Goal: Transaction & Acquisition: Purchase product/service

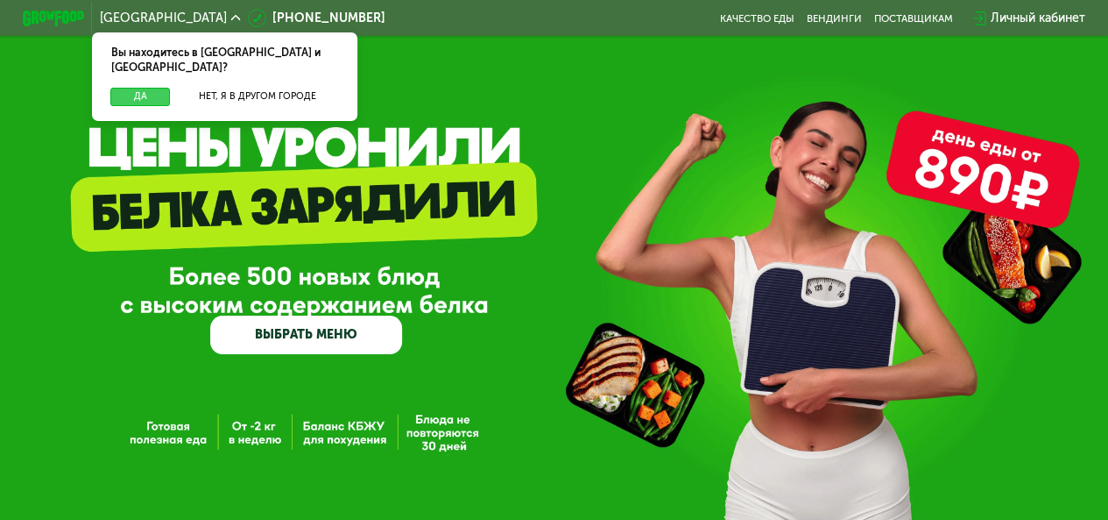
click at [142, 88] on button "Да" at bounding box center [140, 97] width 60 height 18
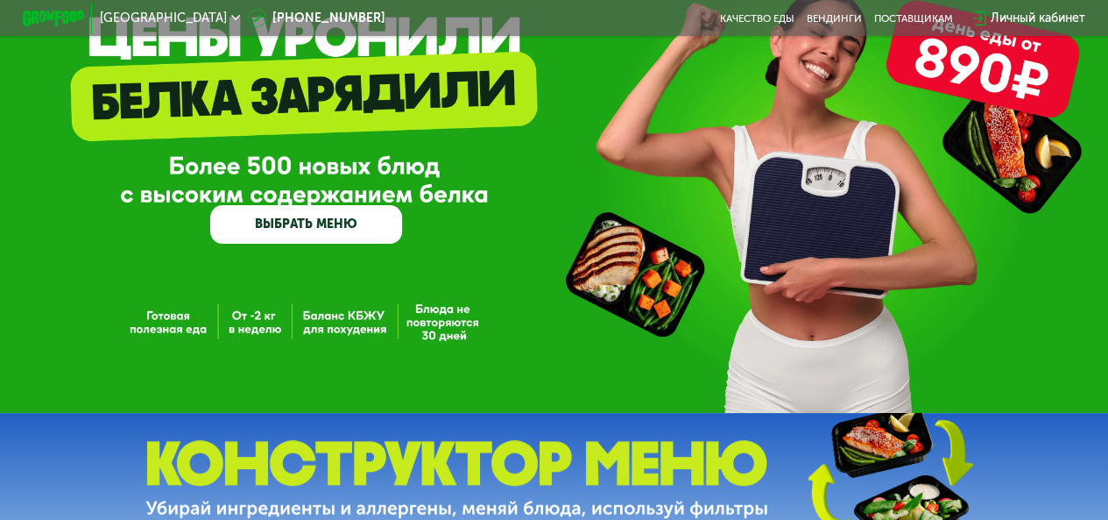
scroll to position [88, 0]
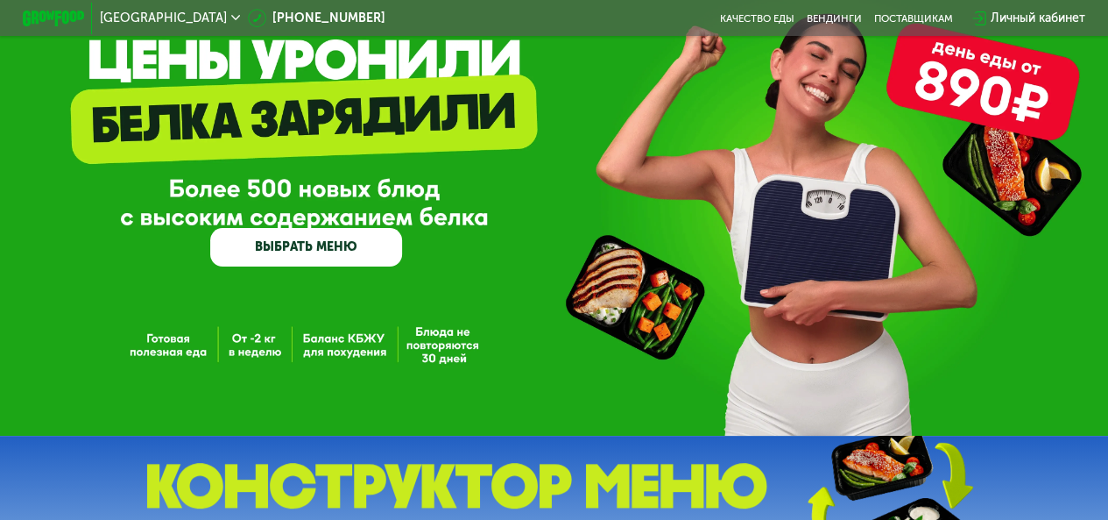
click at [349, 253] on link "ВЫБРАТЬ МЕНЮ" at bounding box center [306, 247] width 192 height 39
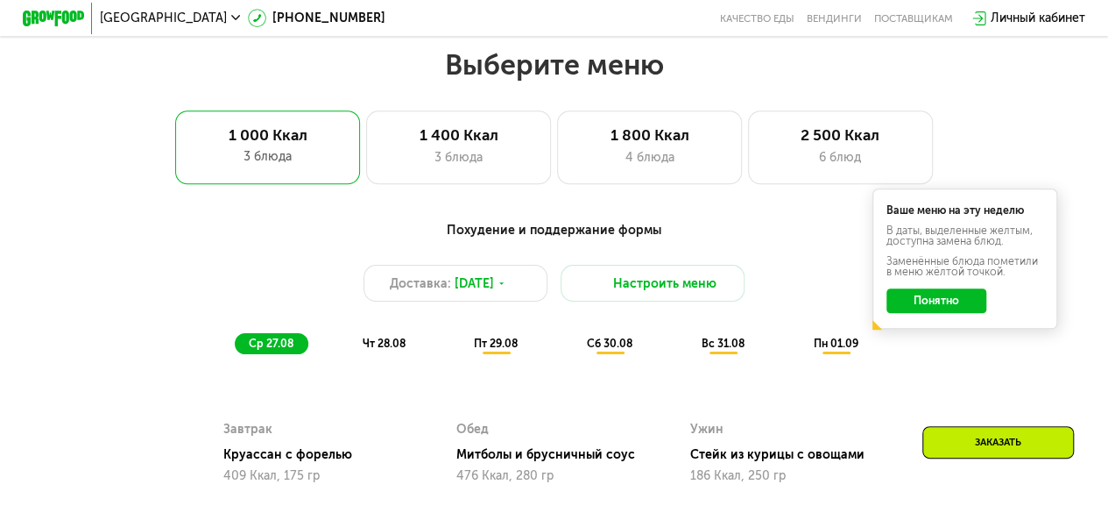
scroll to position [678, 0]
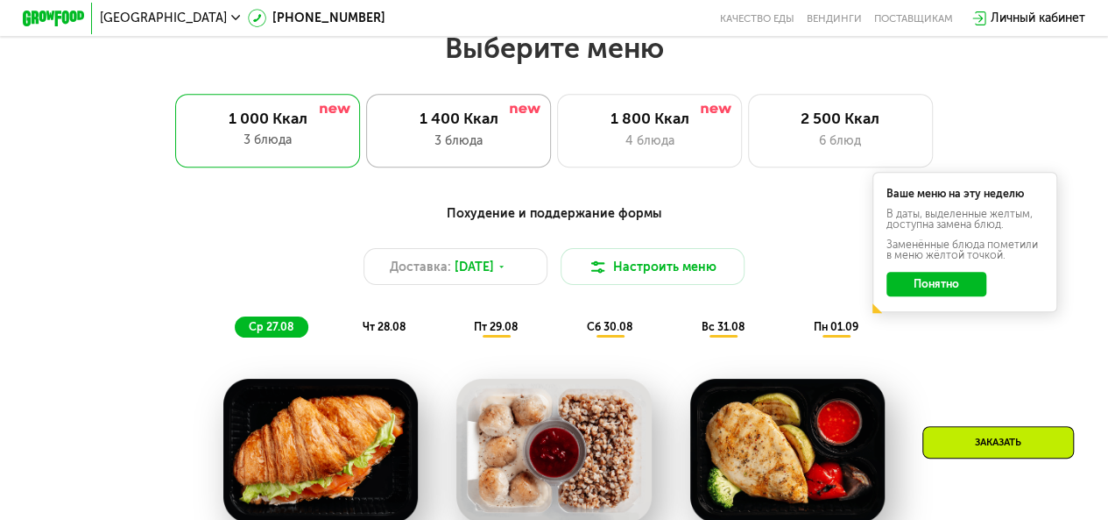
click at [455, 150] on div "3 блюда" at bounding box center [459, 140] width 152 height 18
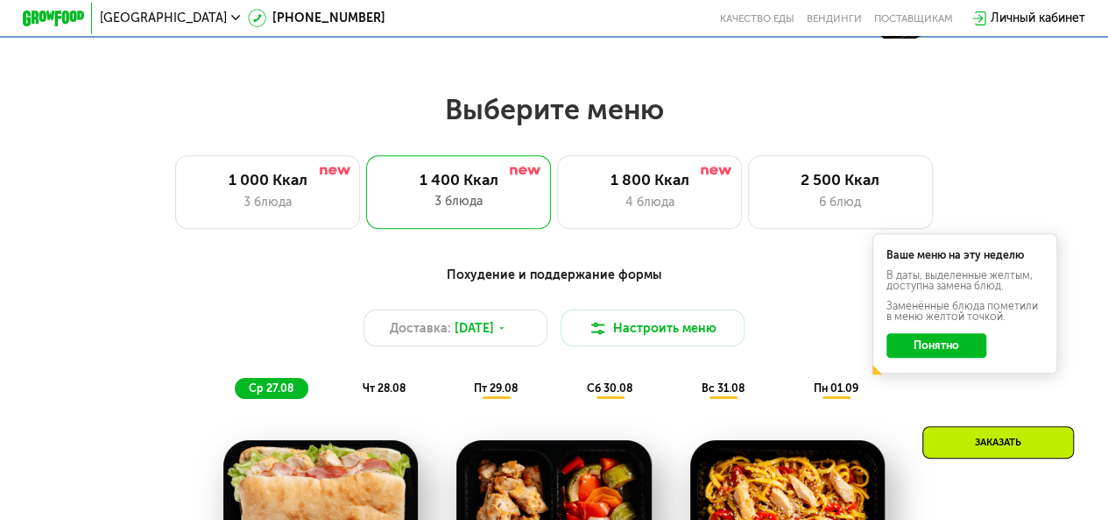
scroll to position [591, 0]
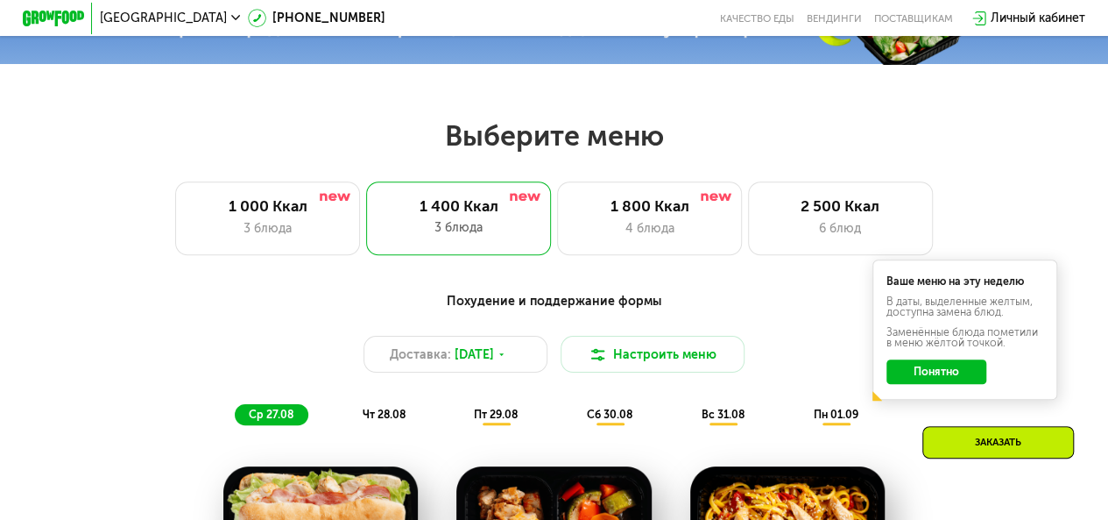
click at [952, 381] on button "Понятно" at bounding box center [936, 371] width 99 height 25
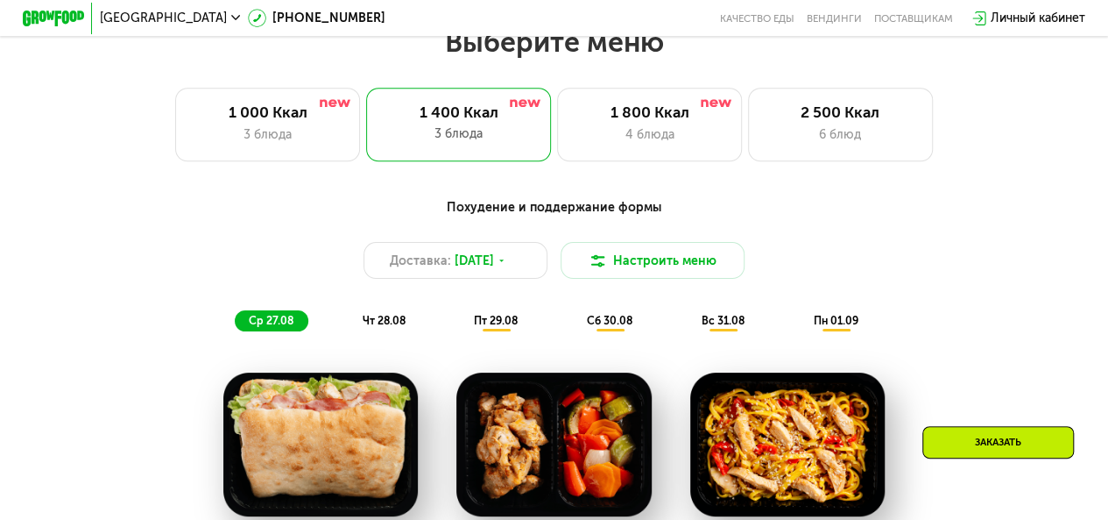
scroll to position [678, 0]
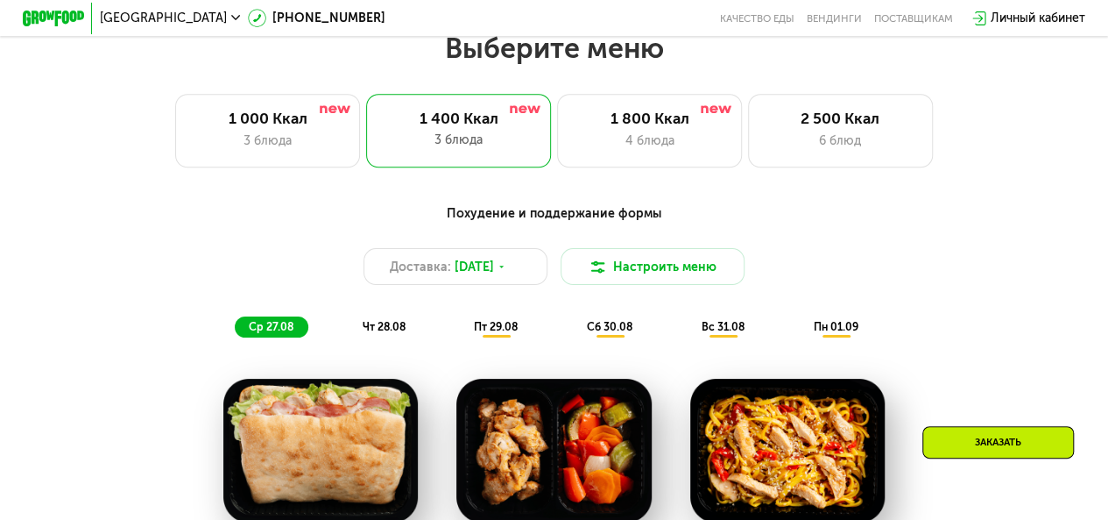
click at [375, 333] on span "чт 28.08" at bounding box center [383, 326] width 43 height 13
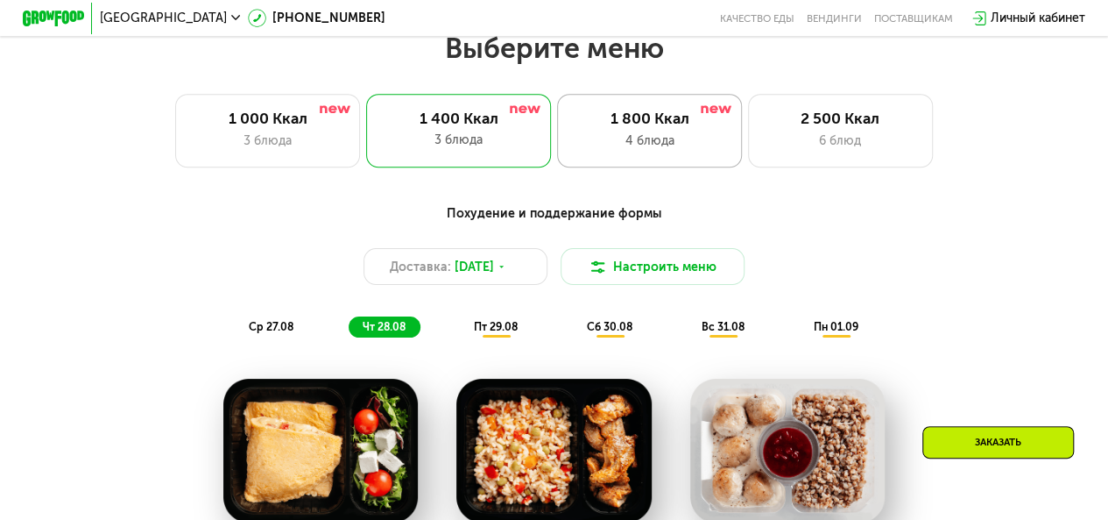
click at [661, 120] on div "1 800 Ккал" at bounding box center [650, 119] width 152 height 18
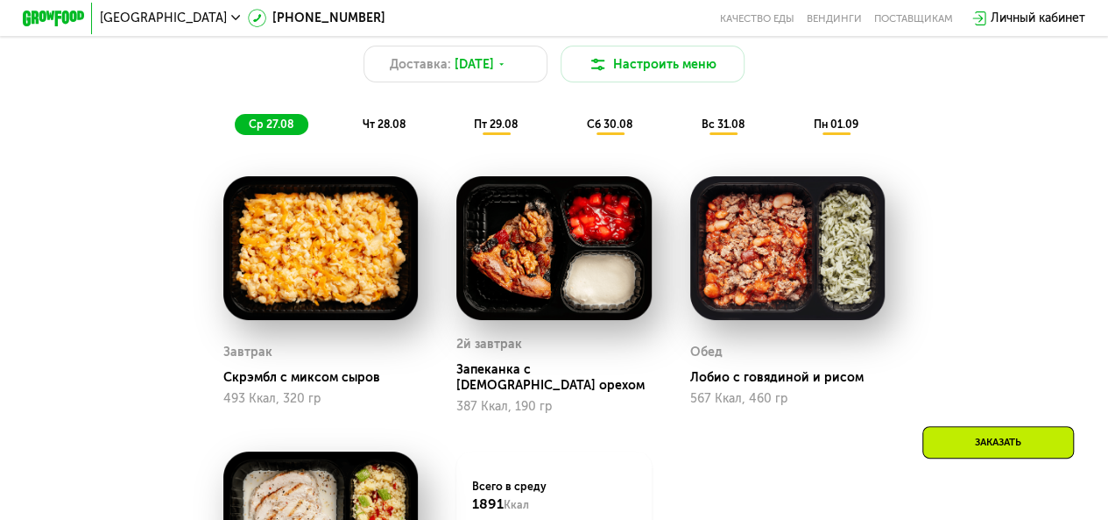
scroll to position [853, 0]
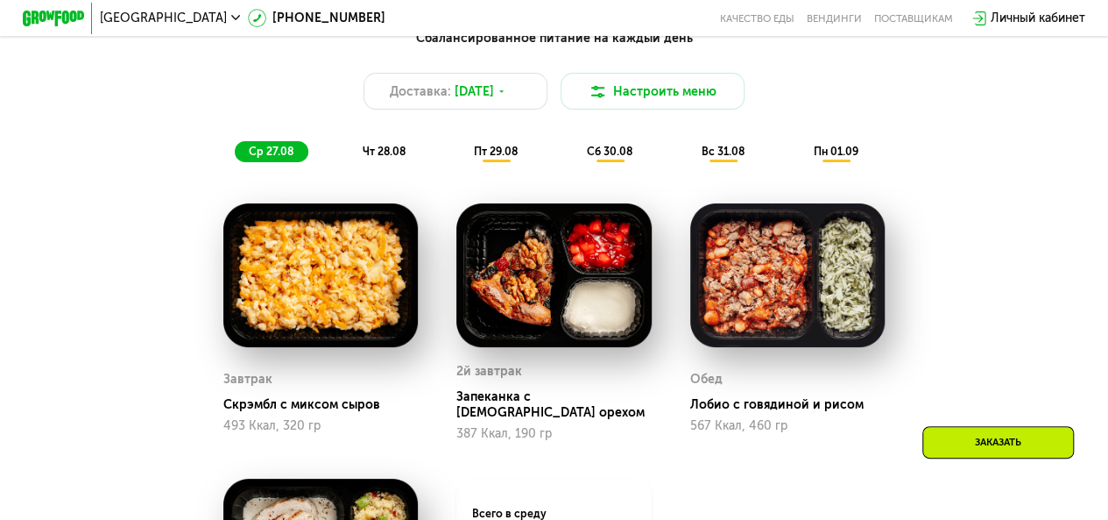
click at [499, 158] on span "пт 29.08" at bounding box center [496, 151] width 44 height 13
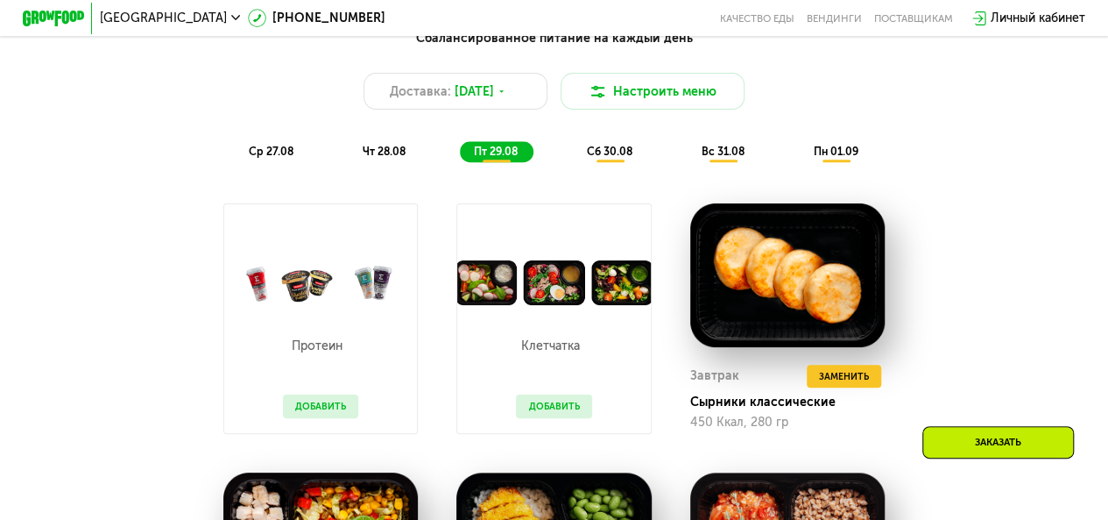
click at [280, 158] on span "ср 27.08" at bounding box center [271, 151] width 45 height 13
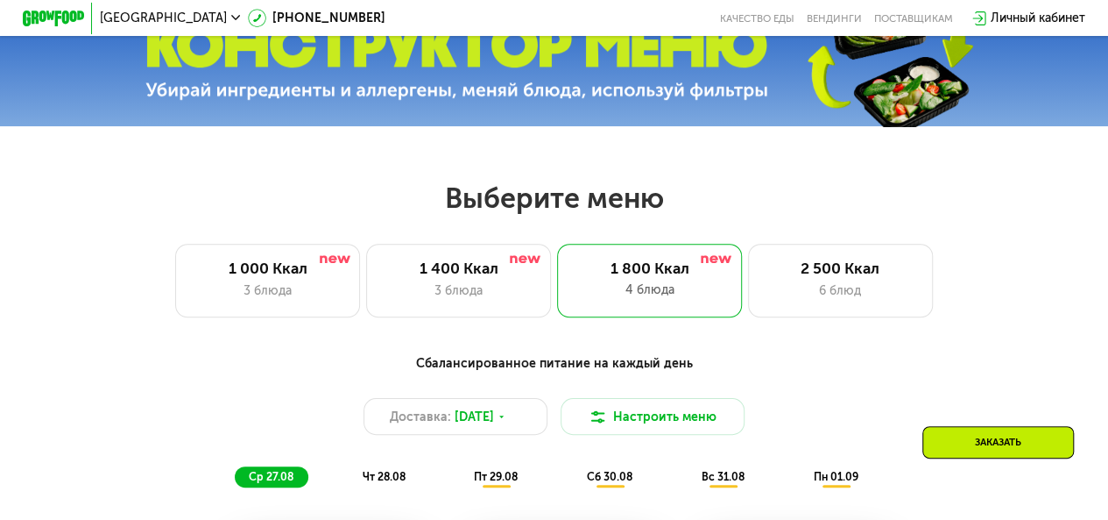
scroll to position [503, 0]
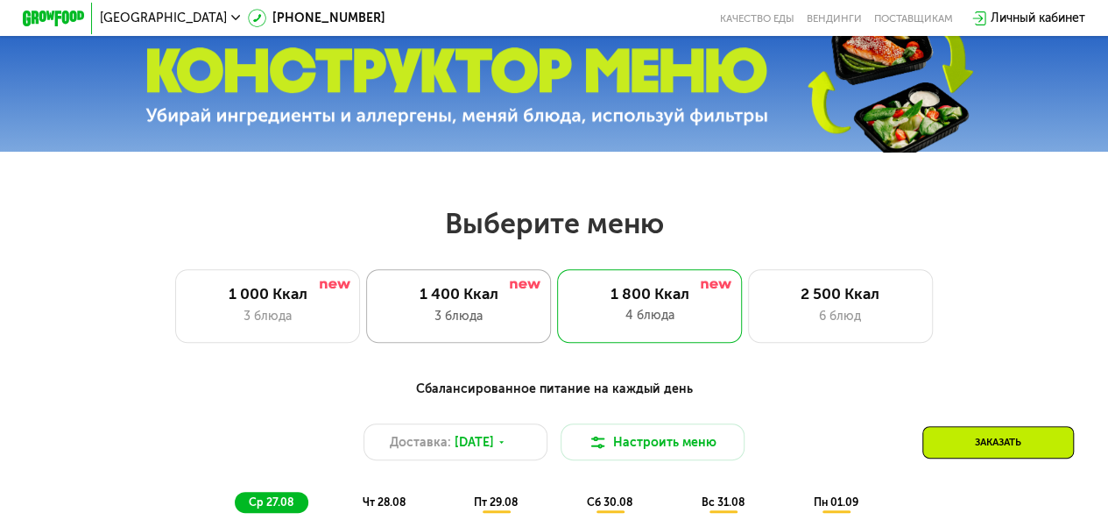
click at [446, 322] on div "3 блюда" at bounding box center [459, 316] width 152 height 18
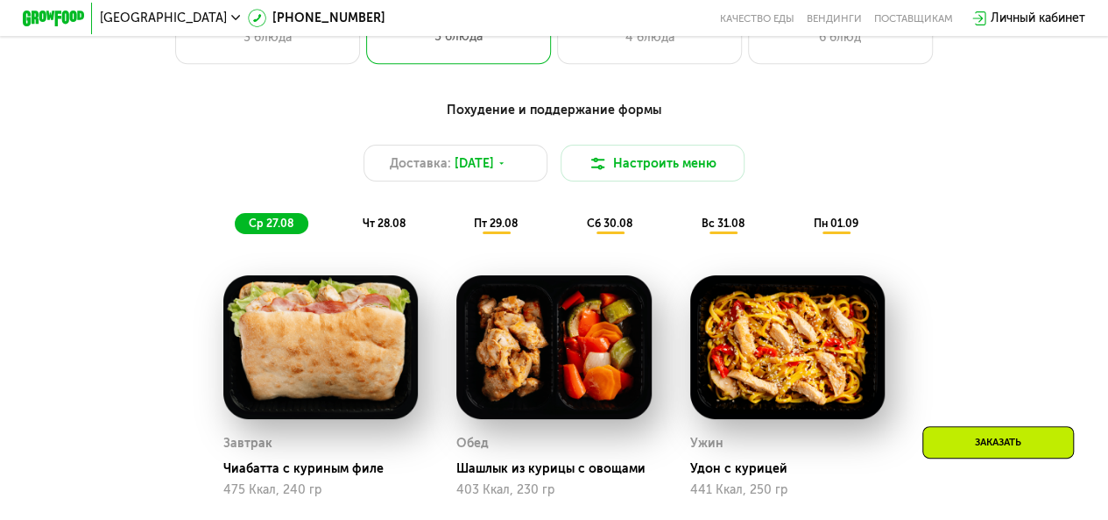
scroll to position [591, 0]
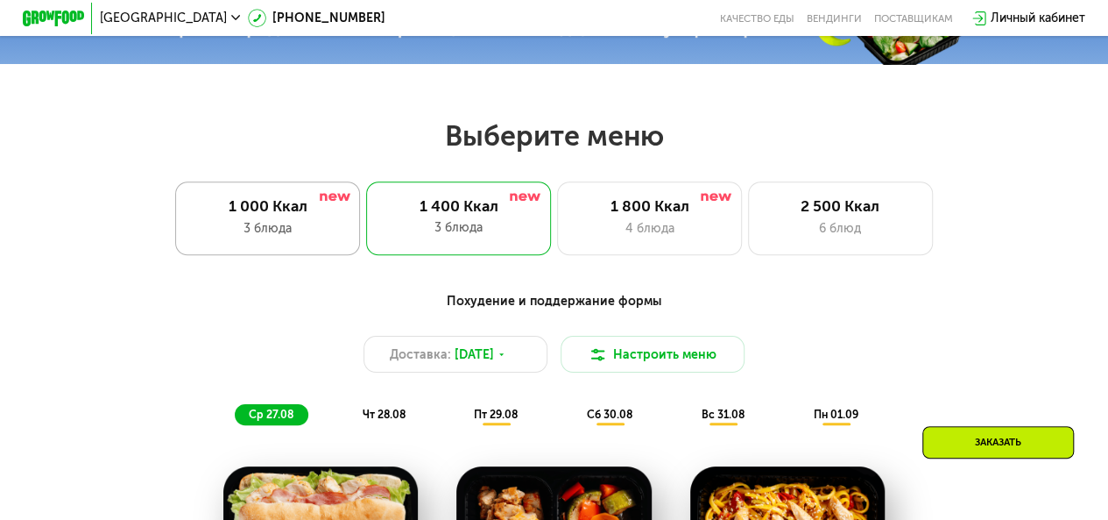
click at [324, 237] on div "3 блюда" at bounding box center [268, 228] width 152 height 18
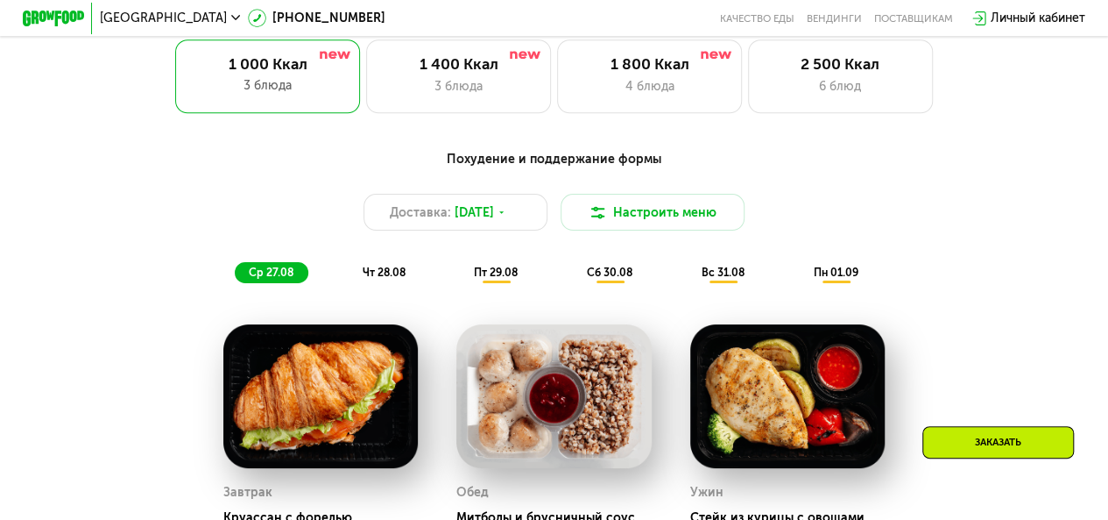
scroll to position [941, 0]
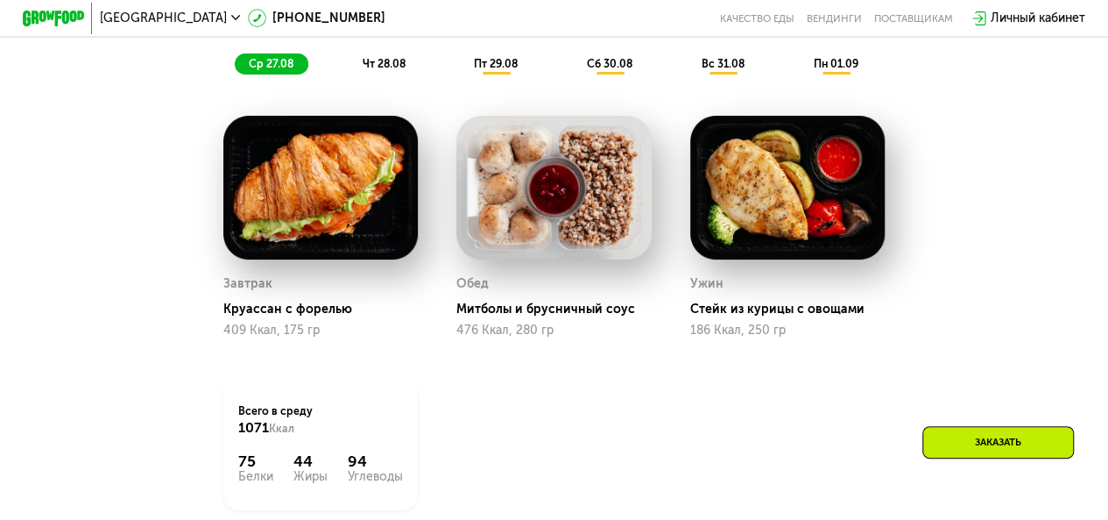
click at [376, 70] on span "чт 28.08" at bounding box center [383, 63] width 43 height 13
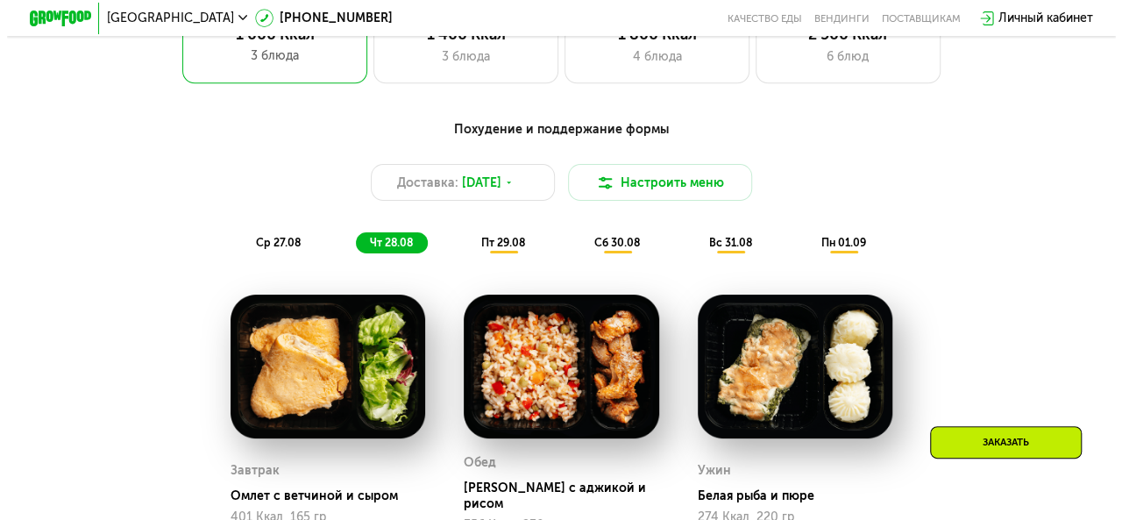
scroll to position [766, 0]
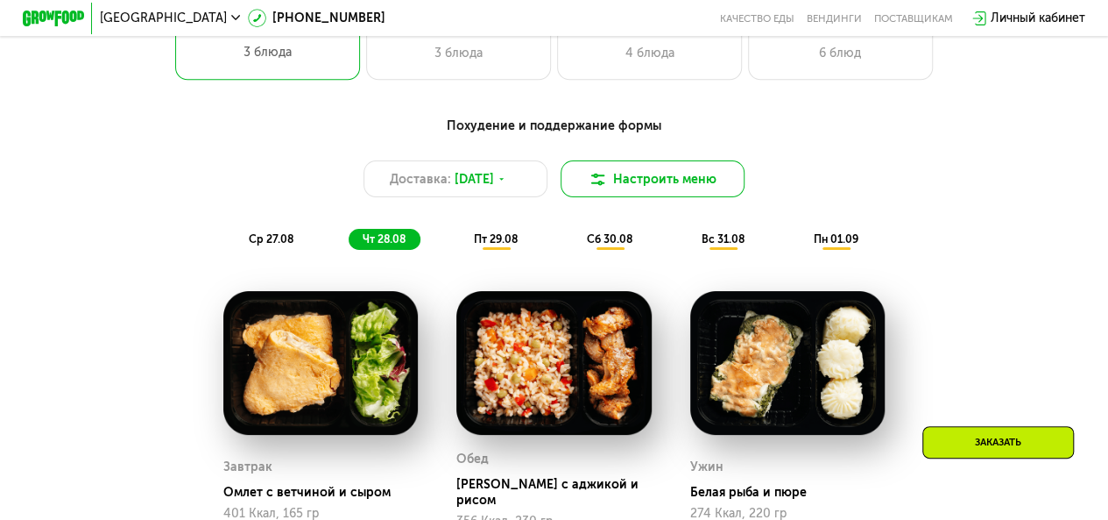
click at [650, 190] on button "Настроить меню" at bounding box center [653, 178] width 185 height 37
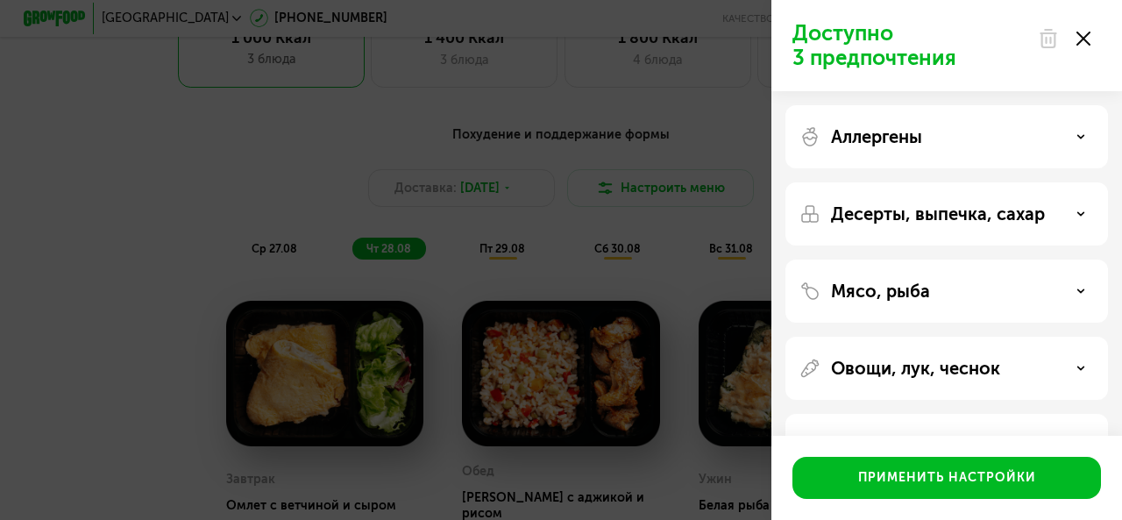
click at [1066, 213] on div "Десерты, выпечка, сахар" at bounding box center [946, 213] width 294 height 21
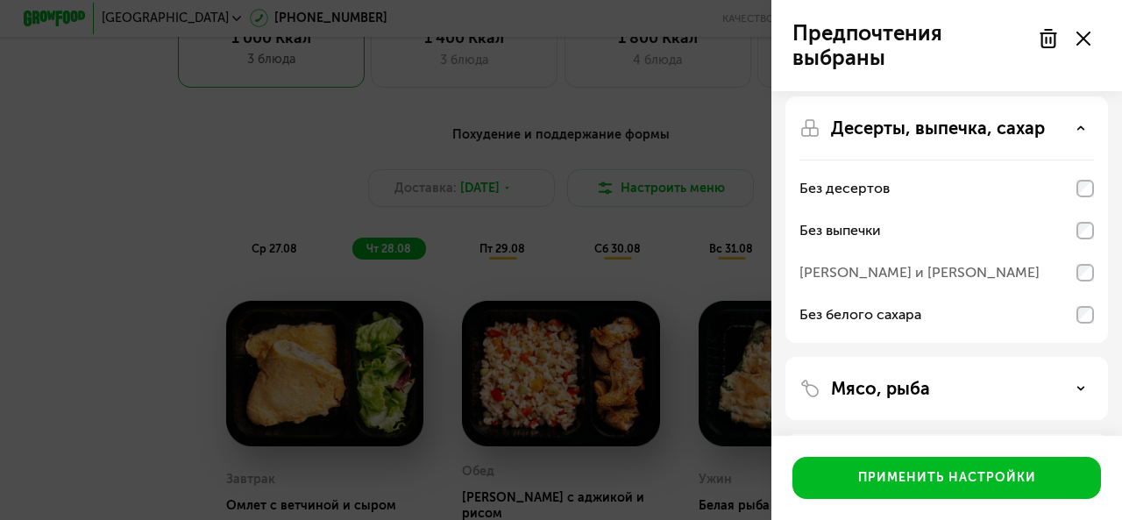
scroll to position [0, 0]
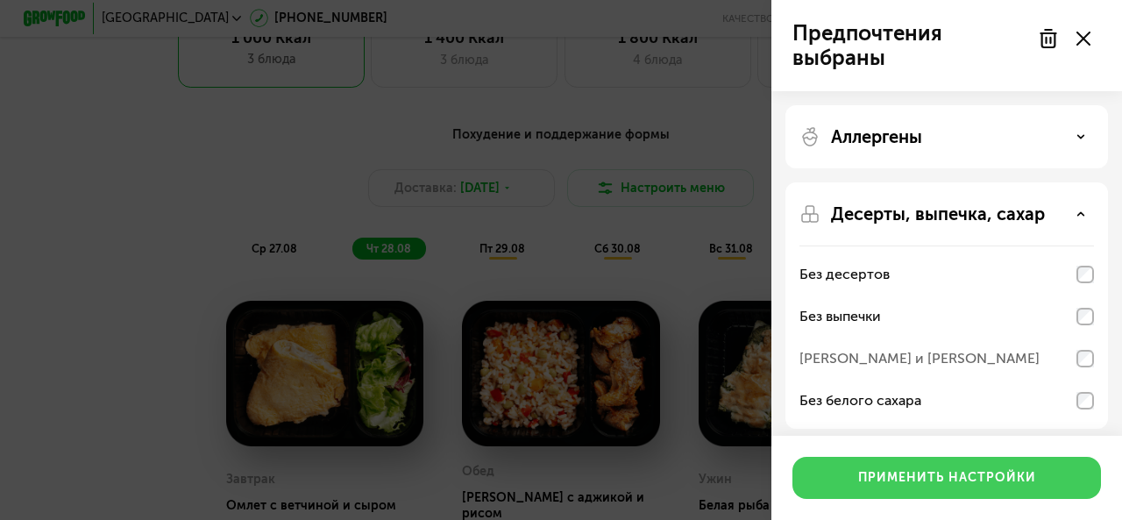
click at [938, 474] on div "Применить настройки" at bounding box center [947, 478] width 178 height 18
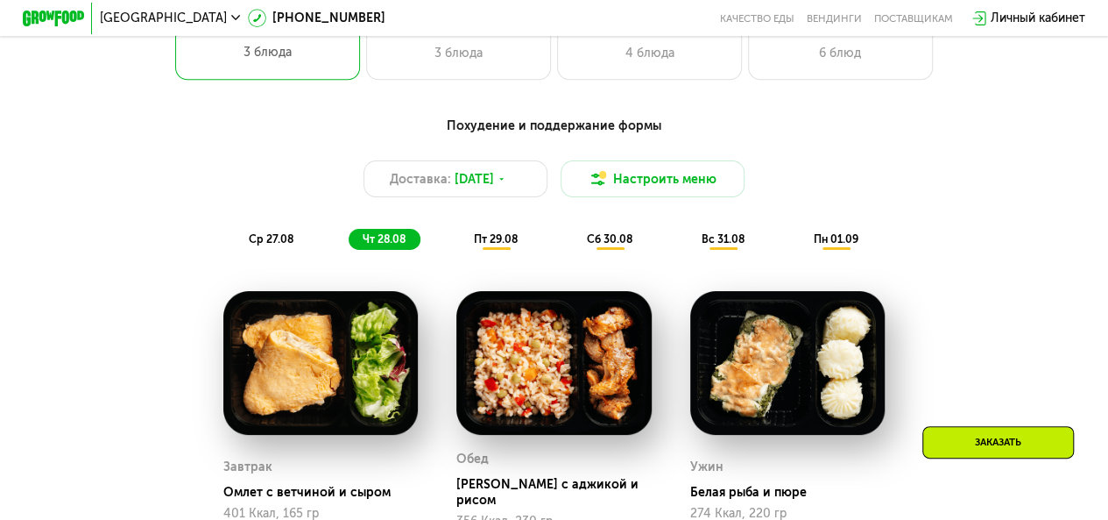
click at [268, 240] on span "ср 27.08" at bounding box center [271, 238] width 45 height 13
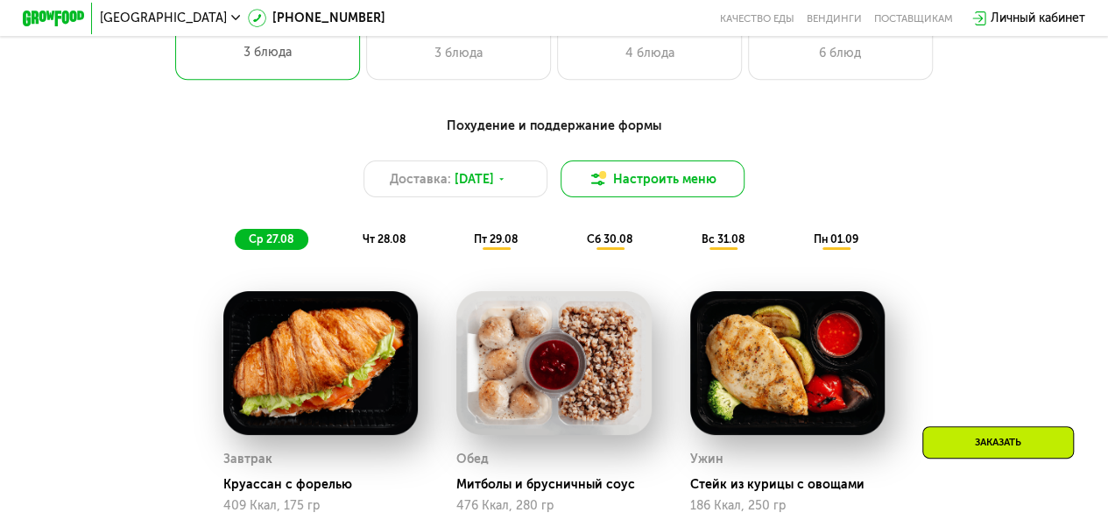
click at [664, 183] on button "Настроить меню" at bounding box center [653, 178] width 185 height 37
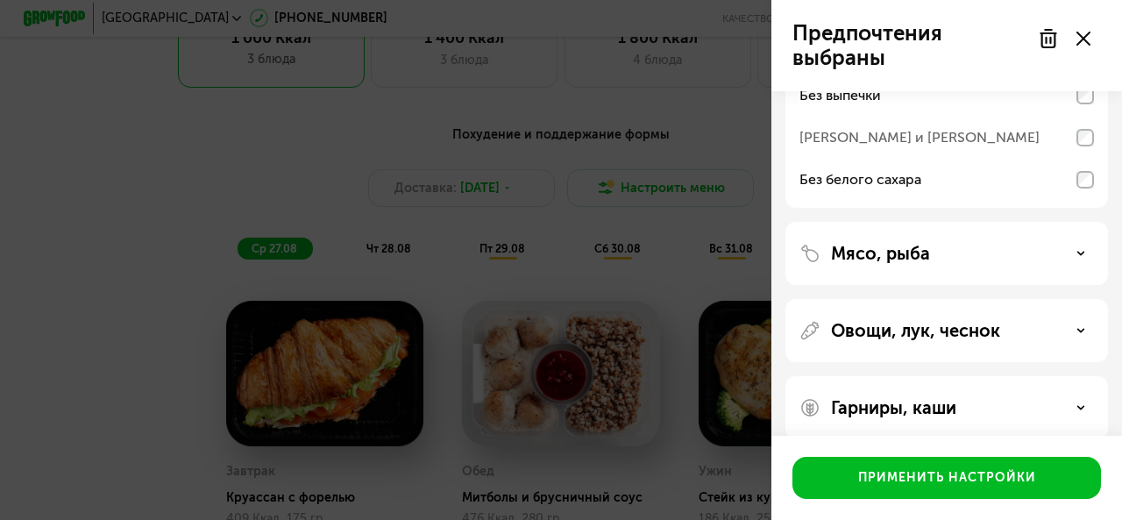
scroll to position [241, 0]
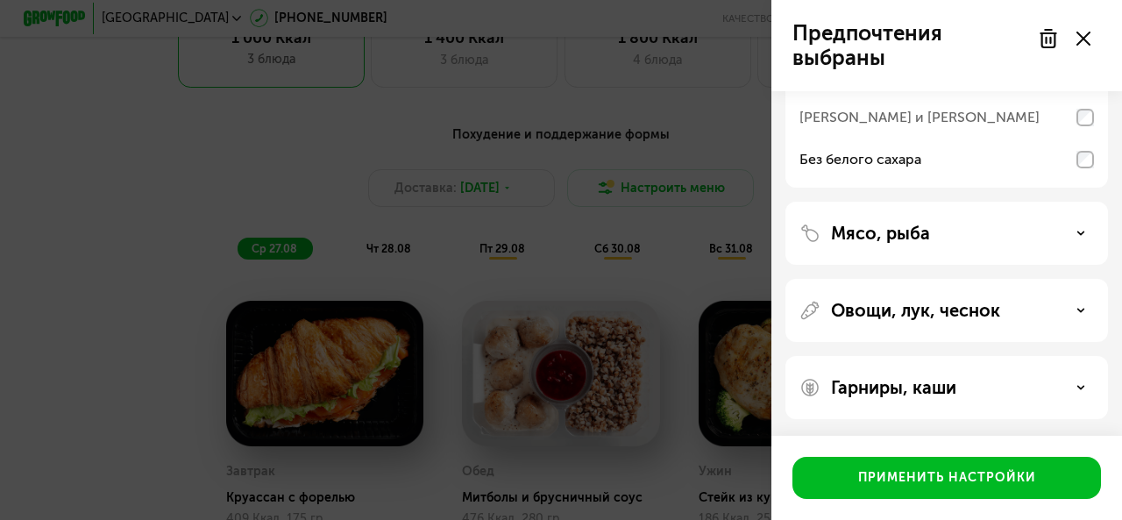
click at [1058, 315] on div "Овощи, лук, чеснок" at bounding box center [946, 310] width 294 height 21
click at [1083, 308] on icon at bounding box center [1080, 310] width 9 height 9
click at [1080, 231] on use at bounding box center [1081, 232] width 6 height 3
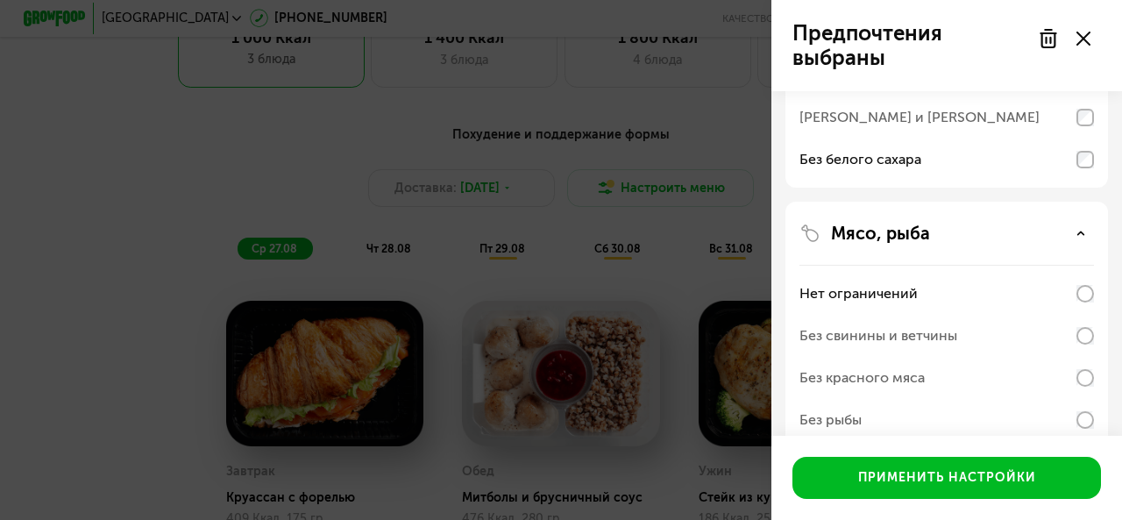
click at [1080, 230] on icon at bounding box center [1080, 233] width 9 height 9
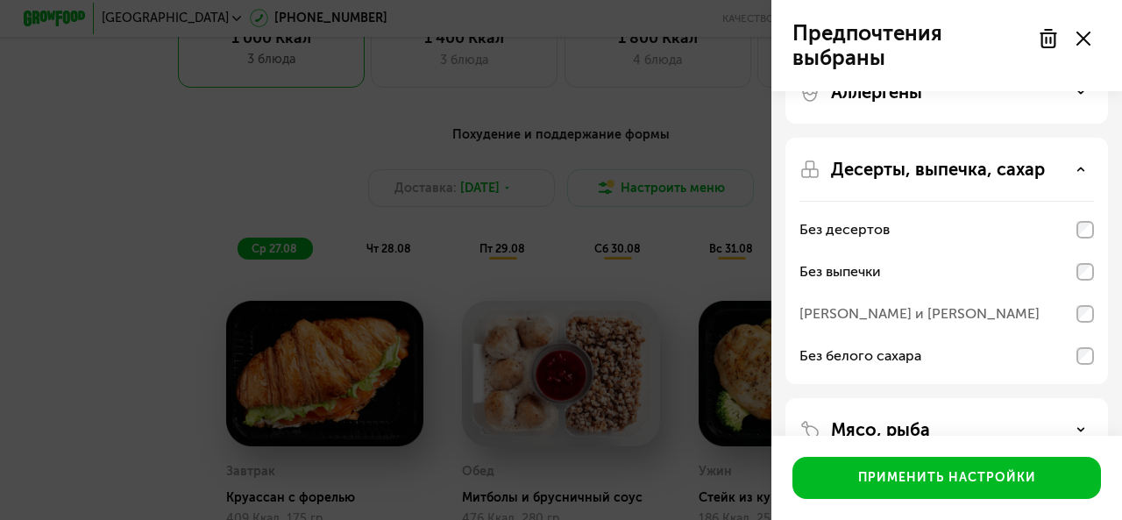
scroll to position [0, 0]
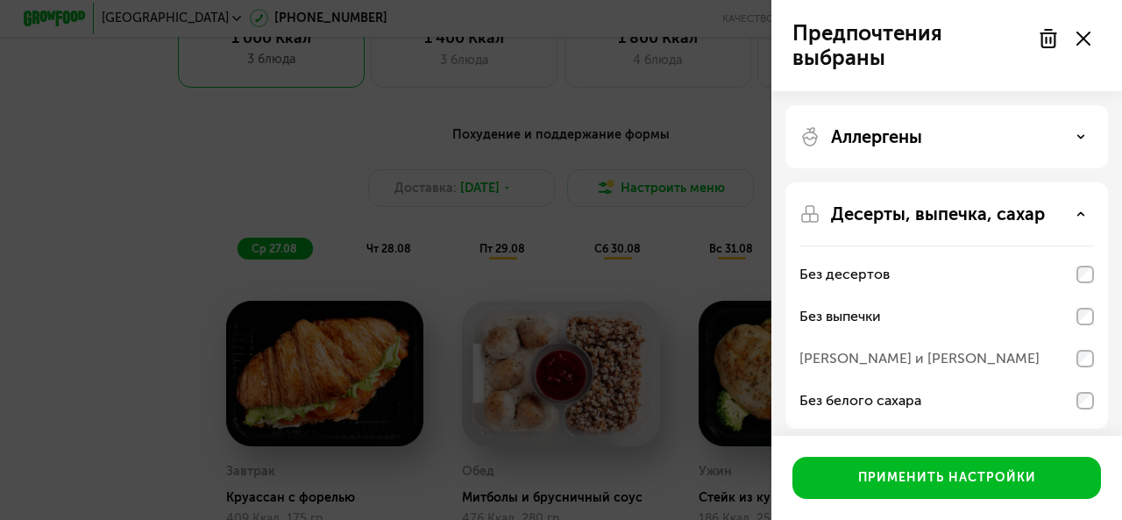
click at [1044, 144] on div "Аллергены" at bounding box center [946, 136] width 294 height 21
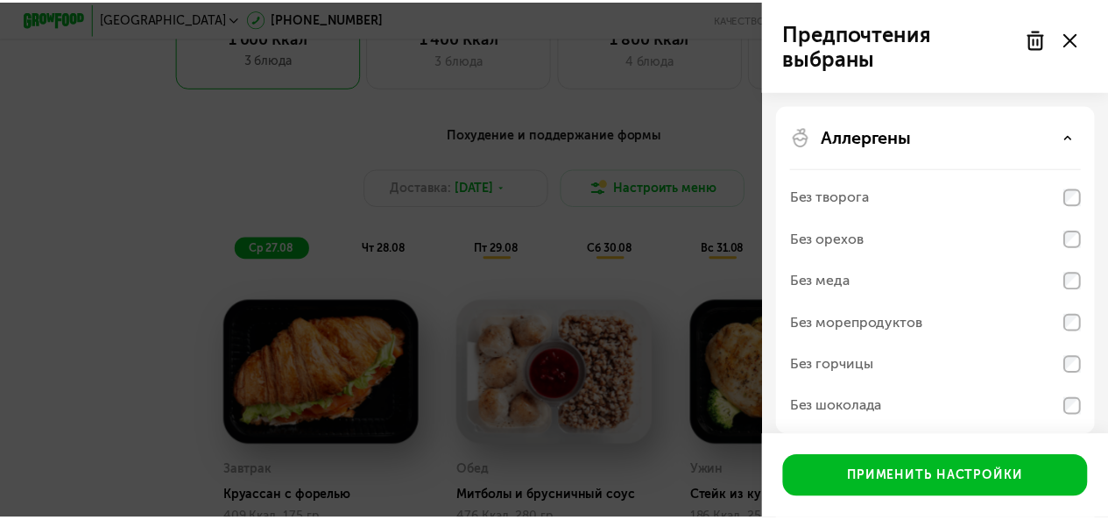
scroll to position [263, 0]
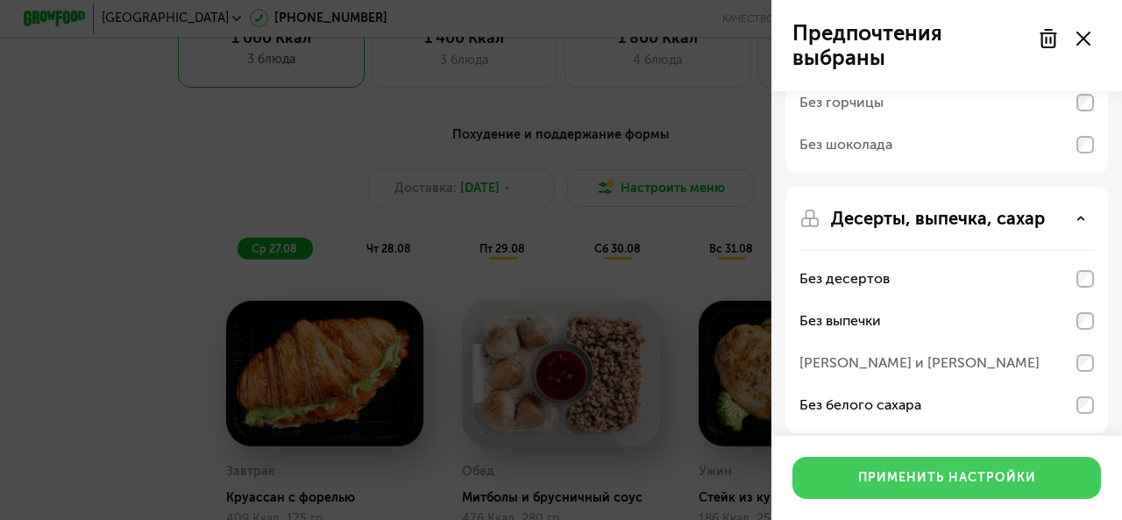
click at [1020, 478] on div "Применить настройки" at bounding box center [947, 478] width 178 height 18
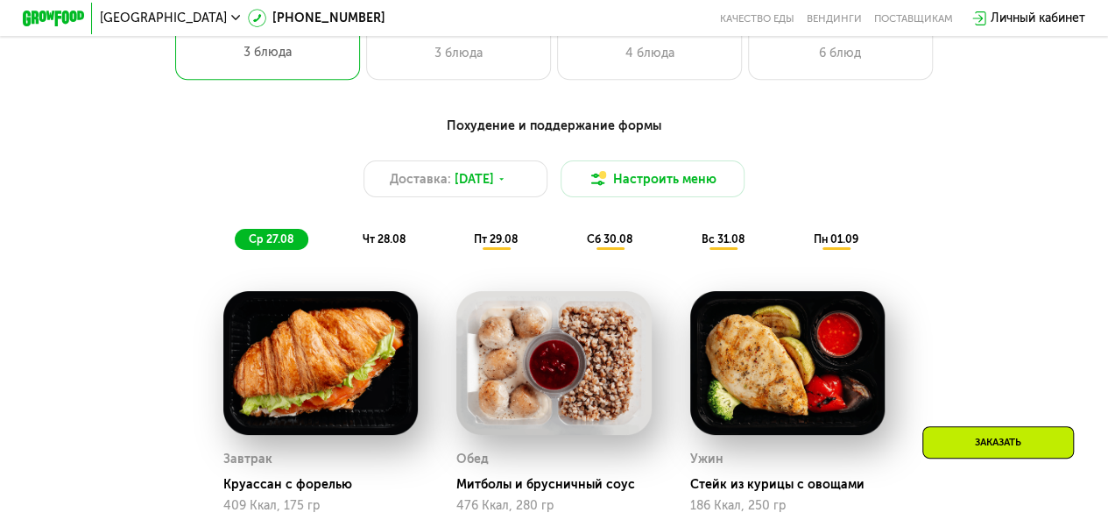
drag, startPoint x: 372, startPoint y: 246, endPoint x: 397, endPoint y: 237, distance: 26.9
click at [372, 245] on span "чт 28.08" at bounding box center [383, 238] width 43 height 13
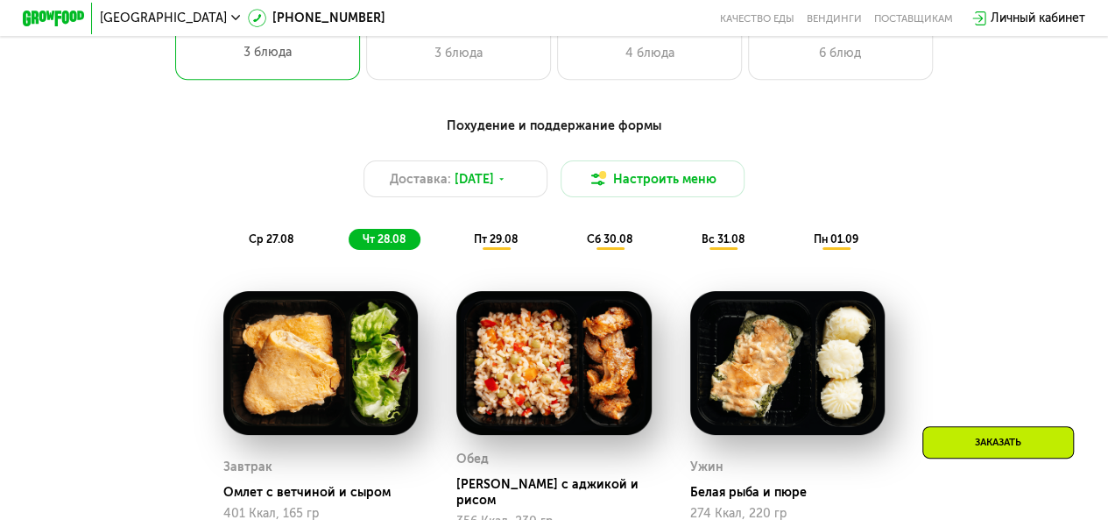
click at [499, 245] on span "пт 29.08" at bounding box center [496, 238] width 44 height 13
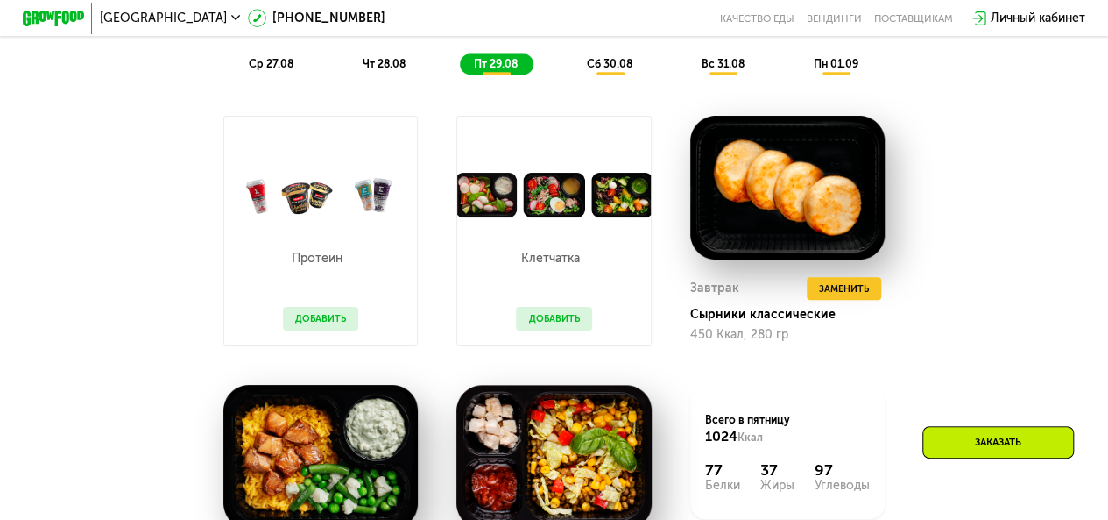
scroll to position [1029, 0]
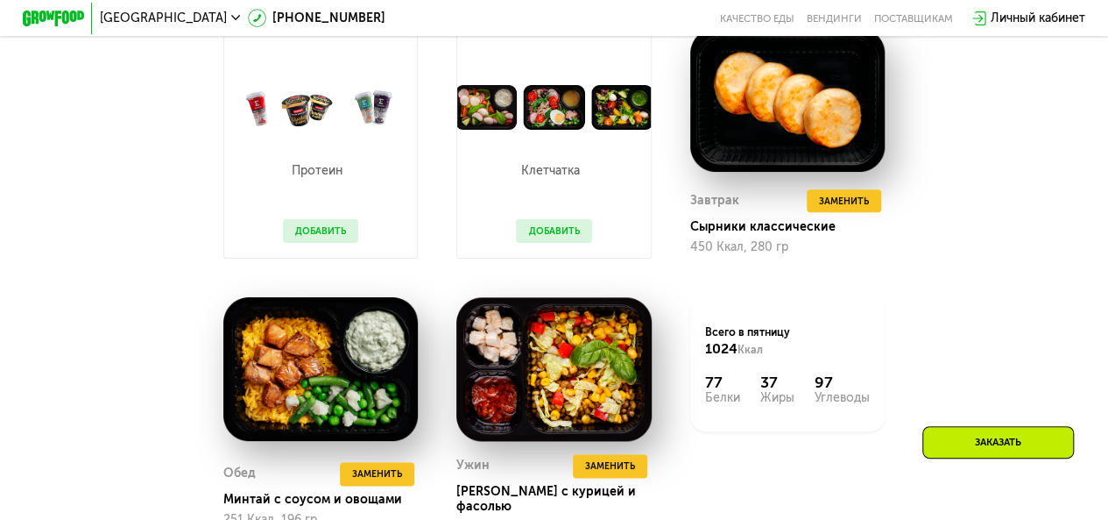
click at [307, 242] on button "Добавить" at bounding box center [320, 230] width 75 height 23
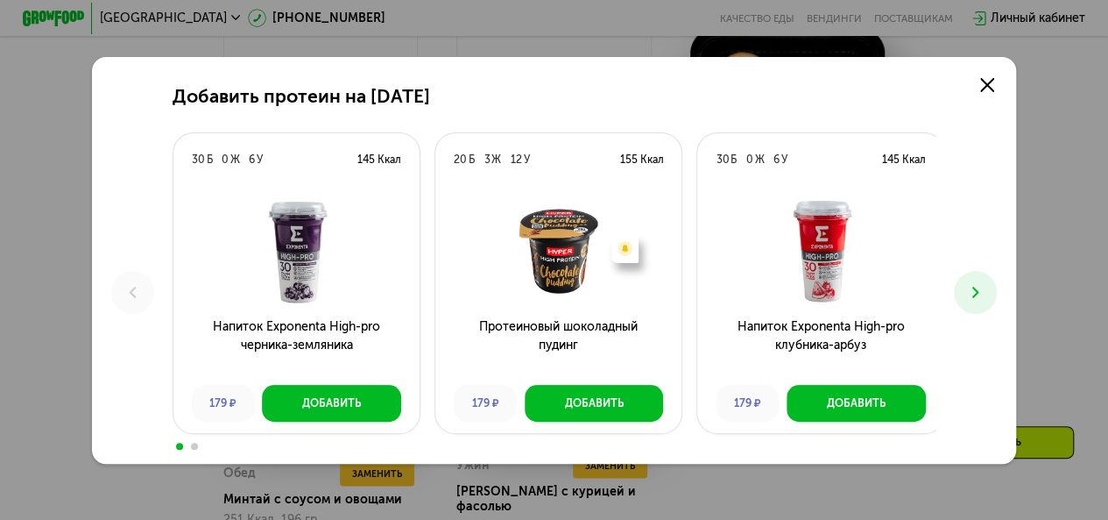
click at [979, 293] on use at bounding box center [976, 292] width 6 height 11
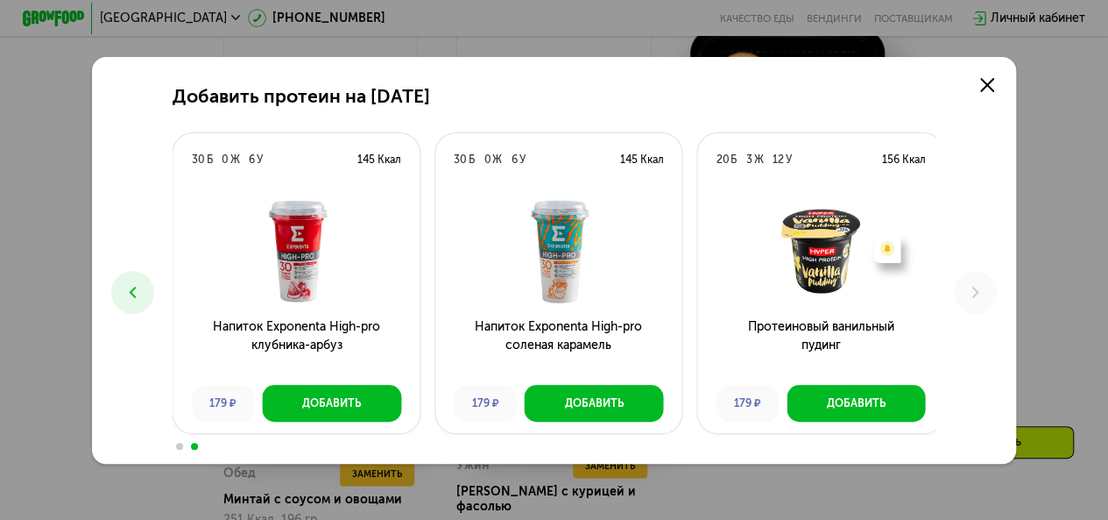
click at [127, 294] on icon at bounding box center [133, 292] width 18 height 18
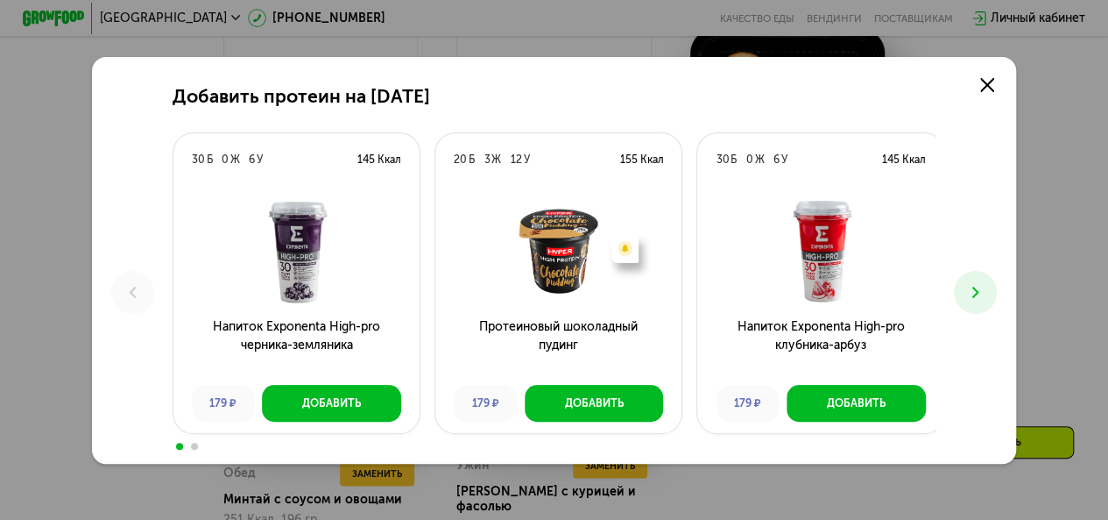
click at [987, 282] on button at bounding box center [975, 292] width 43 height 43
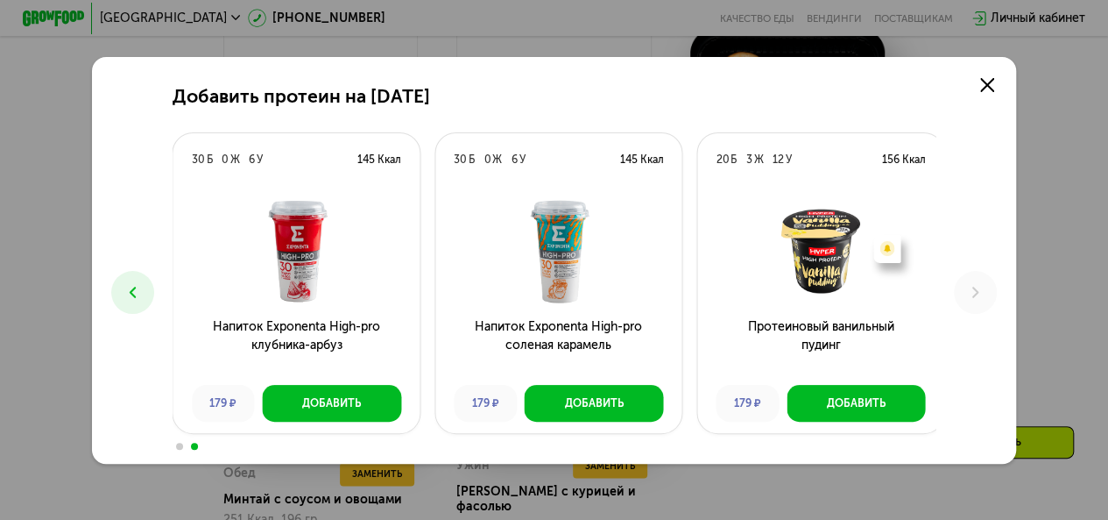
click at [135, 290] on icon at bounding box center [133, 292] width 18 height 18
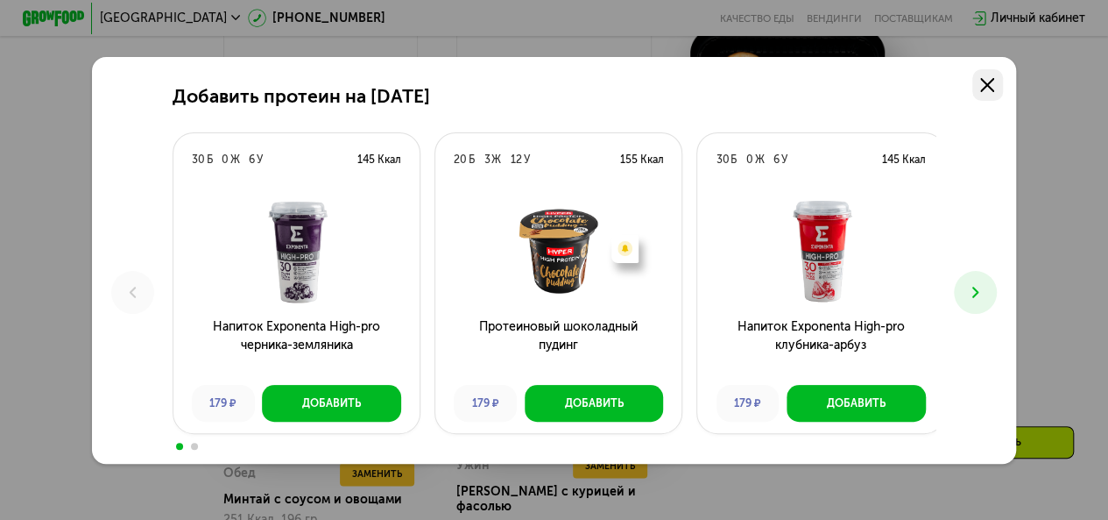
click at [993, 83] on use at bounding box center [988, 85] width 14 height 14
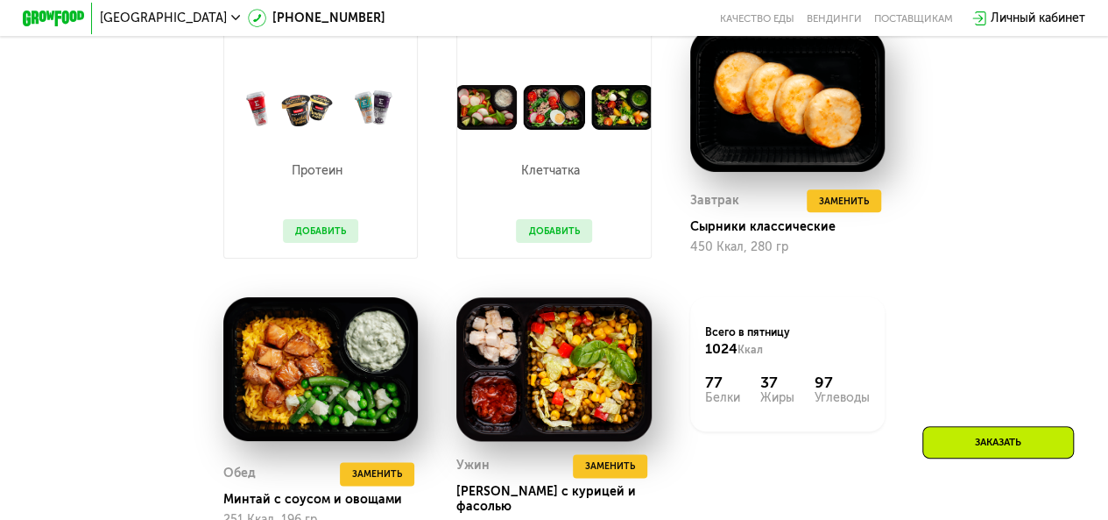
click at [311, 239] on button "Добавить" at bounding box center [320, 230] width 75 height 23
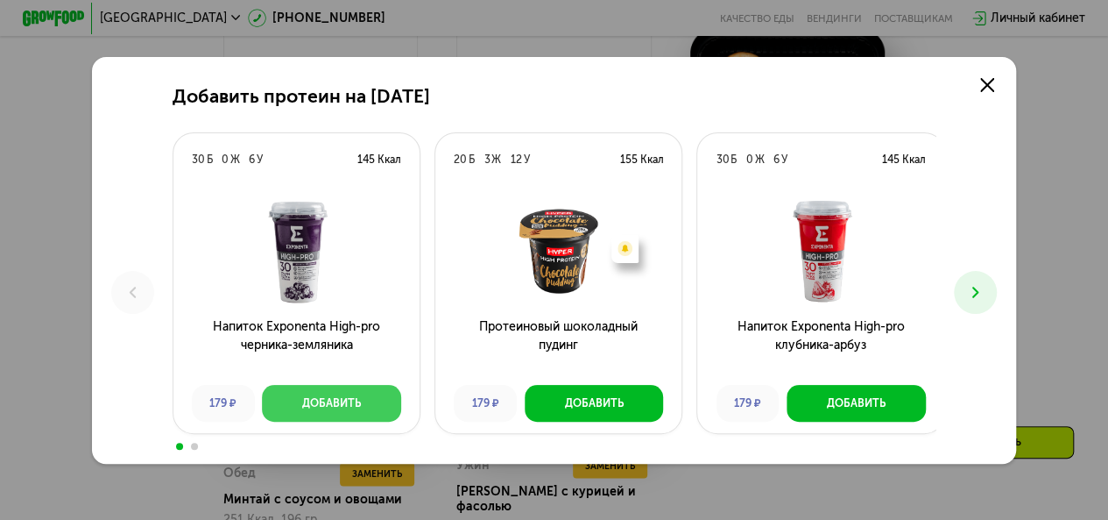
click at [317, 401] on div "Добавить" at bounding box center [331, 403] width 59 height 16
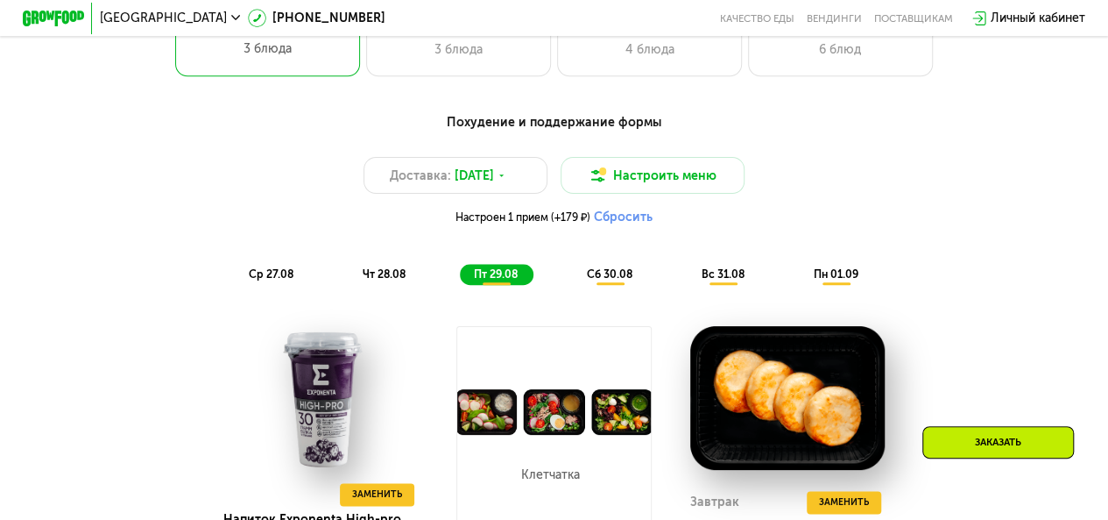
scroll to position [853, 0]
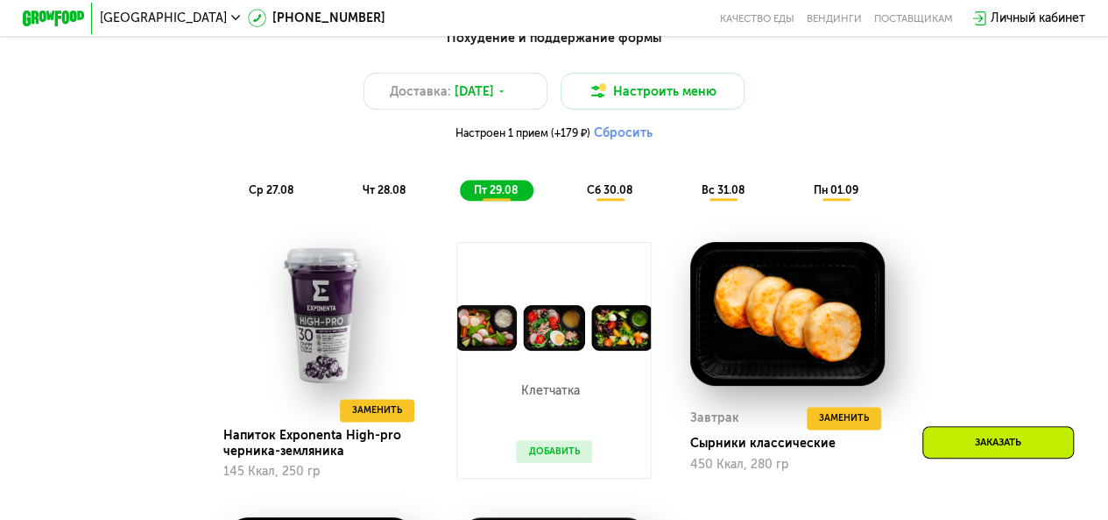
click at [608, 195] on span "сб 30.08" at bounding box center [610, 189] width 46 height 13
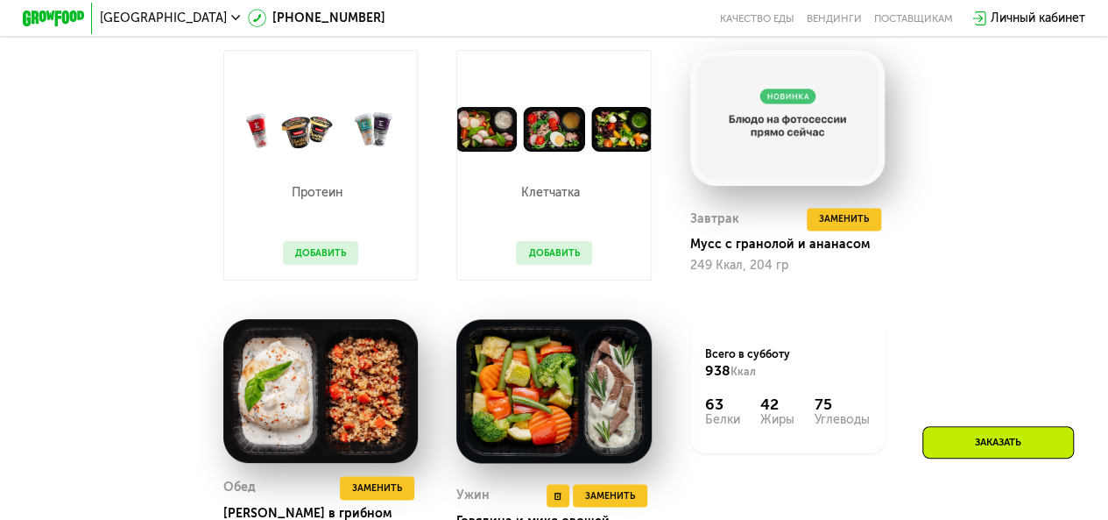
scroll to position [1029, 0]
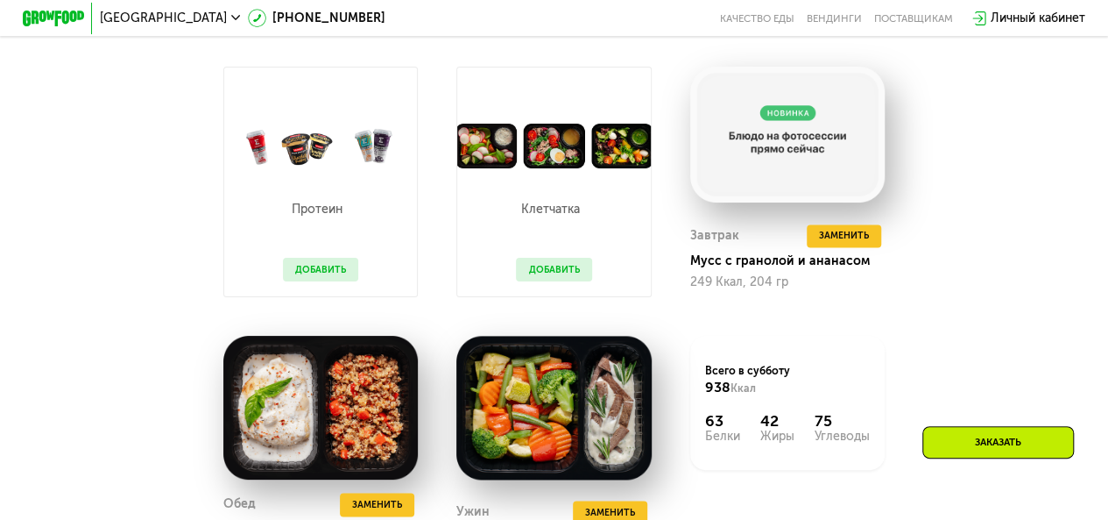
click at [307, 275] on button "Добавить" at bounding box center [320, 269] width 75 height 23
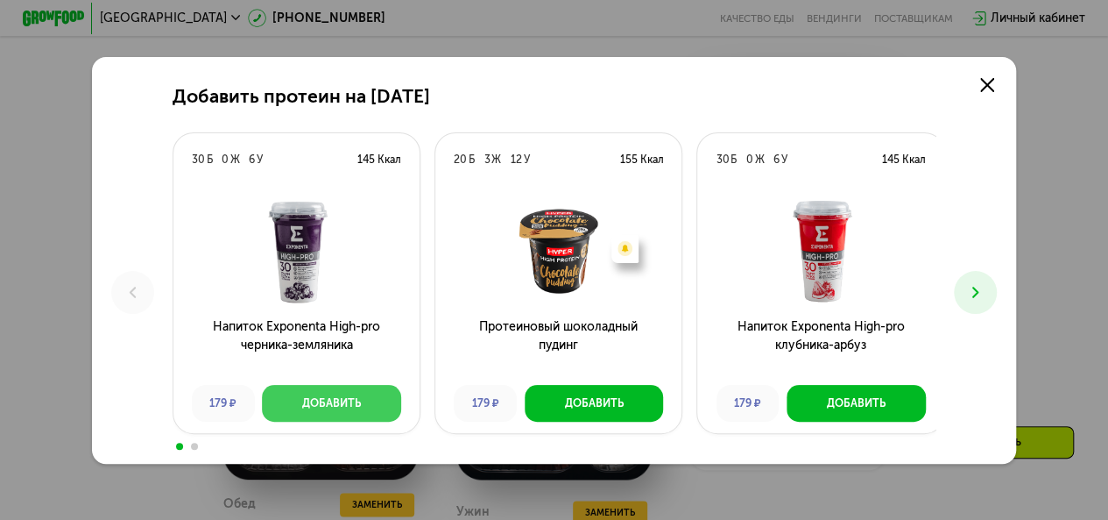
click at [335, 406] on div "Добавить" at bounding box center [331, 403] width 59 height 16
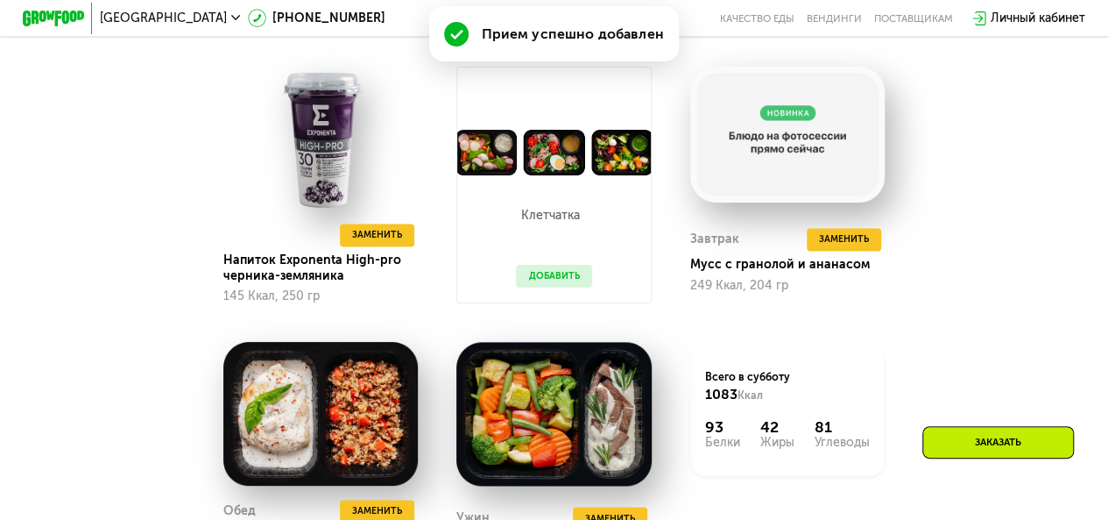
click at [542, 287] on button "Добавить" at bounding box center [553, 276] width 75 height 23
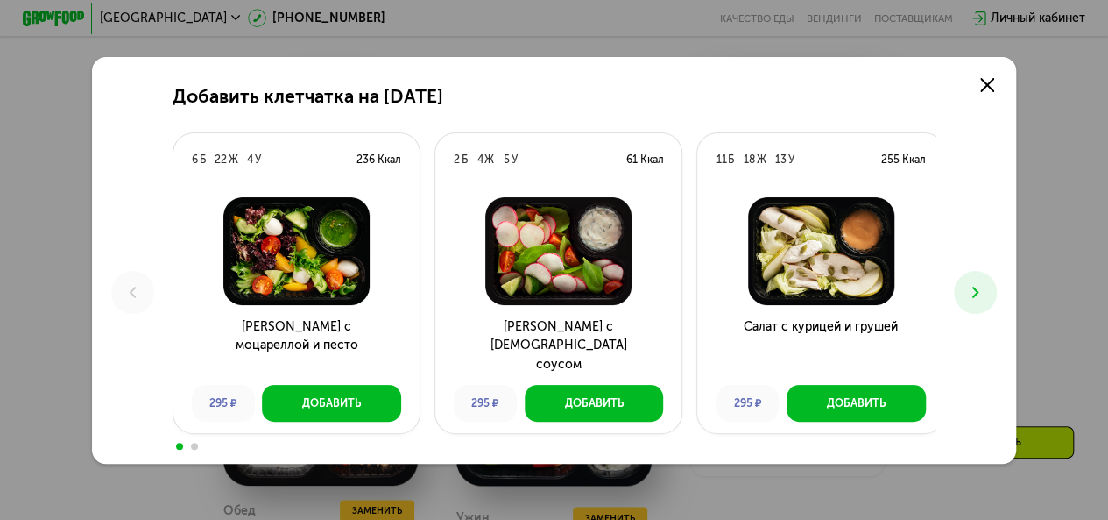
click at [981, 288] on icon at bounding box center [976, 292] width 18 height 18
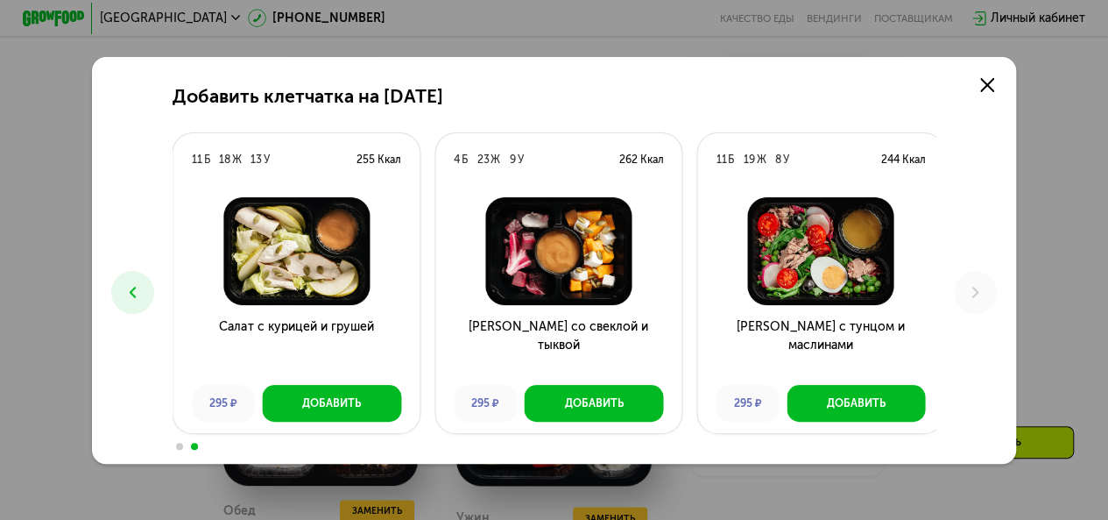
click at [124, 292] on icon at bounding box center [133, 292] width 18 height 18
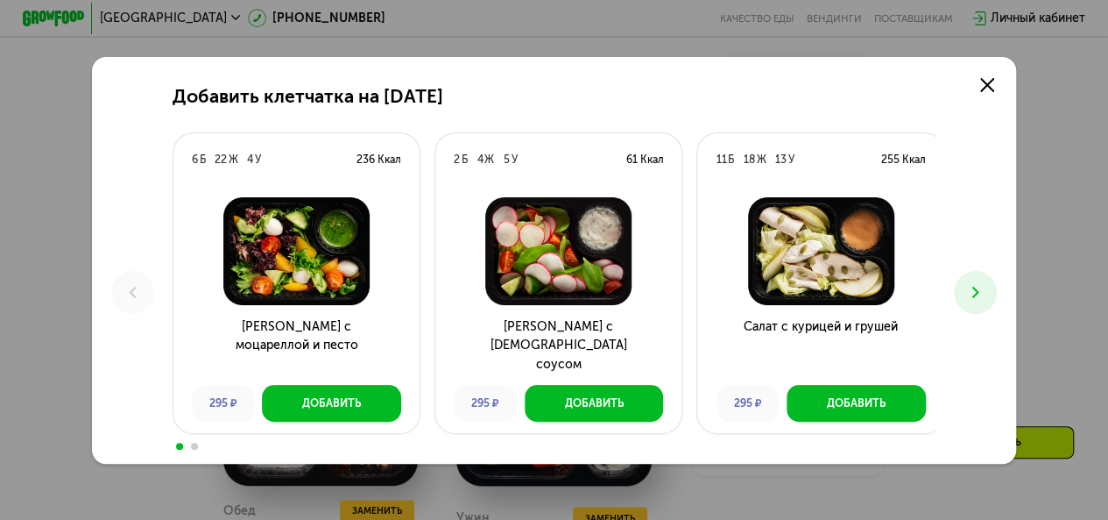
click at [978, 287] on icon at bounding box center [976, 292] width 18 height 18
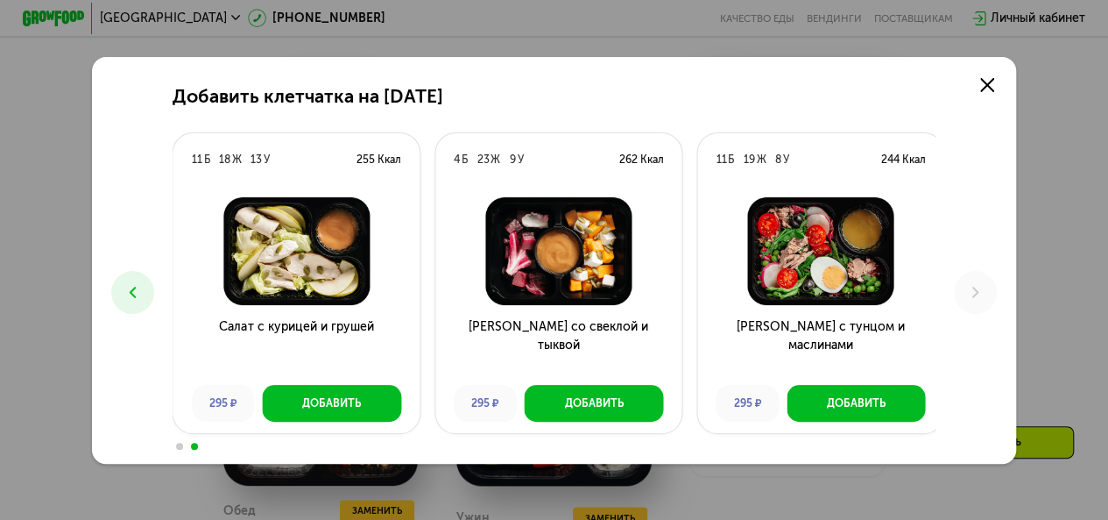
click at [124, 294] on icon at bounding box center [133, 292] width 18 height 18
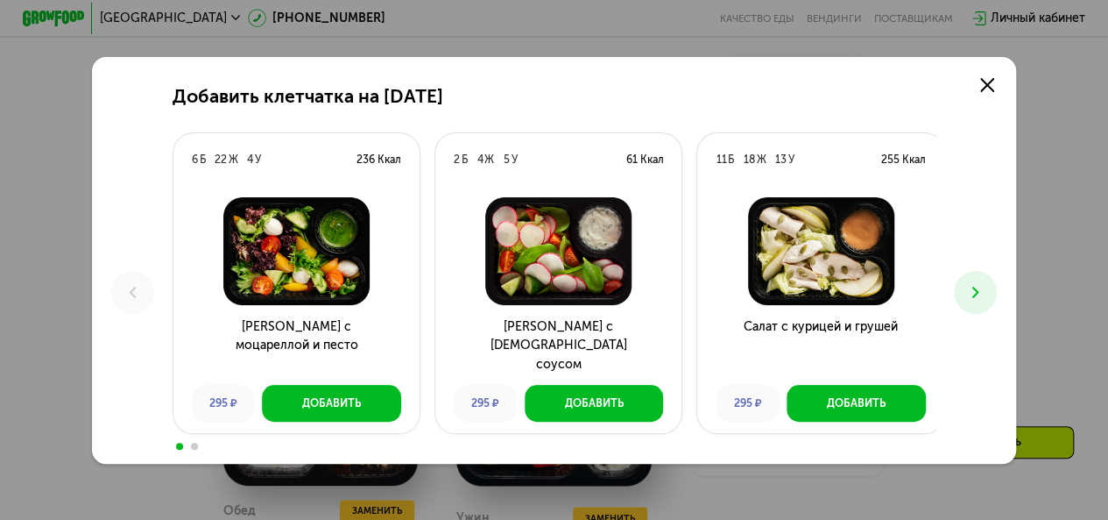
click at [978, 295] on icon at bounding box center [976, 292] width 18 height 18
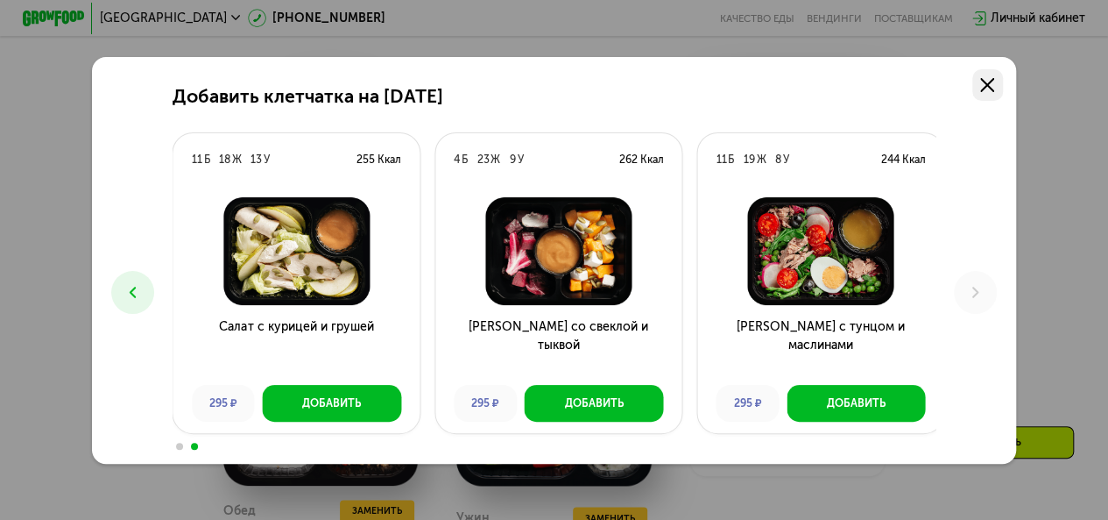
click at [990, 88] on icon at bounding box center [988, 85] width 14 height 14
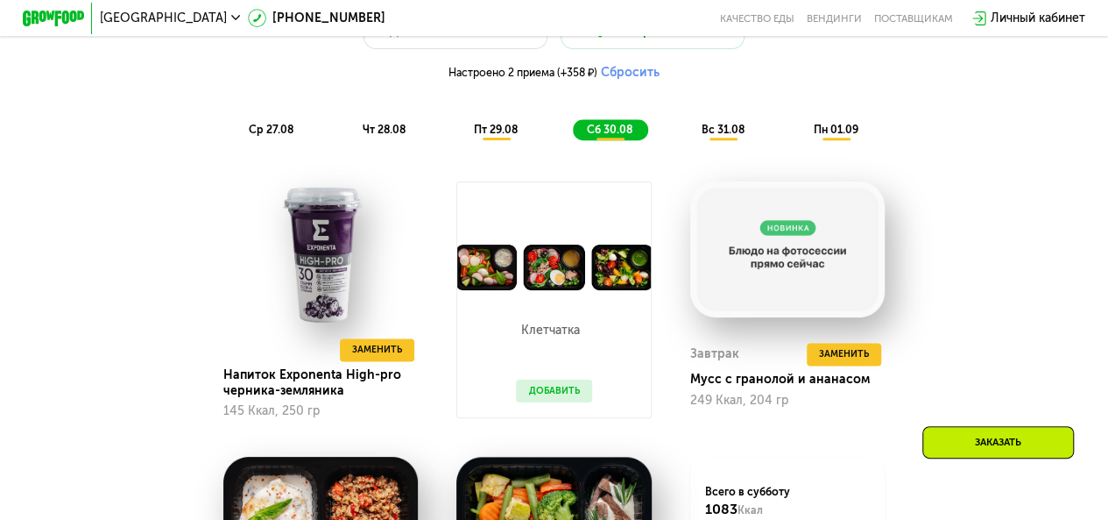
scroll to position [941, 0]
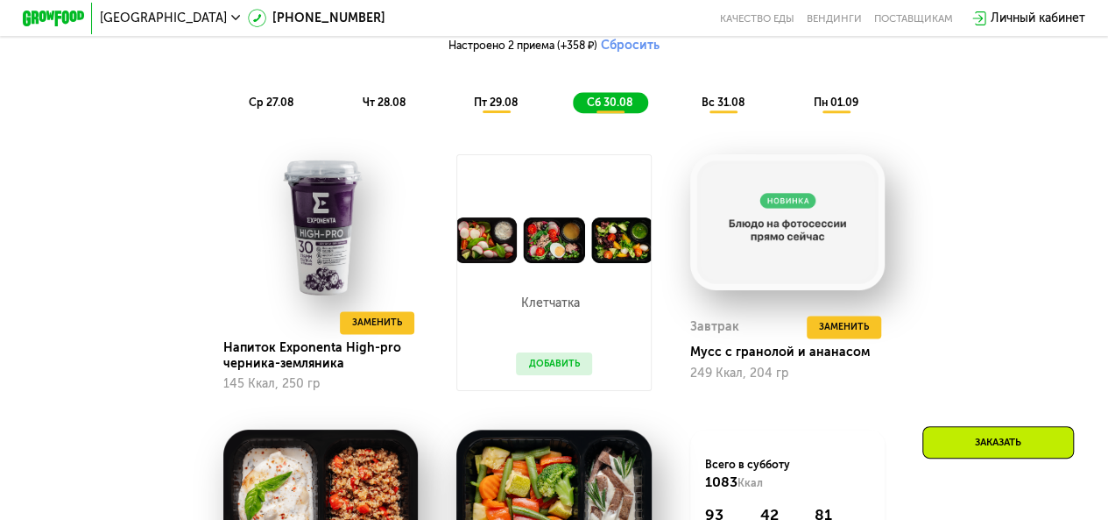
click at [393, 105] on span "чт 28.08" at bounding box center [383, 102] width 43 height 13
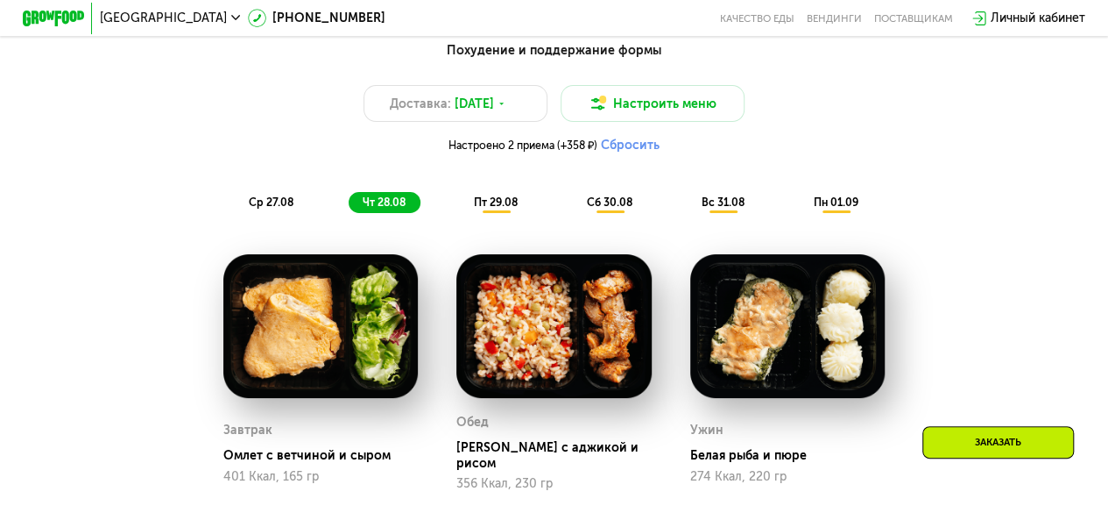
scroll to position [853, 0]
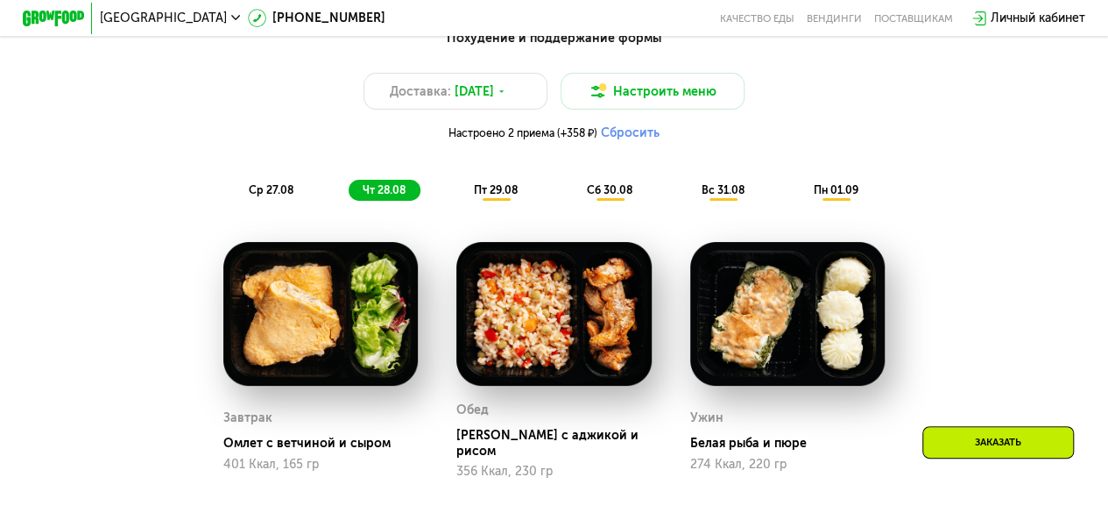
click at [271, 193] on span "ср 27.08" at bounding box center [271, 189] width 45 height 13
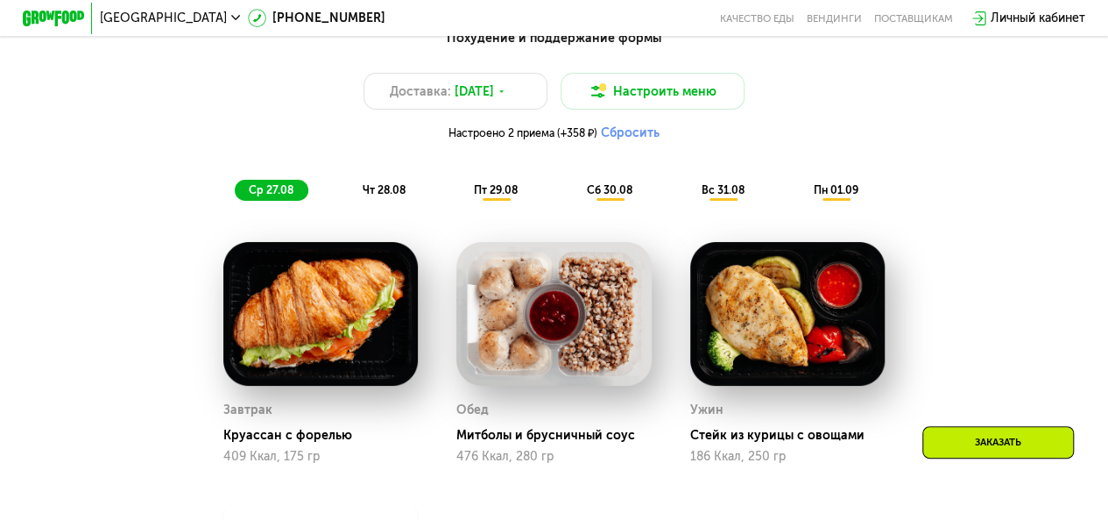
click at [387, 192] on span "чт 28.08" at bounding box center [383, 189] width 43 height 13
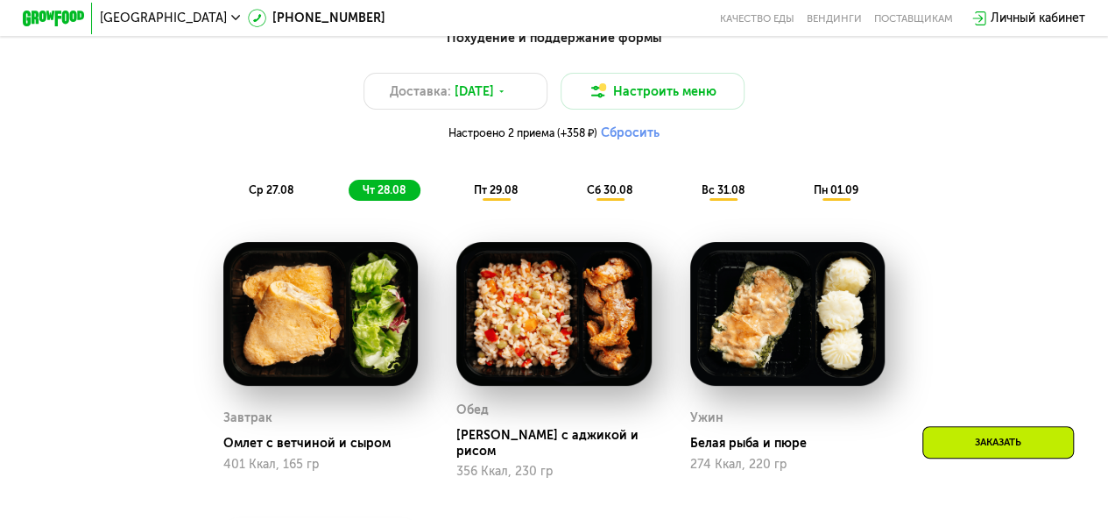
click at [491, 194] on span "пт 29.08" at bounding box center [496, 189] width 44 height 13
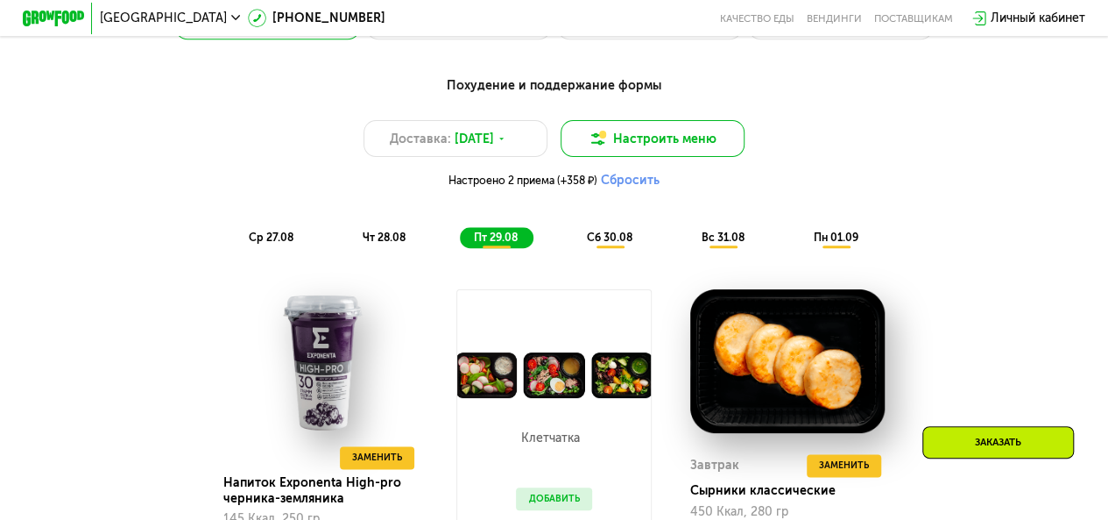
scroll to position [766, 0]
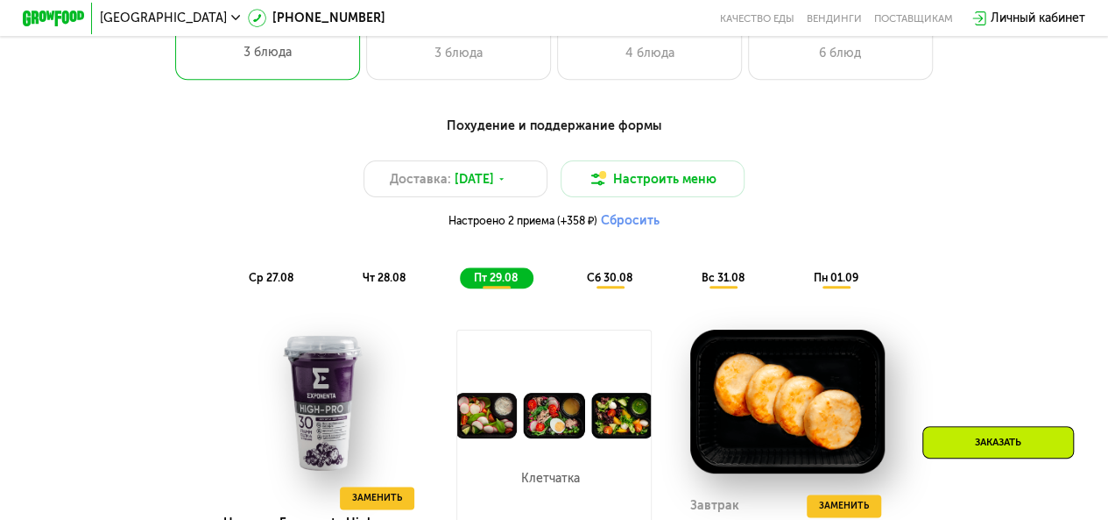
click at [617, 284] on span "сб 30.08" at bounding box center [610, 277] width 46 height 13
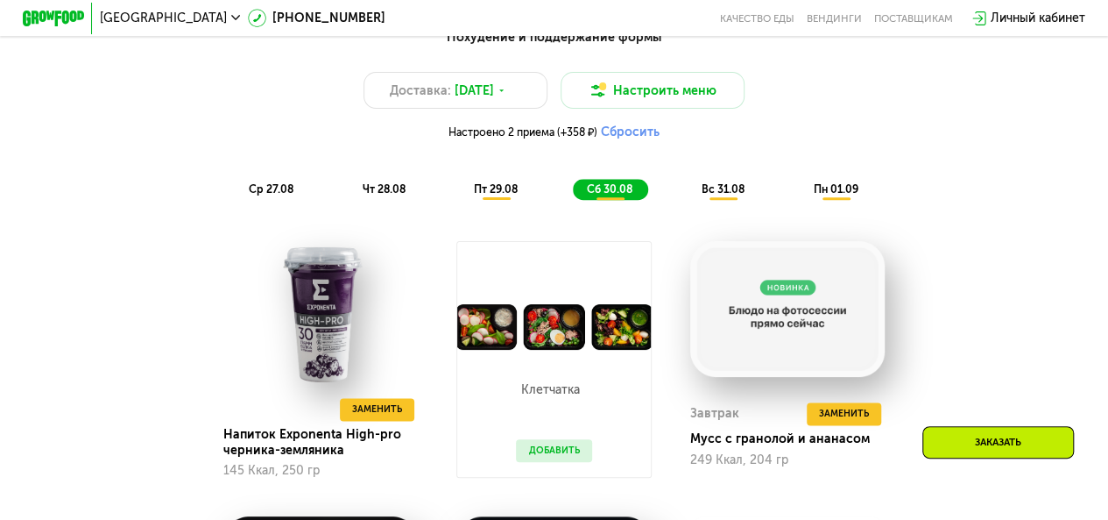
scroll to position [853, 0]
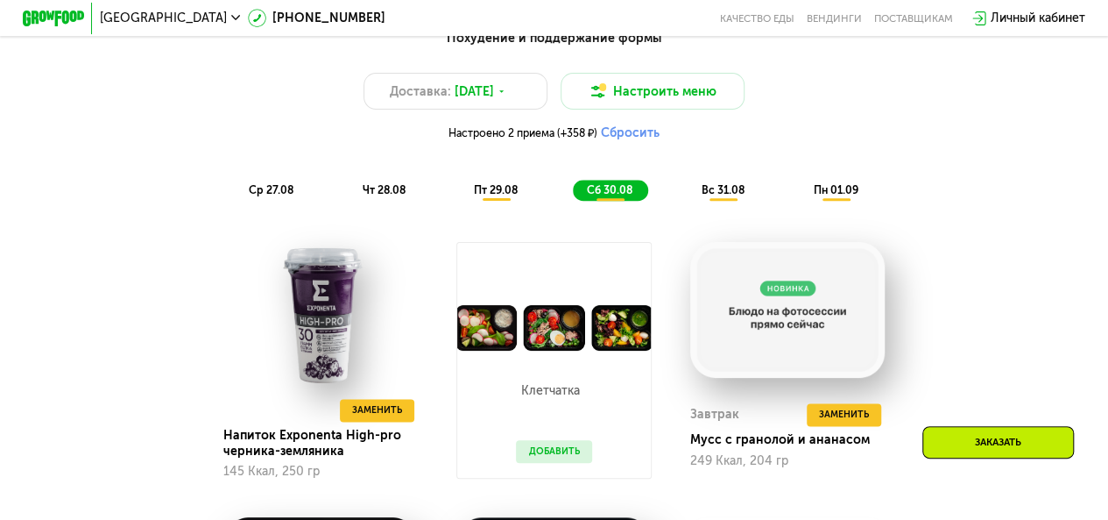
click at [720, 196] on span "вс 31.08" at bounding box center [723, 189] width 43 height 13
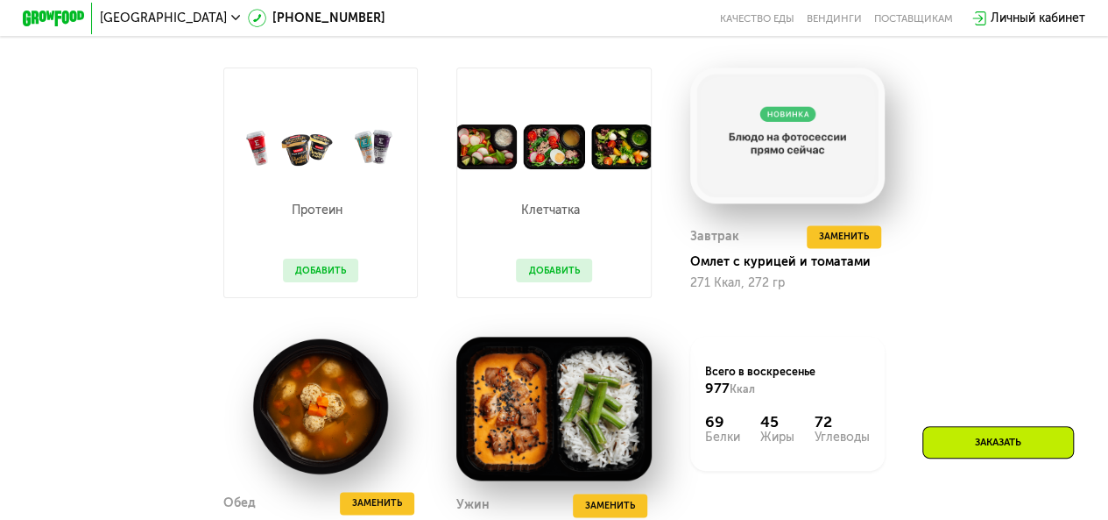
scroll to position [1029, 0]
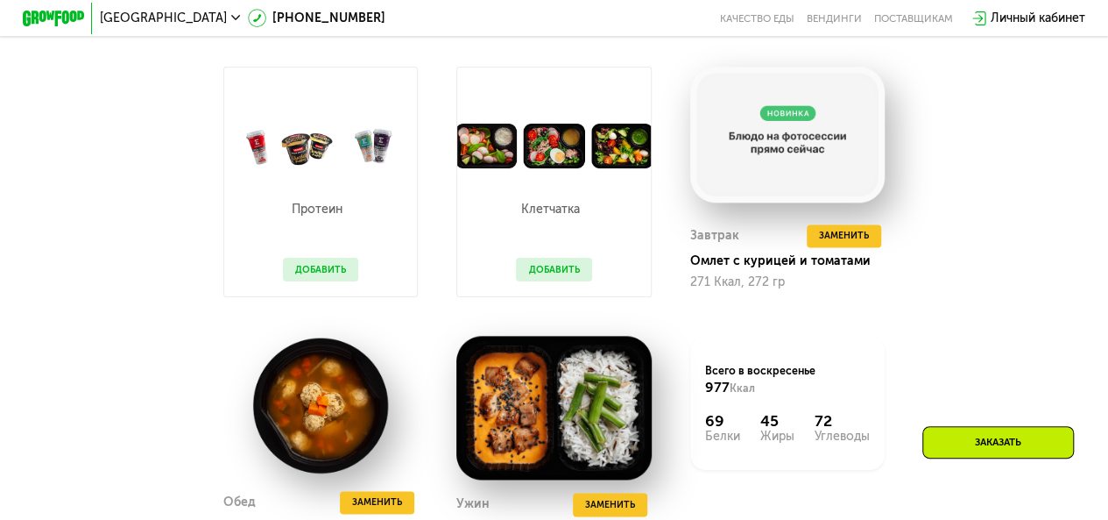
click at [338, 275] on button "Добавить" at bounding box center [320, 269] width 75 height 23
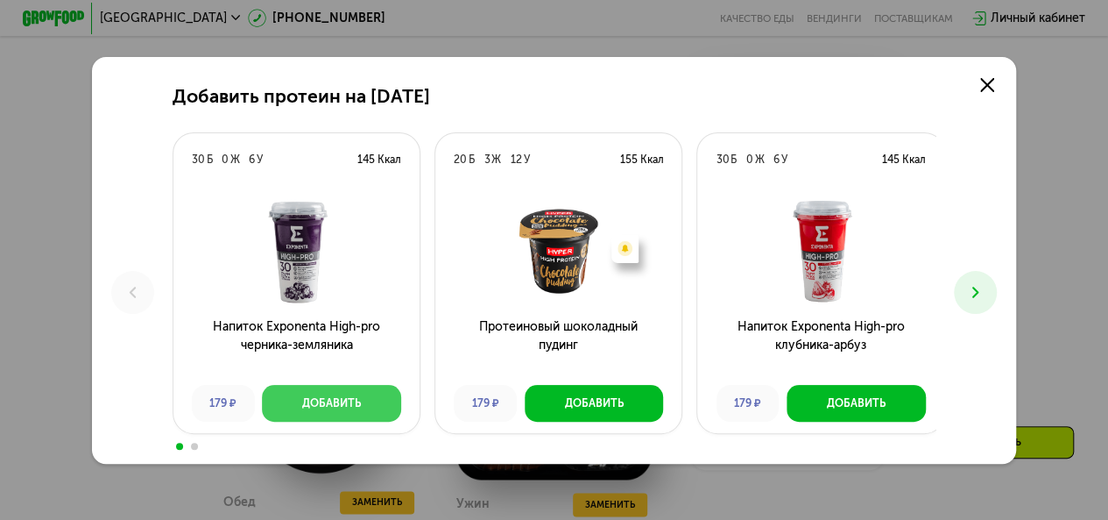
click at [308, 396] on button "Добавить" at bounding box center [331, 403] width 139 height 37
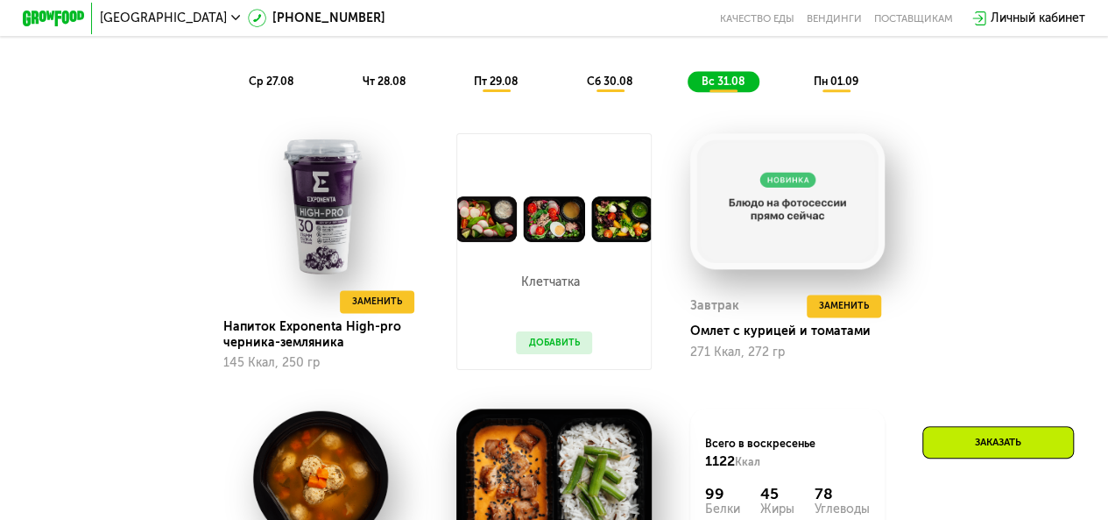
scroll to position [941, 0]
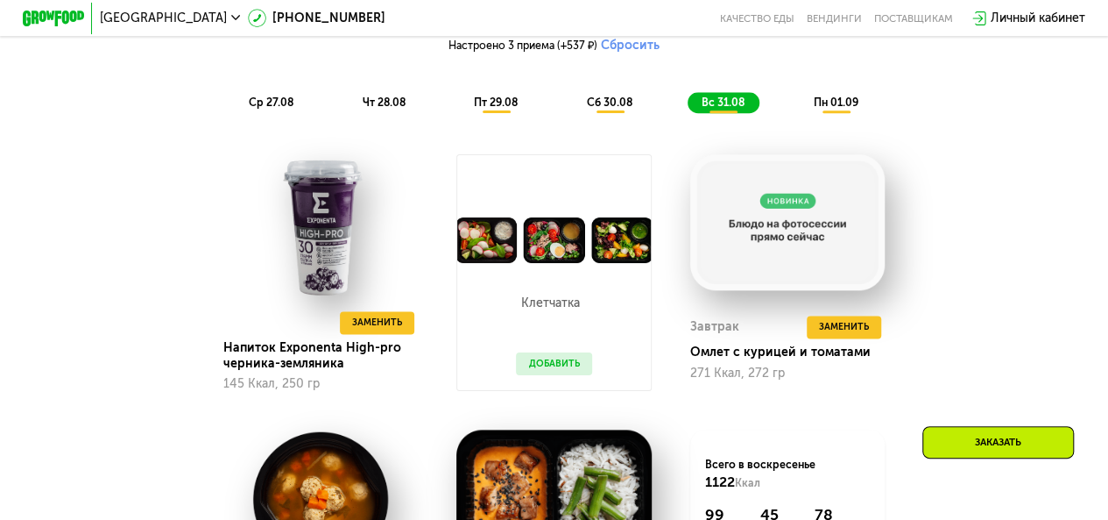
click at [834, 109] on span "пн 01.09" at bounding box center [835, 102] width 45 height 13
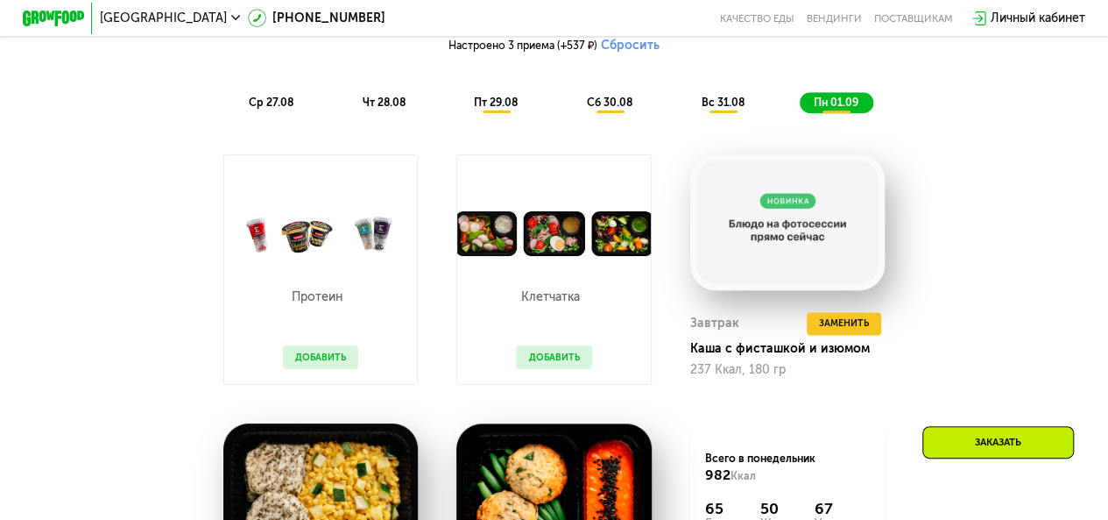
click at [329, 368] on button "Добавить" at bounding box center [320, 356] width 75 height 23
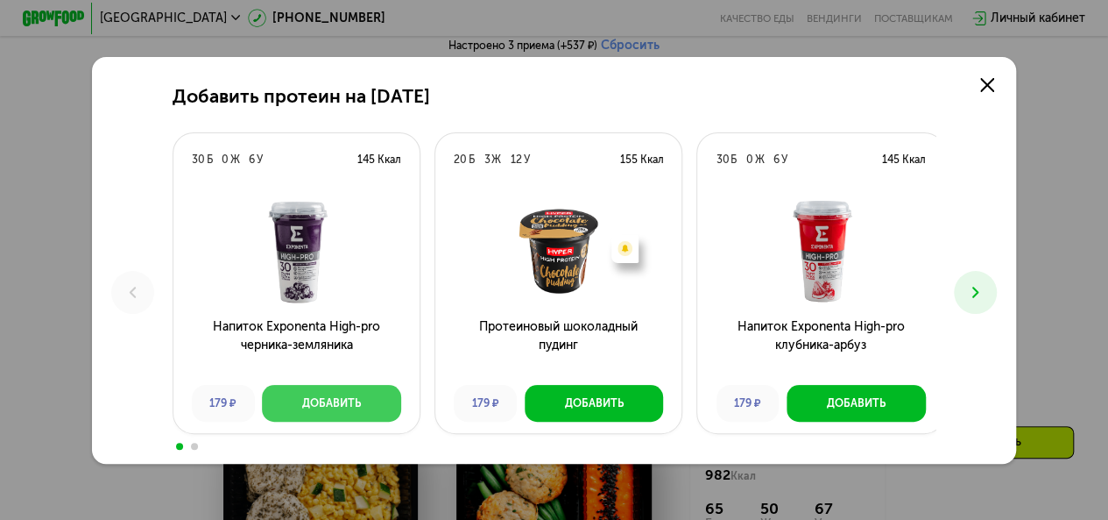
click at [348, 399] on div "Добавить" at bounding box center [331, 403] width 59 height 16
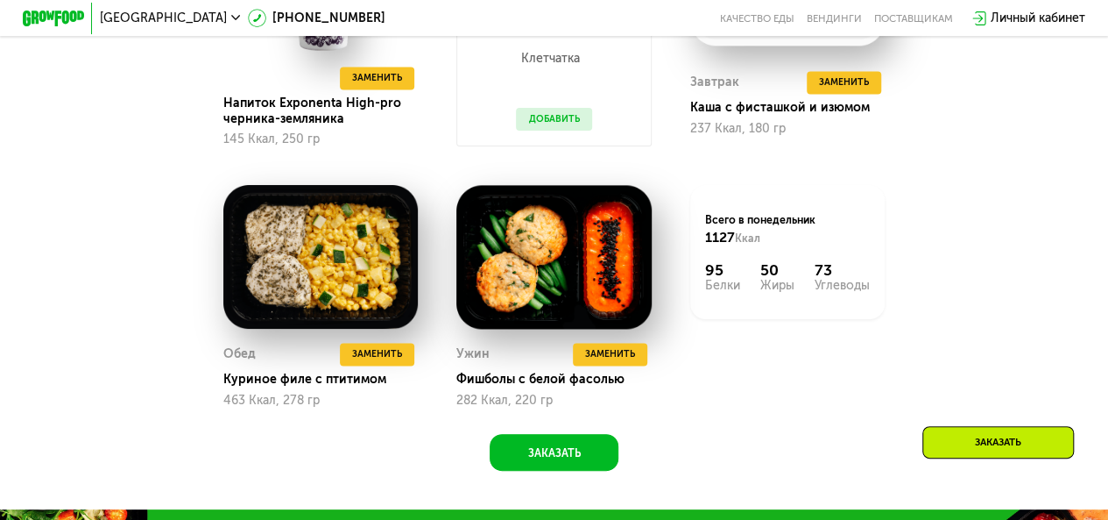
scroll to position [1204, 0]
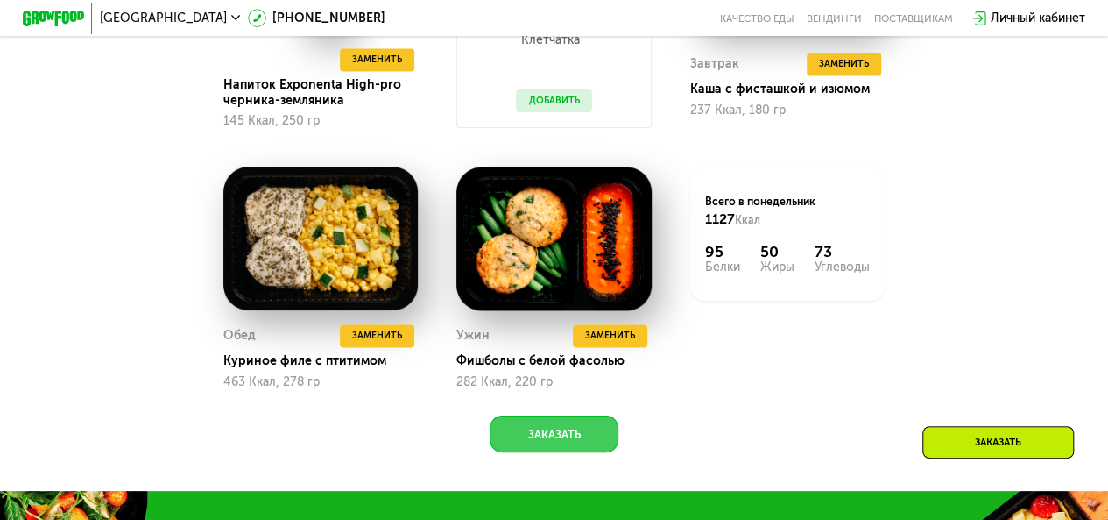
click at [572, 444] on button "Заказать" at bounding box center [554, 433] width 128 height 37
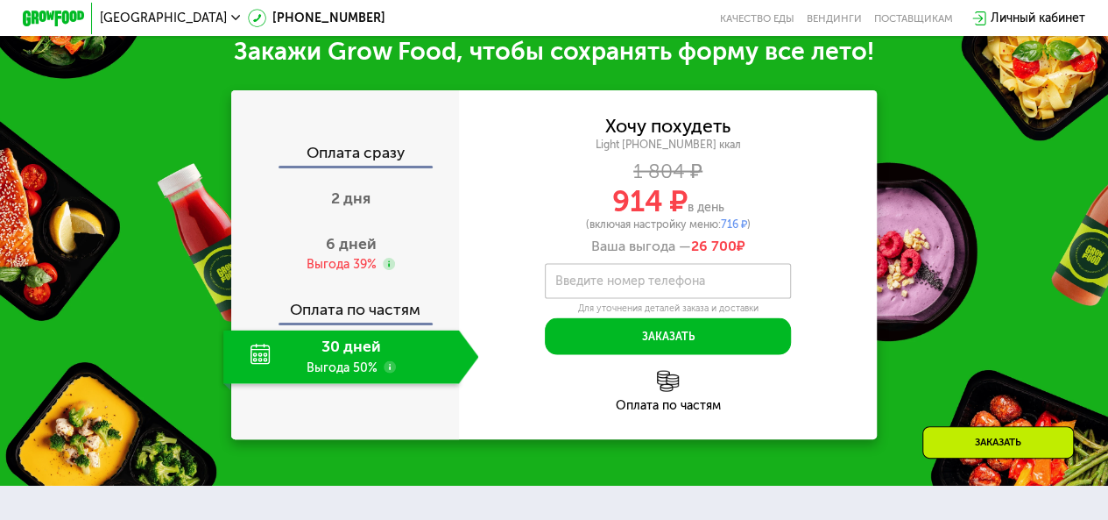
scroll to position [1712, 0]
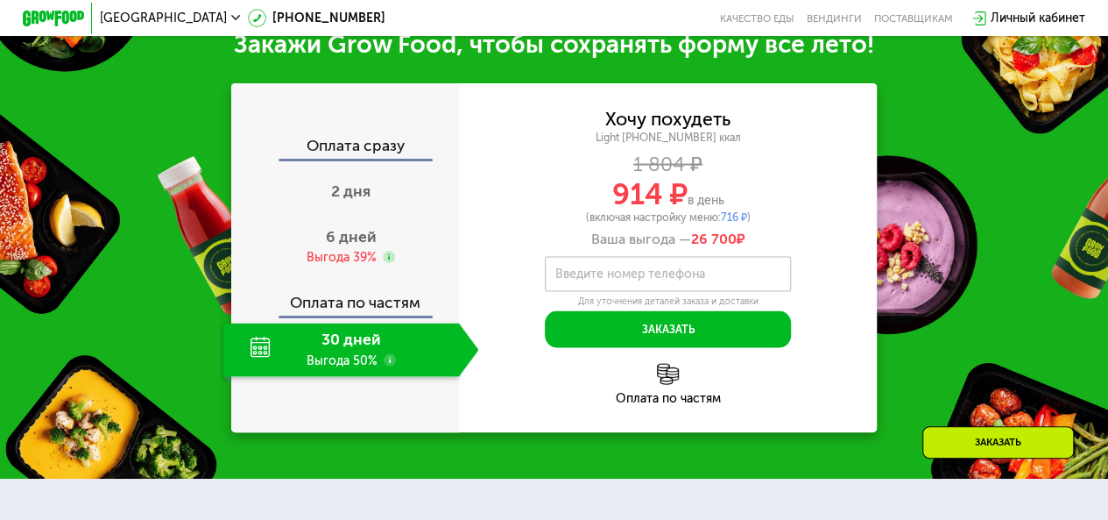
click at [946, 117] on div "Закажи Grow Food, чтобы сохранять форму все лето! Оплата сразу 2 дня 6 дней Выг…" at bounding box center [554, 230] width 1108 height 496
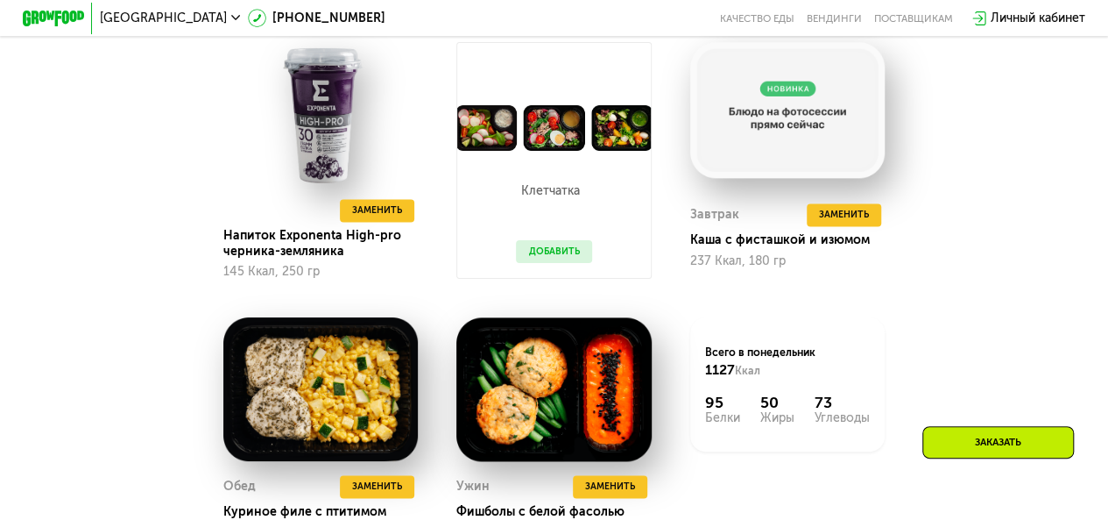
scroll to position [1011, 0]
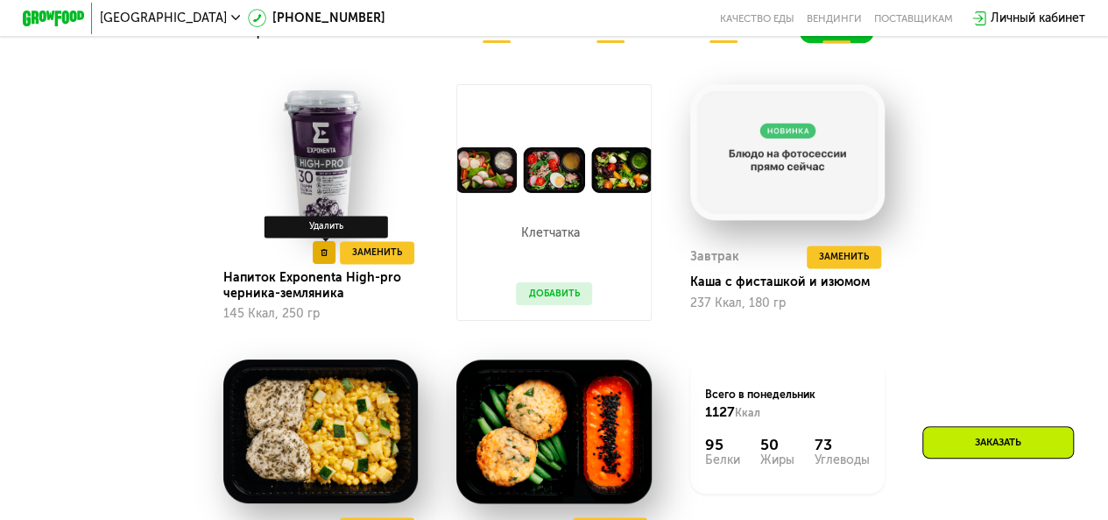
click at [322, 257] on icon at bounding box center [325, 253] width 8 height 8
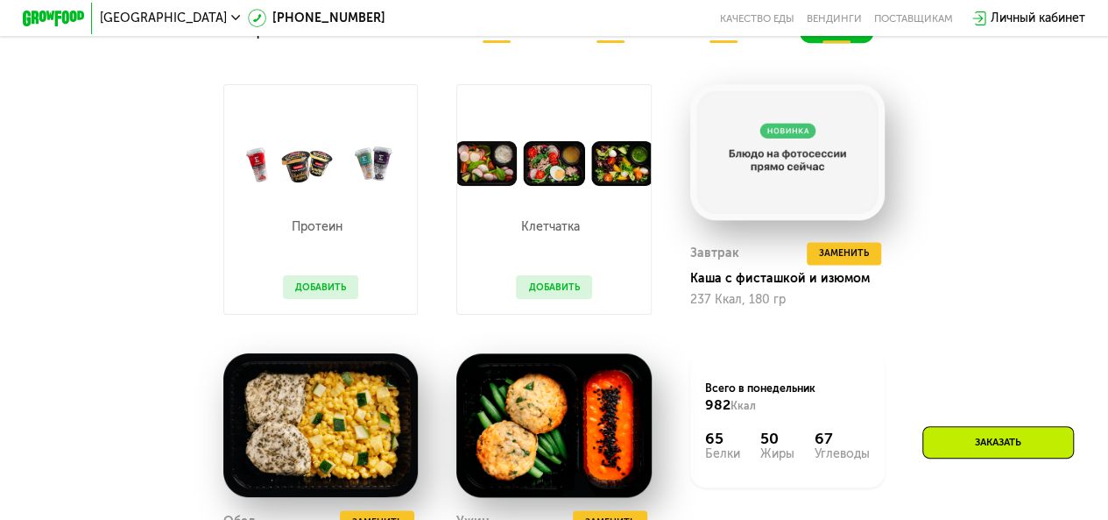
click at [720, 39] on span "вс 31.08" at bounding box center [723, 31] width 43 height 13
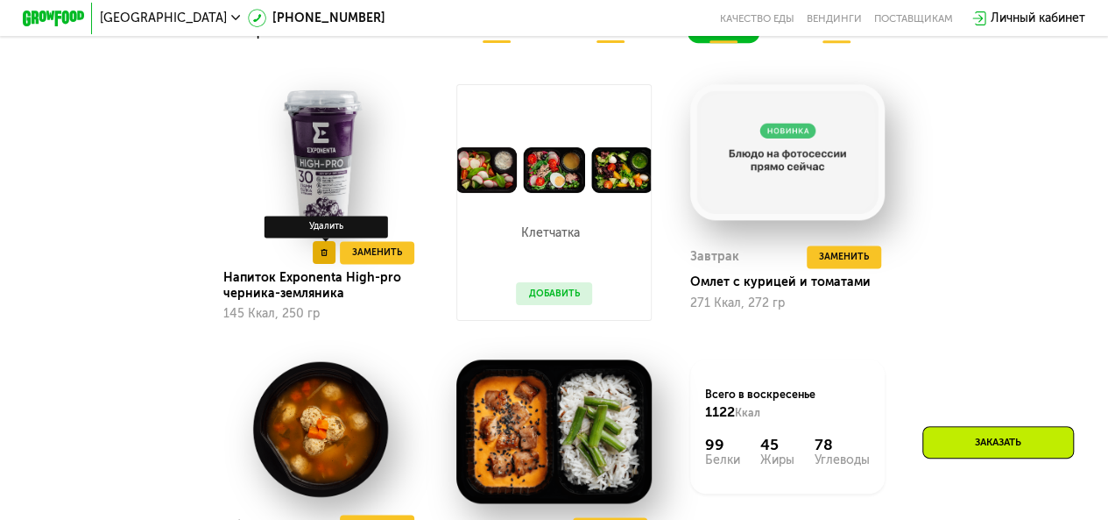
click at [321, 257] on icon at bounding box center [325, 253] width 8 height 8
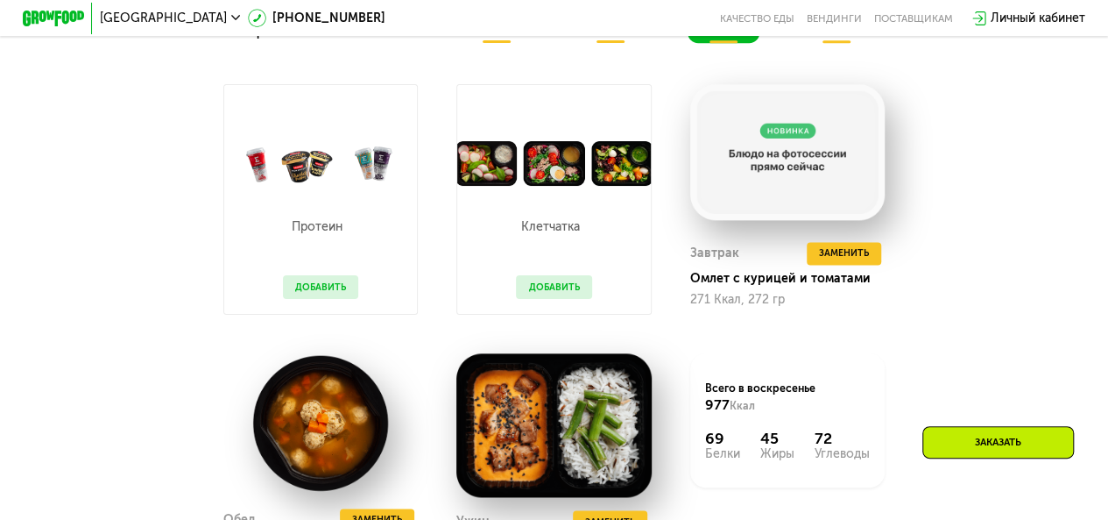
click at [617, 39] on span "сб 30.08" at bounding box center [610, 31] width 46 height 13
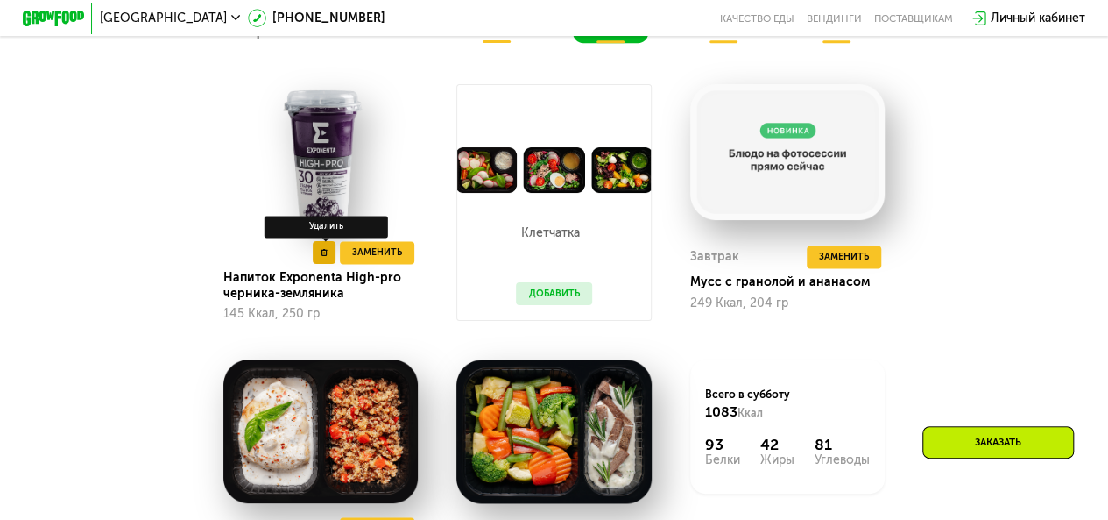
click at [322, 257] on use at bounding box center [324, 253] width 7 height 8
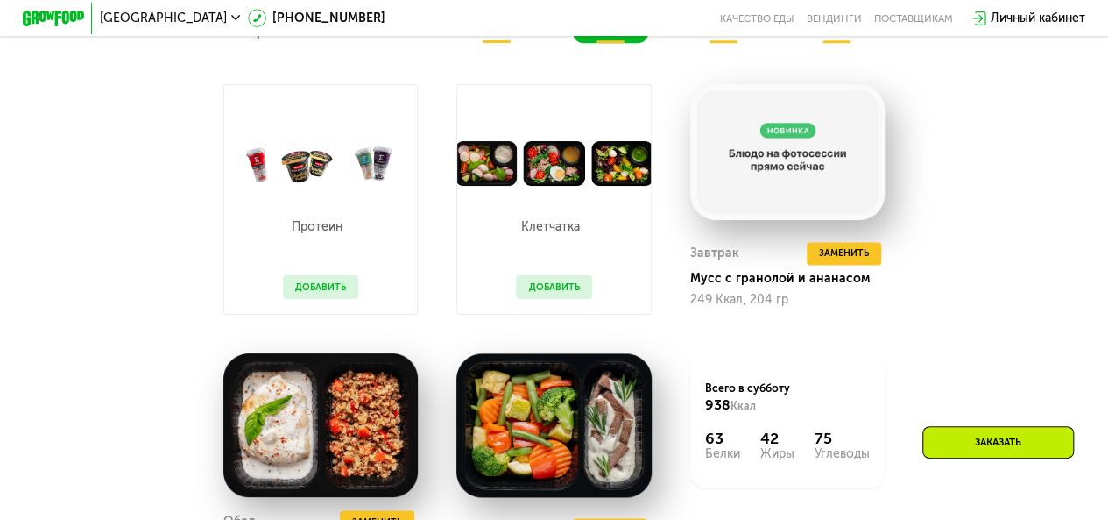
click at [496, 39] on span "пт 29.08" at bounding box center [496, 31] width 44 height 13
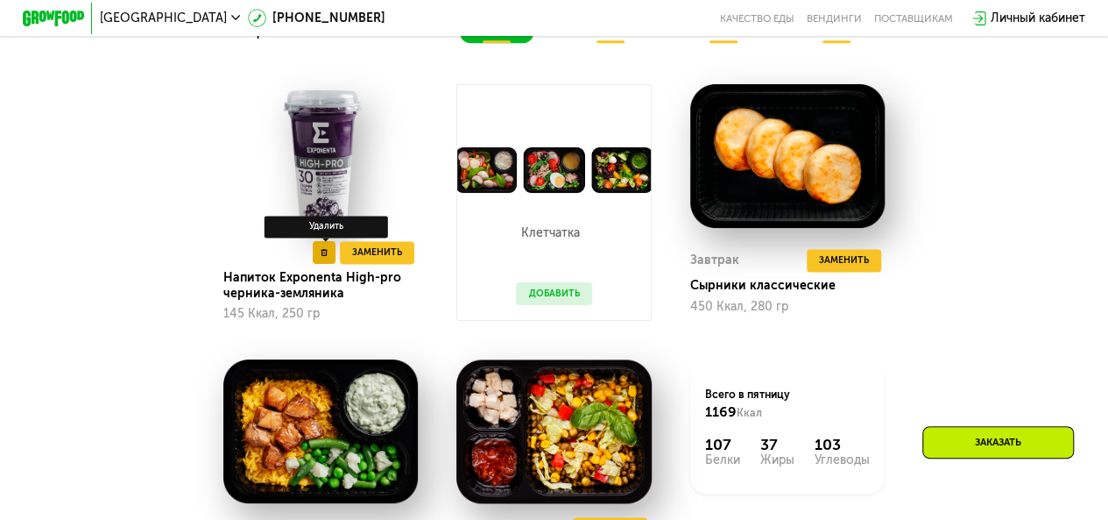
click at [317, 264] on button at bounding box center [324, 252] width 23 height 23
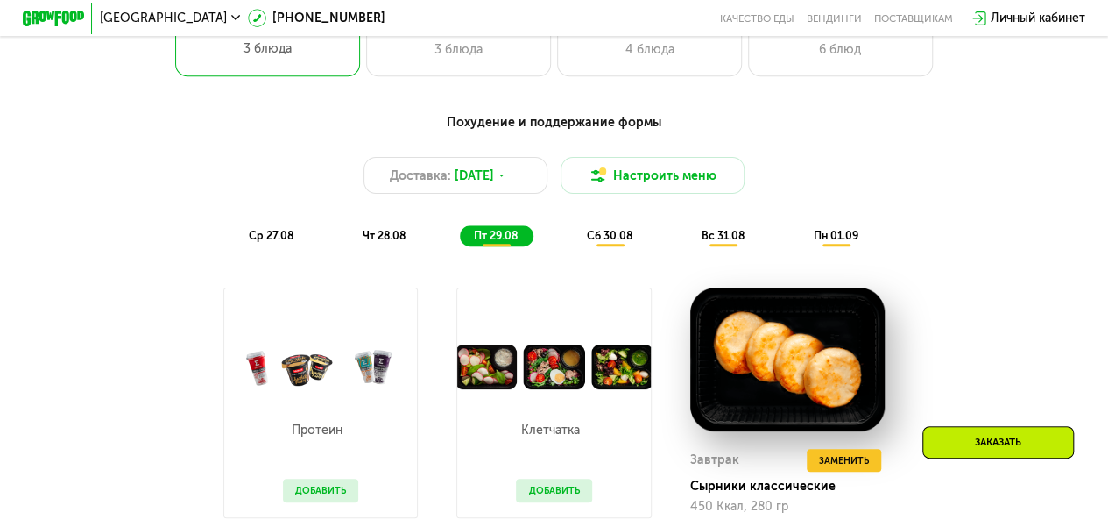
scroll to position [748, 0]
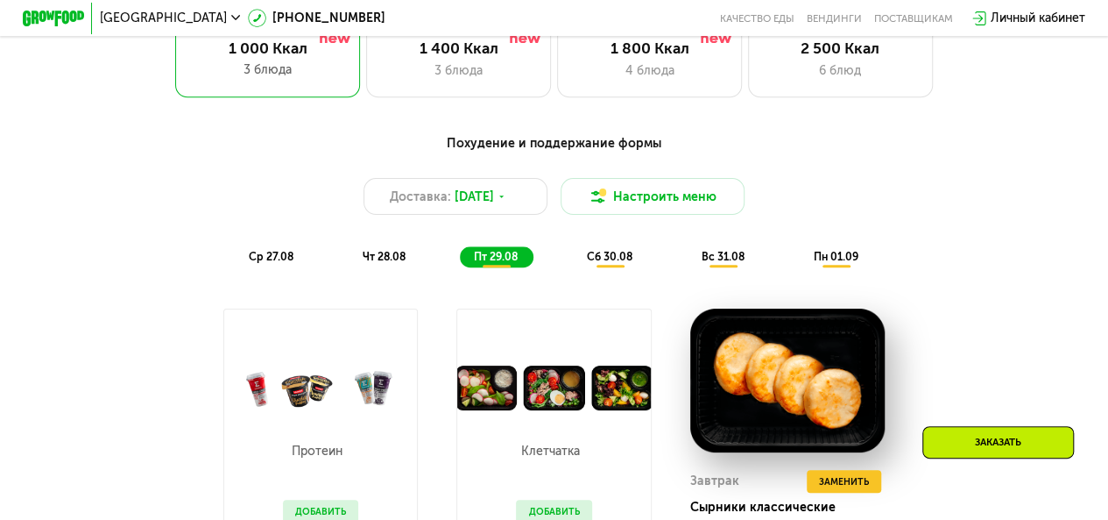
click at [269, 261] on span "ср 27.08" at bounding box center [271, 256] width 45 height 13
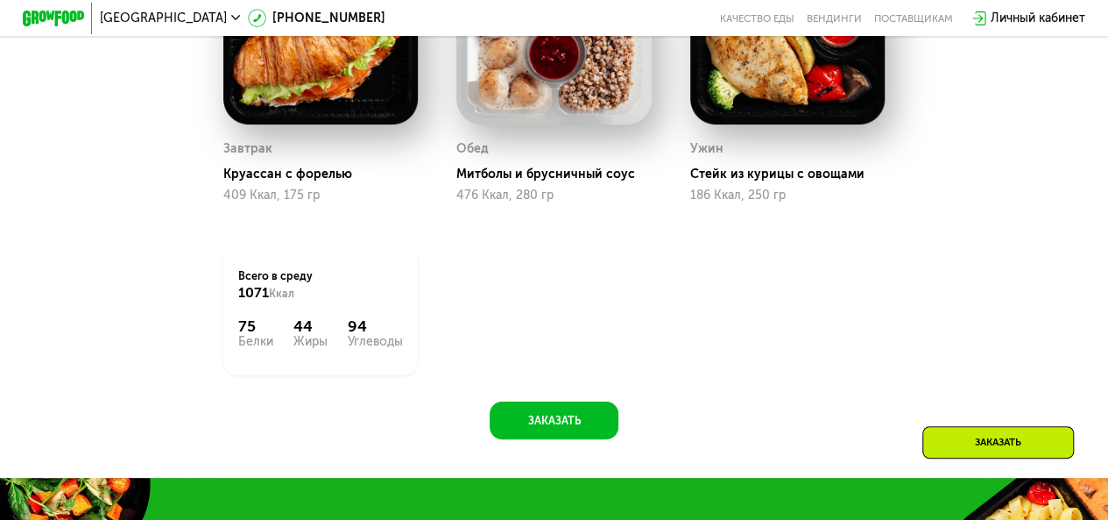
scroll to position [1186, 0]
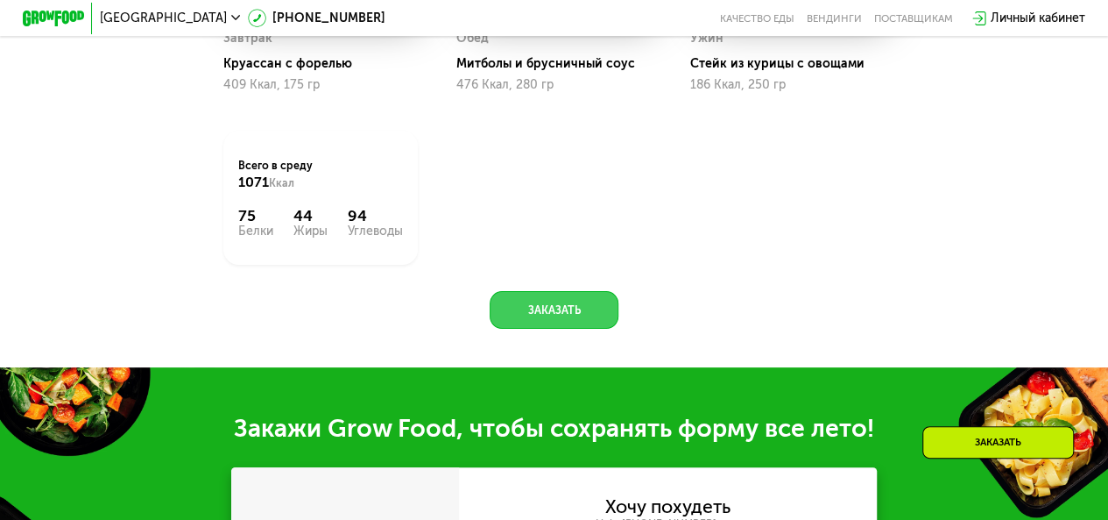
click at [572, 327] on button "Заказать" at bounding box center [554, 309] width 128 height 37
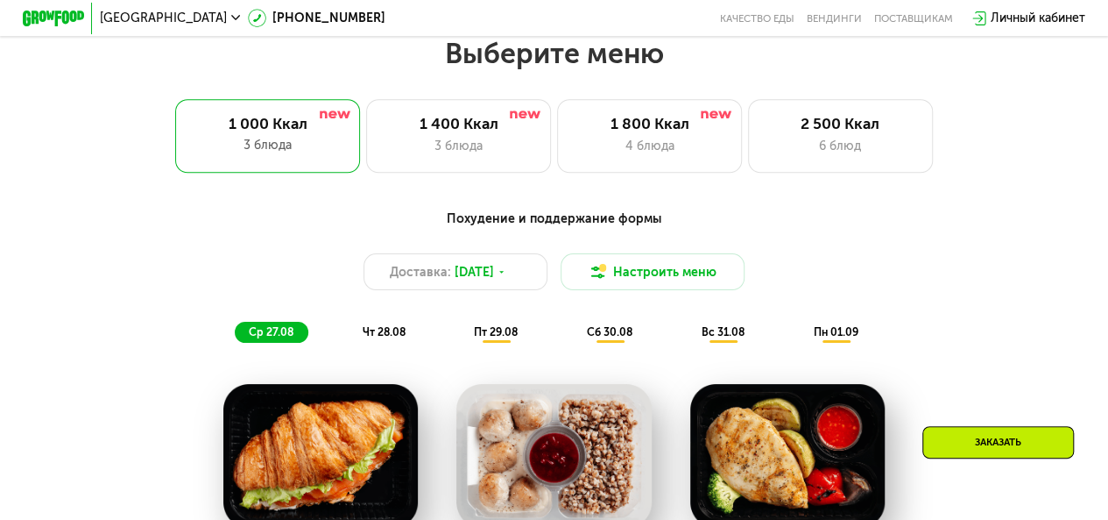
scroll to position [692, 0]
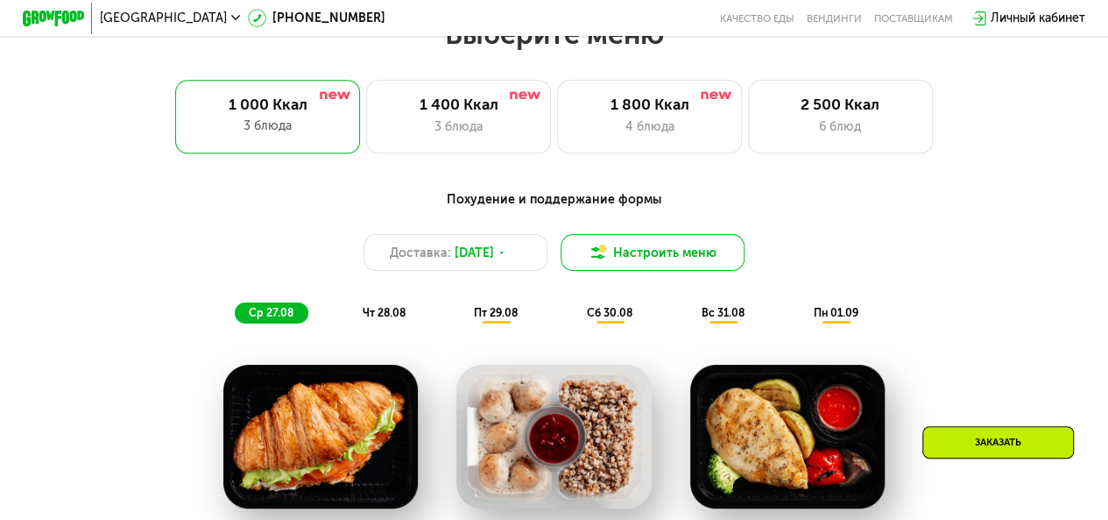
click at [728, 246] on button "Настроить меню" at bounding box center [653, 252] width 185 height 37
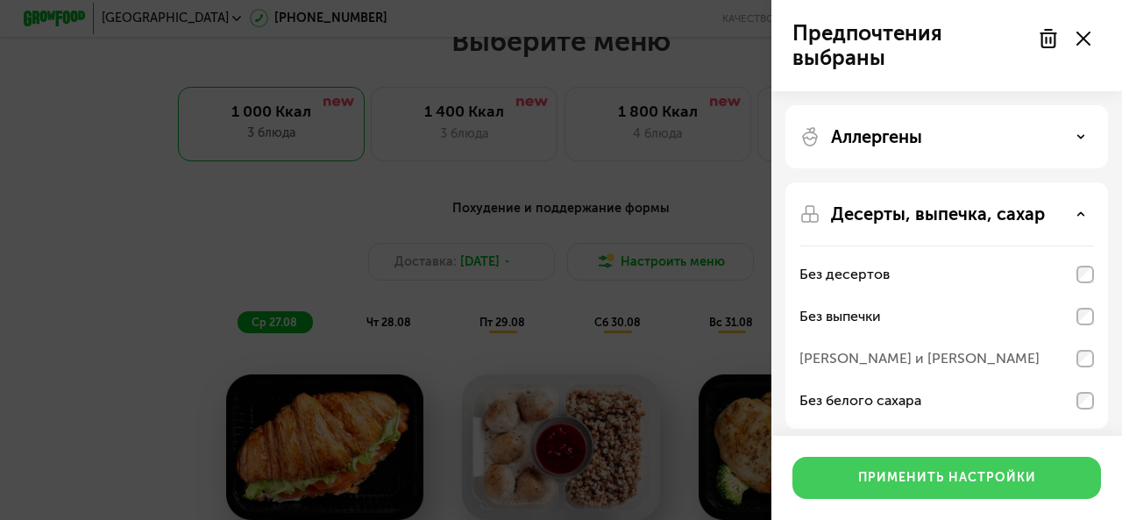
drag, startPoint x: 987, startPoint y: 471, endPoint x: 958, endPoint y: 454, distance: 33.4
click at [986, 471] on div "Применить настройки" at bounding box center [947, 478] width 178 height 18
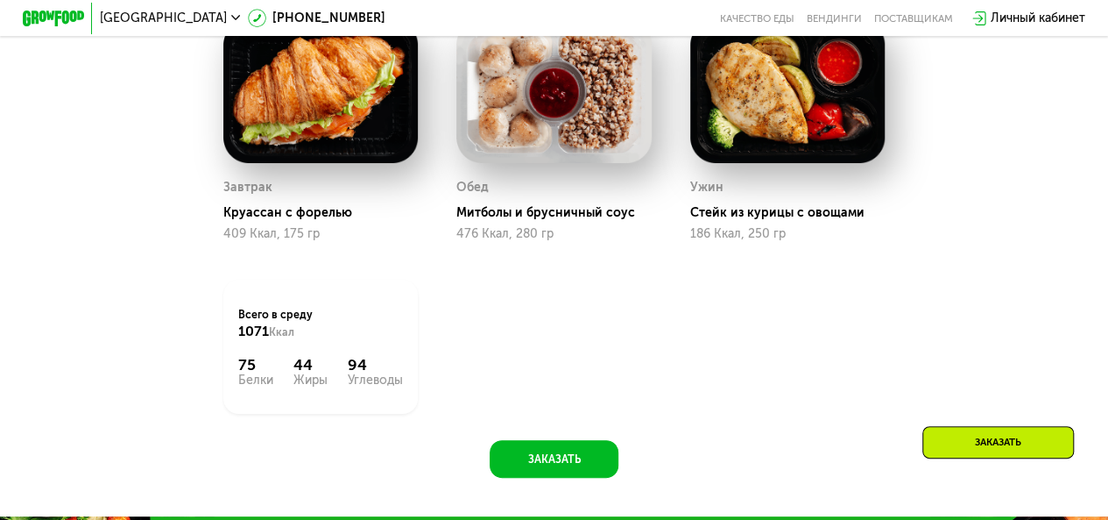
scroll to position [955, 0]
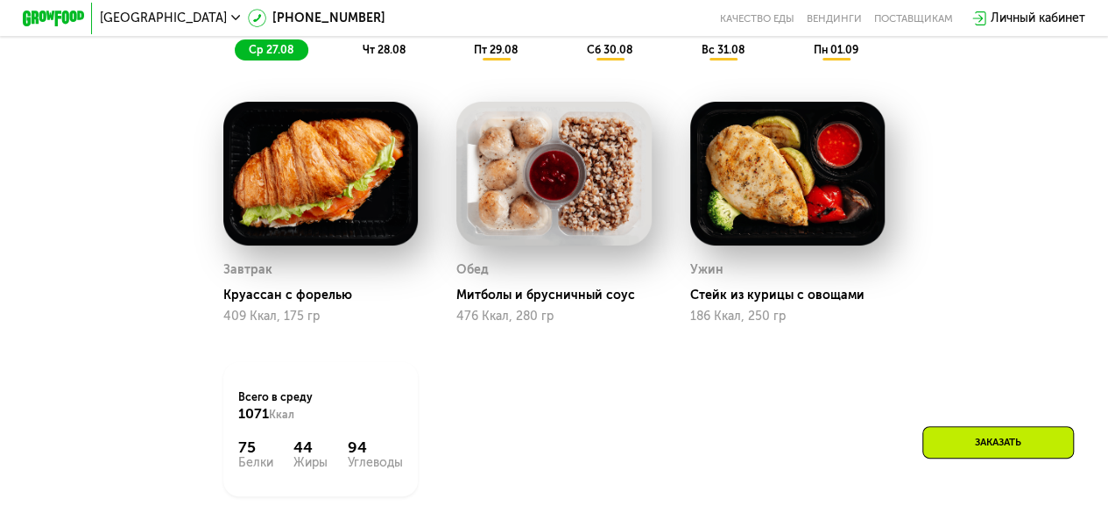
click at [380, 53] on span "чт 28.08" at bounding box center [383, 49] width 43 height 13
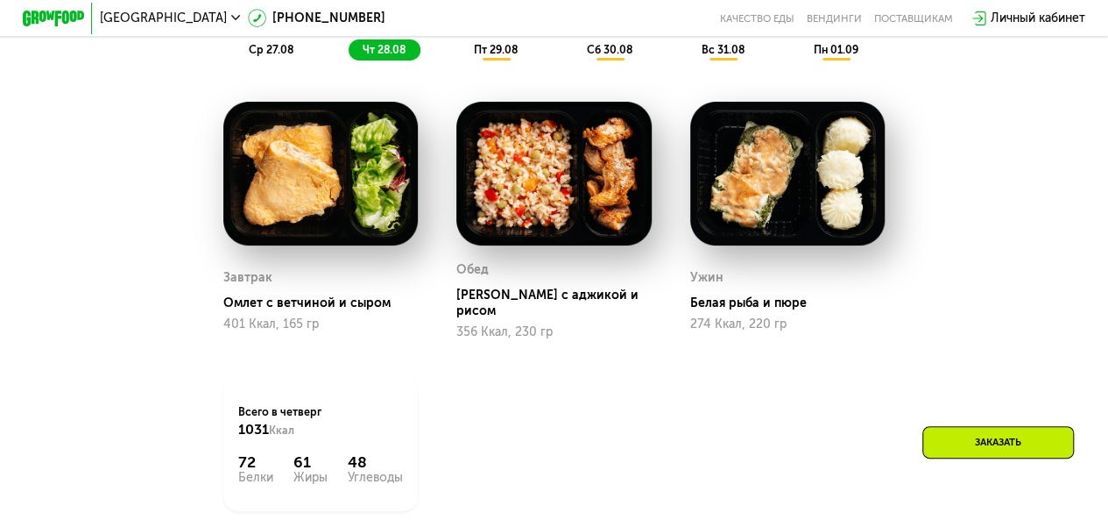
click at [485, 56] on span "пт 29.08" at bounding box center [496, 49] width 44 height 13
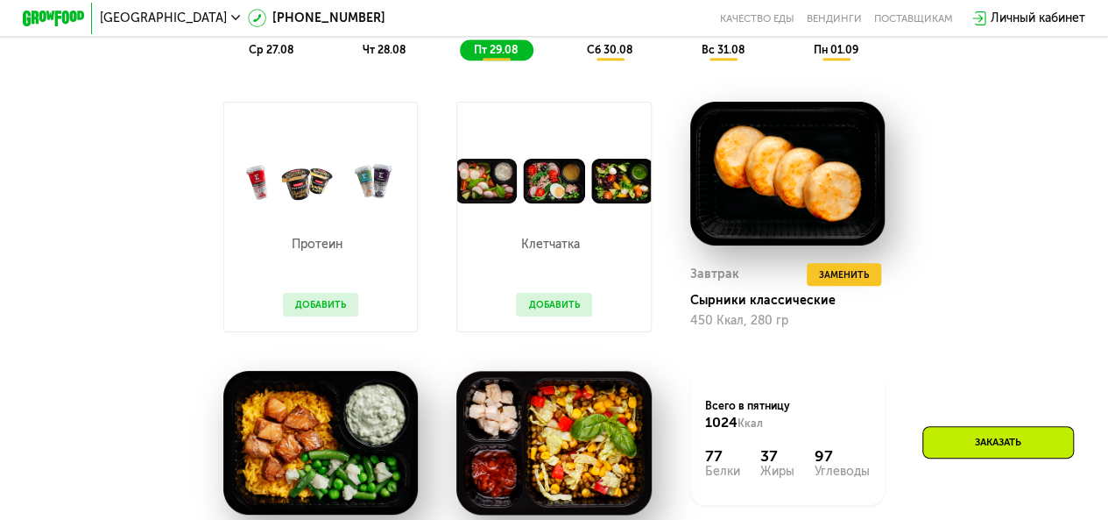
click at [615, 56] on span "сб 30.08" at bounding box center [610, 49] width 46 height 13
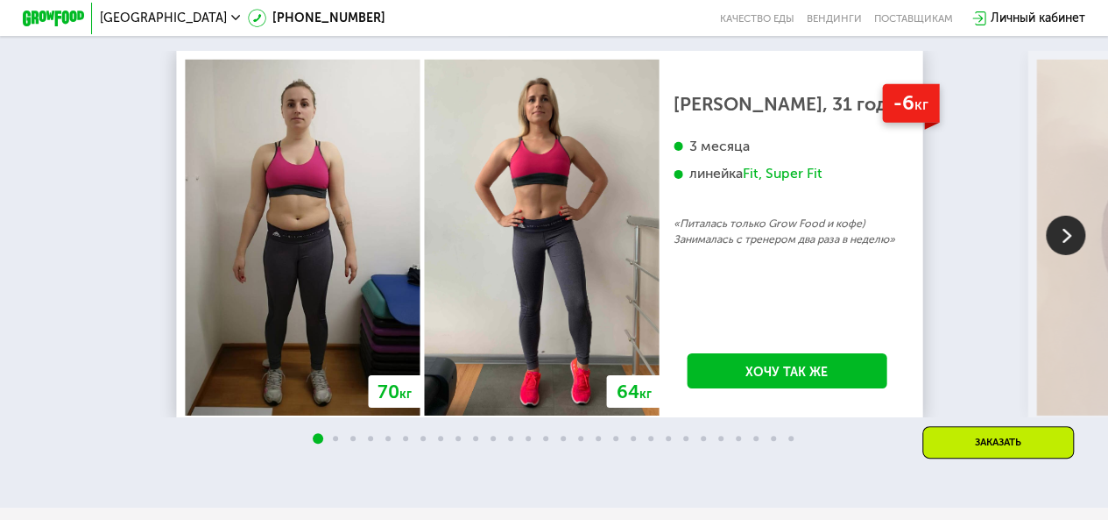
scroll to position [2759, 0]
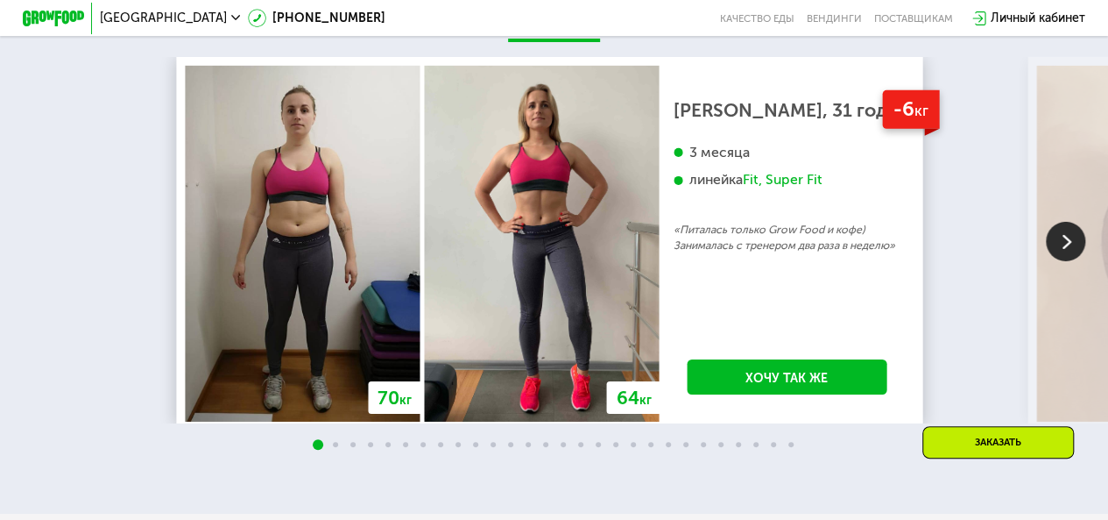
click at [1072, 243] on img at bounding box center [1065, 241] width 39 height 39
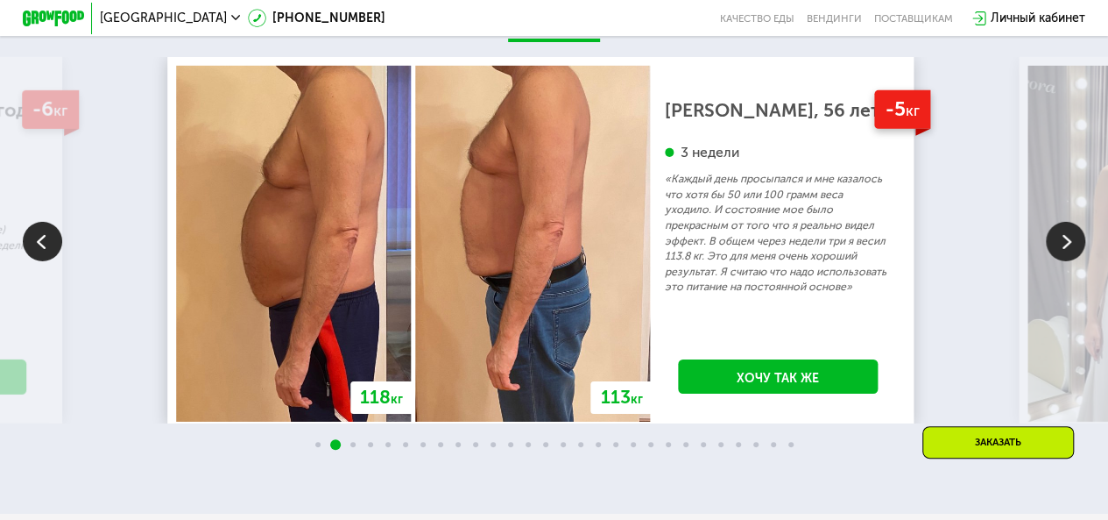
click at [1069, 239] on img at bounding box center [1065, 241] width 39 height 39
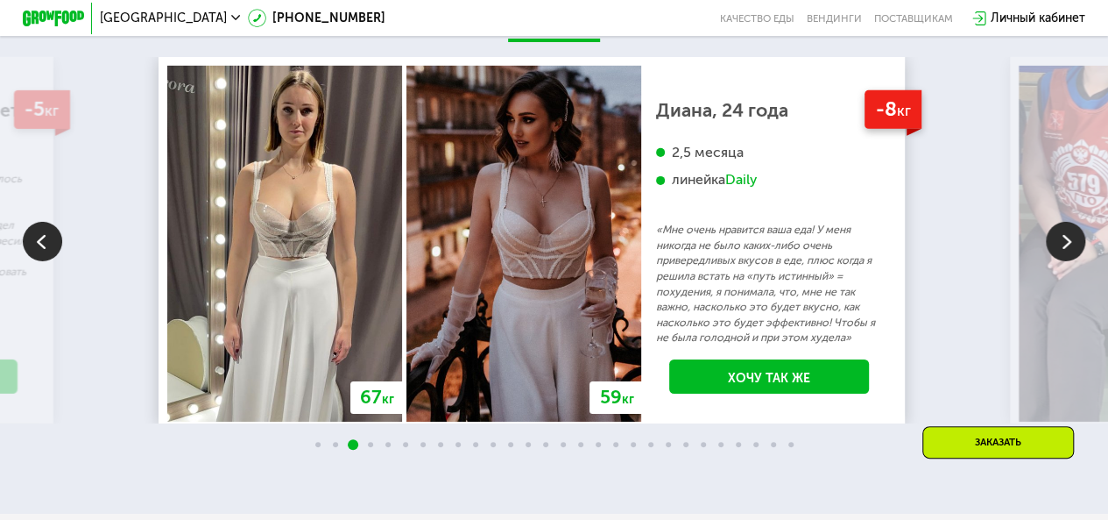
click at [1070, 232] on img at bounding box center [1065, 241] width 39 height 39
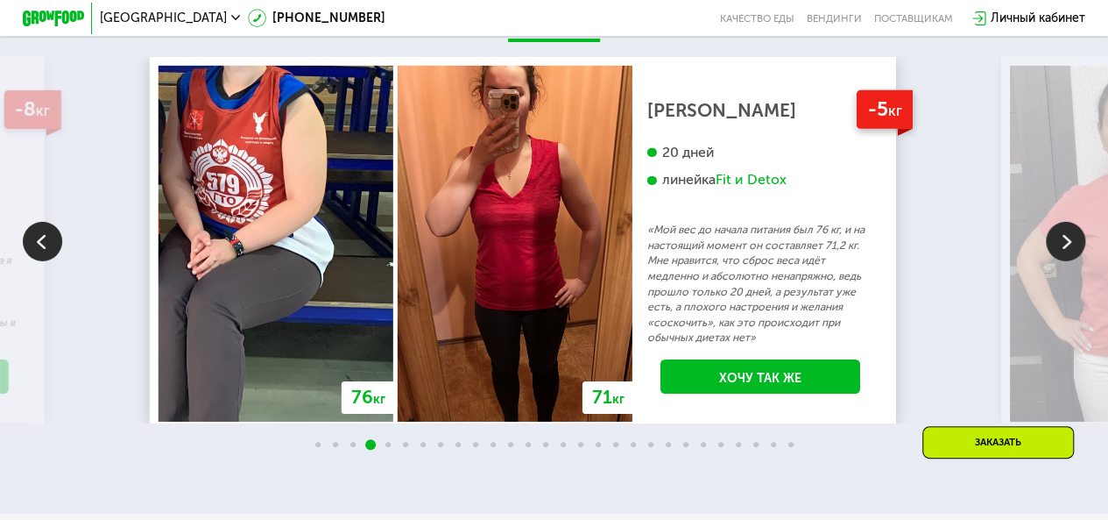
click at [1070, 232] on img at bounding box center [1065, 241] width 39 height 39
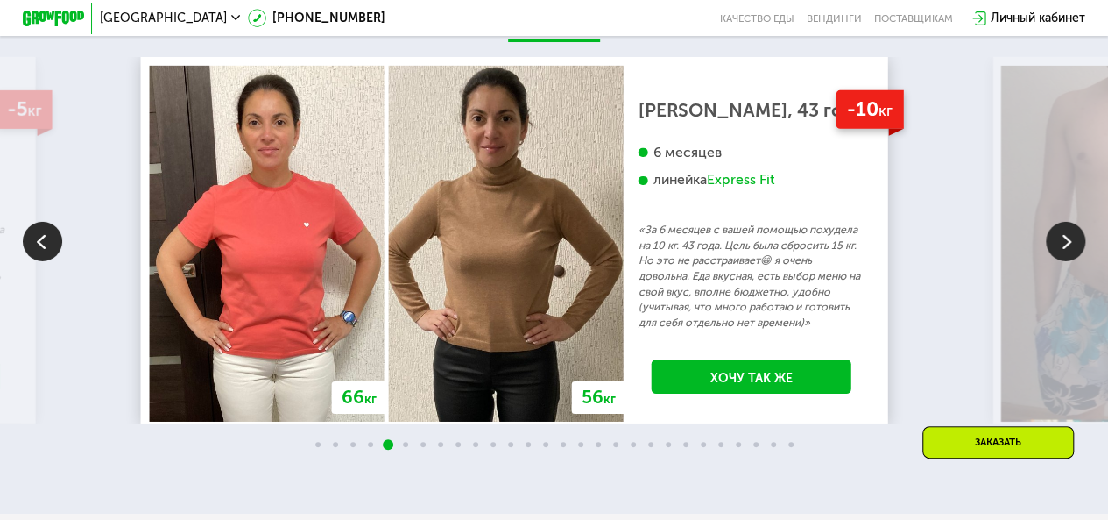
click at [1070, 232] on img at bounding box center [1065, 241] width 39 height 39
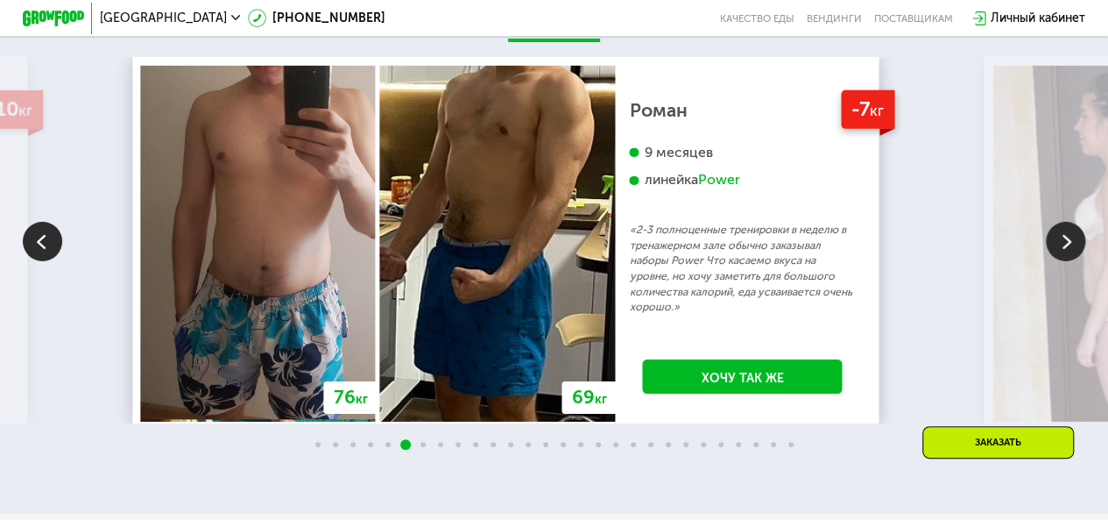
click at [1070, 232] on img at bounding box center [1065, 241] width 39 height 39
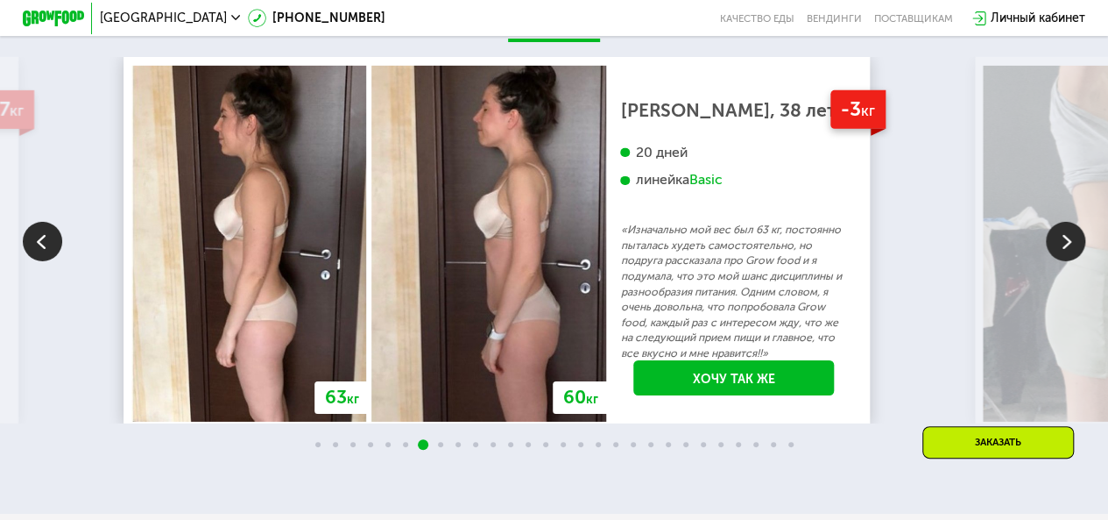
click at [1066, 244] on img at bounding box center [1065, 241] width 39 height 39
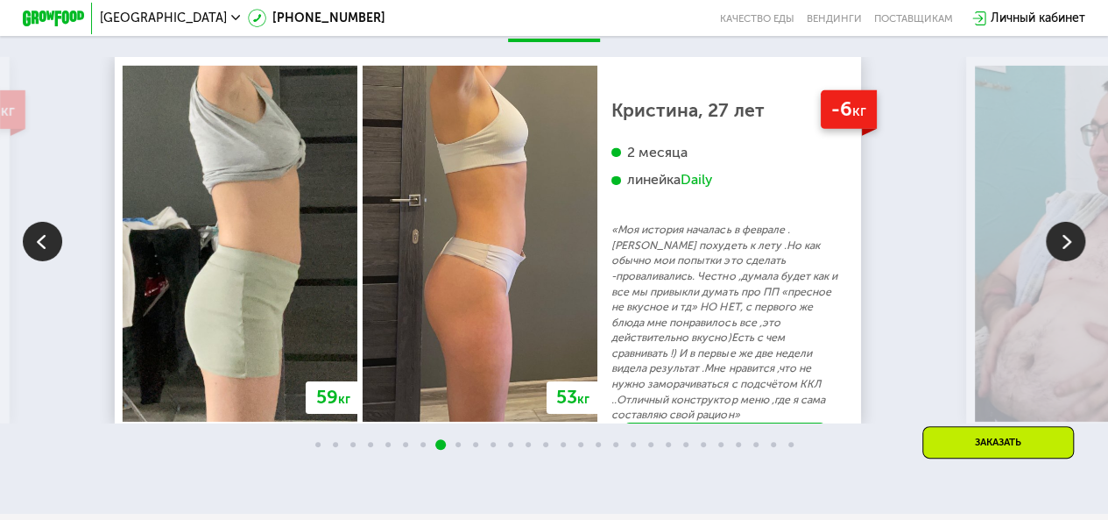
click at [43, 250] on img at bounding box center [42, 241] width 39 height 39
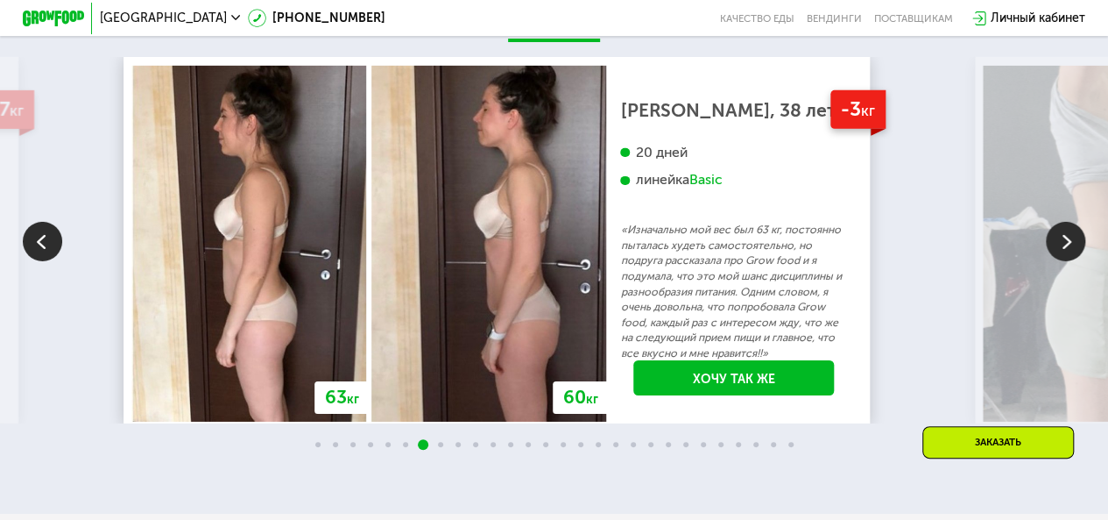
click at [1069, 248] on img at bounding box center [1065, 241] width 39 height 39
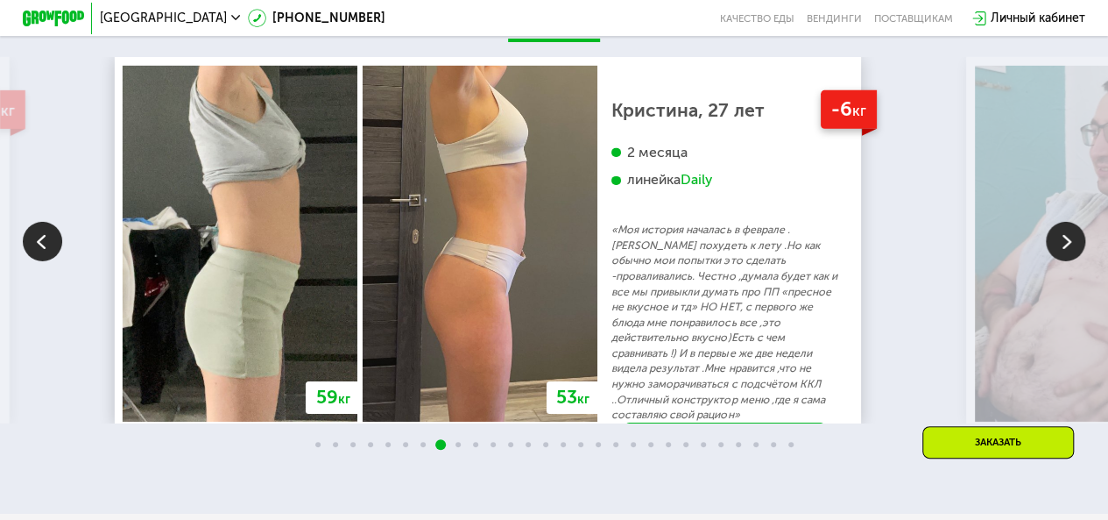
click at [1064, 250] on img at bounding box center [1065, 241] width 39 height 39
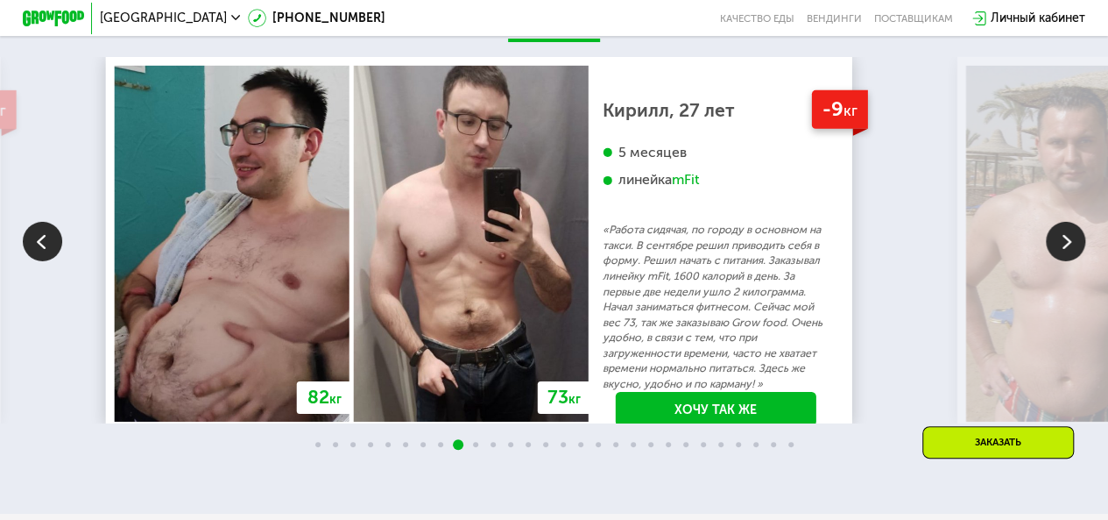
click at [1064, 250] on img at bounding box center [1065, 241] width 39 height 39
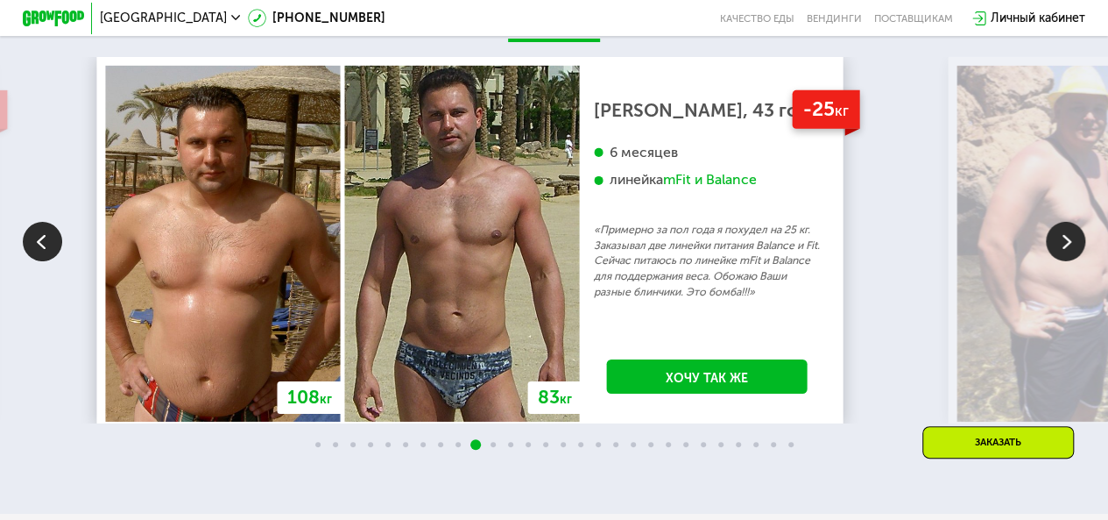
click at [1064, 250] on img at bounding box center [1065, 241] width 39 height 39
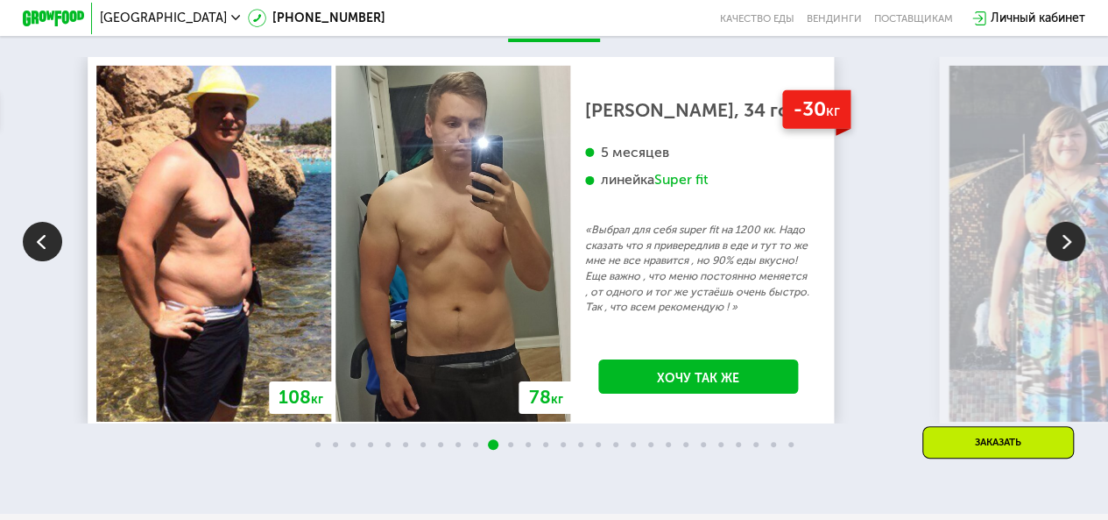
click at [1064, 250] on img at bounding box center [1065, 241] width 39 height 39
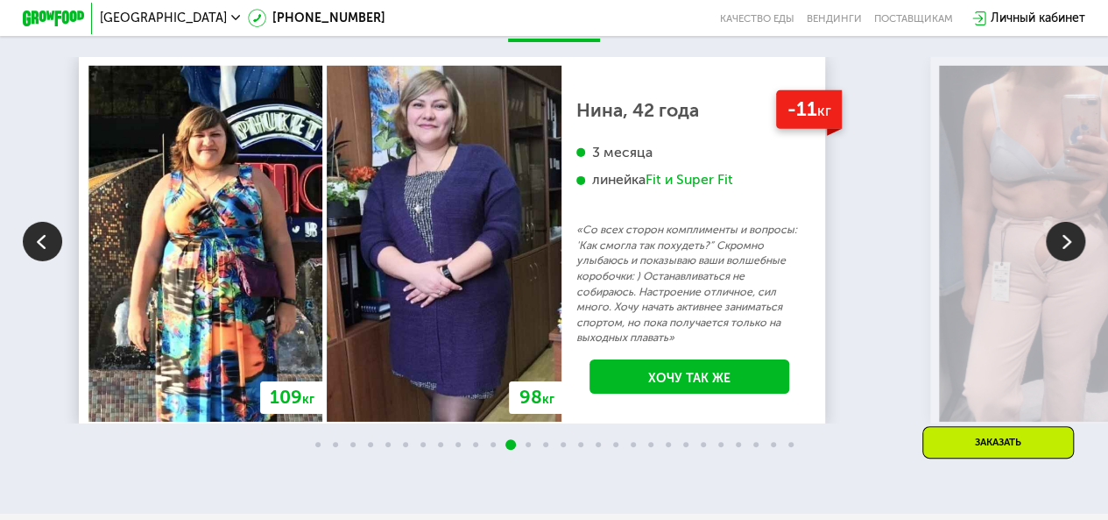
click at [1064, 250] on img at bounding box center [1065, 241] width 39 height 39
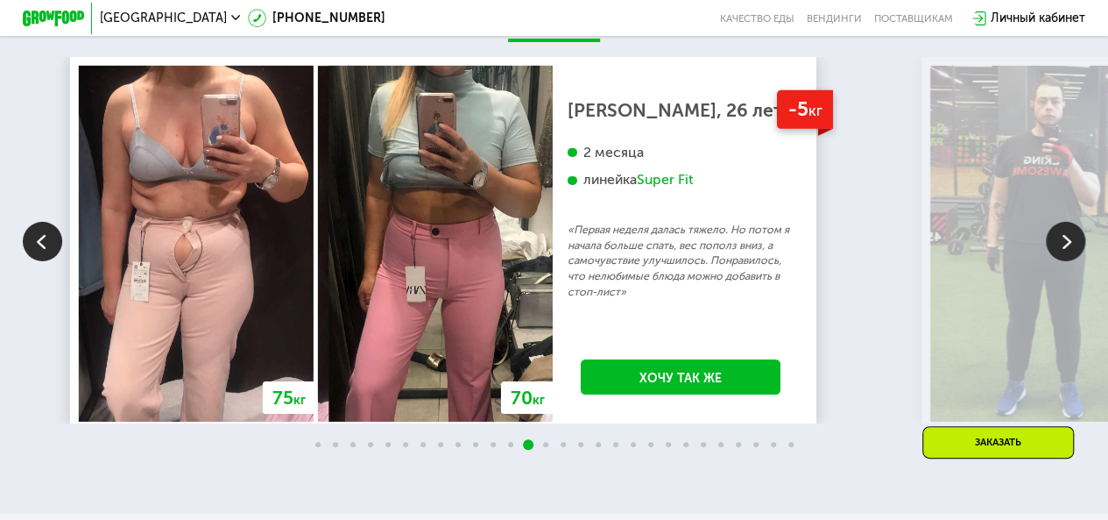
click at [47, 245] on img at bounding box center [42, 241] width 39 height 39
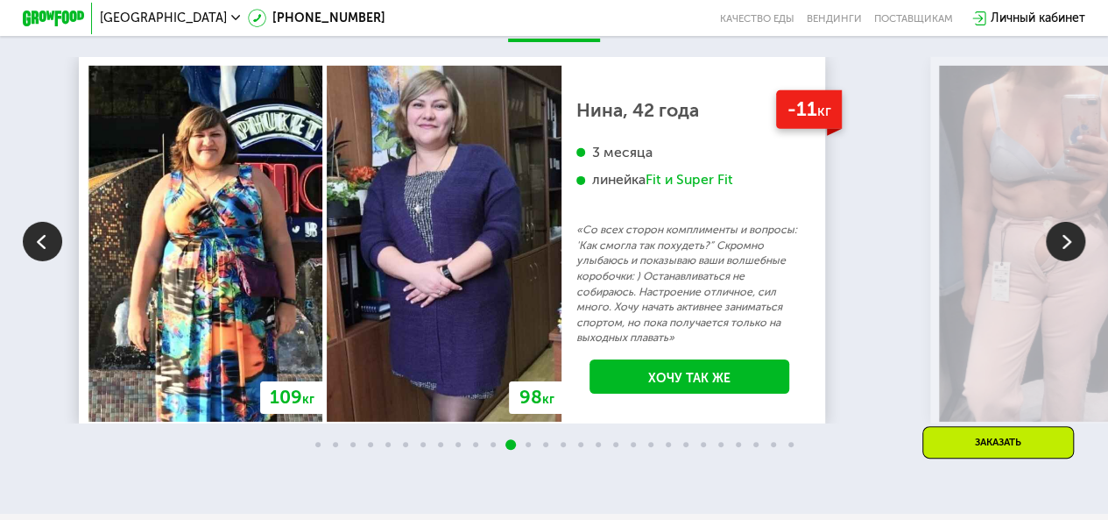
click at [1061, 241] on img at bounding box center [1065, 241] width 39 height 39
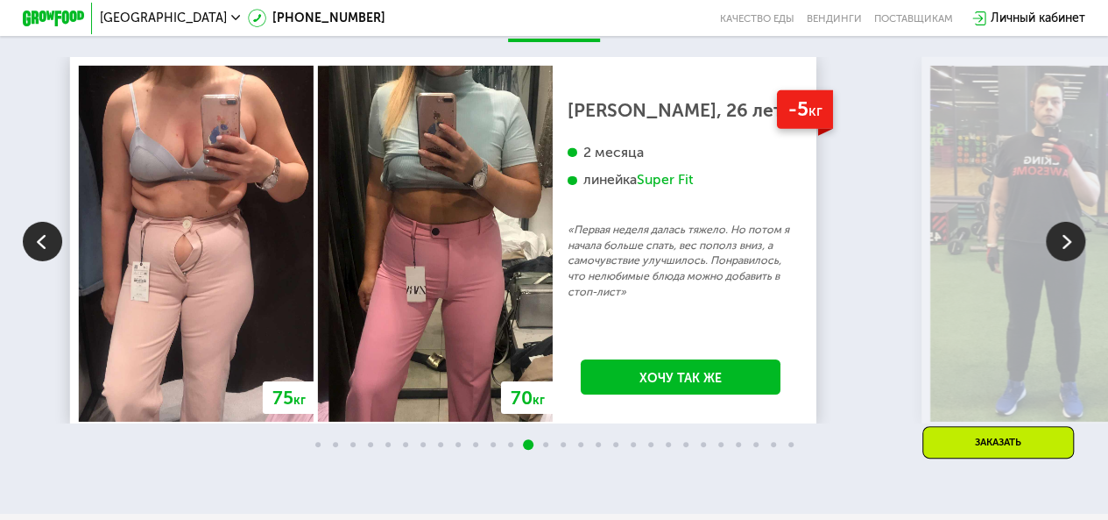
click at [1061, 241] on img at bounding box center [1065, 241] width 39 height 39
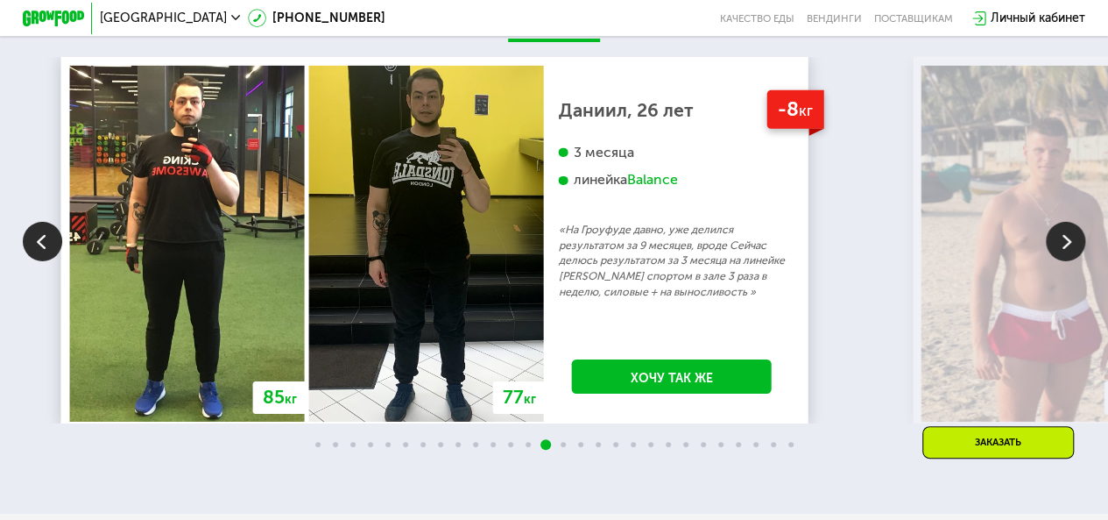
click at [1059, 248] on img at bounding box center [1065, 241] width 39 height 39
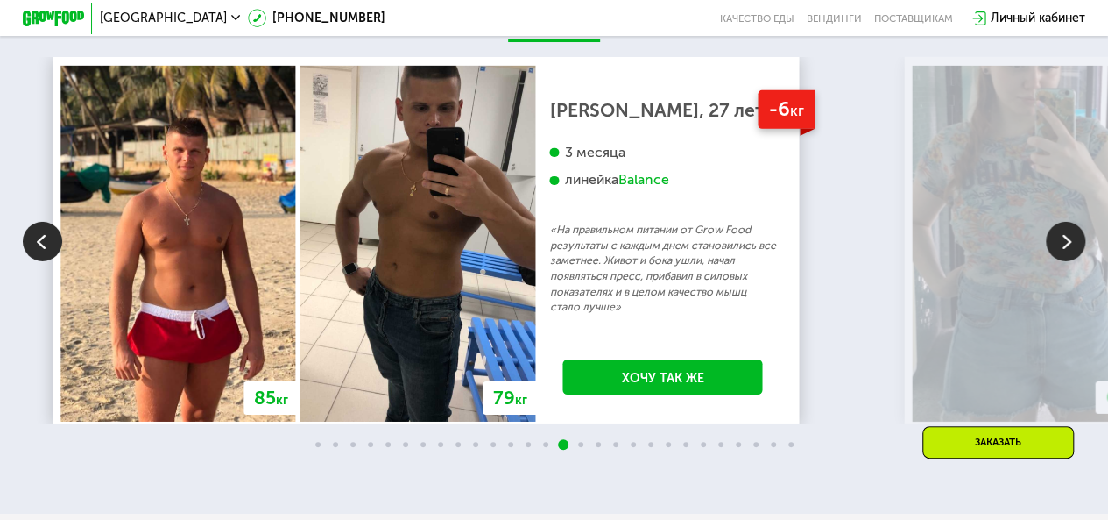
click at [1053, 250] on img at bounding box center [1065, 241] width 39 height 39
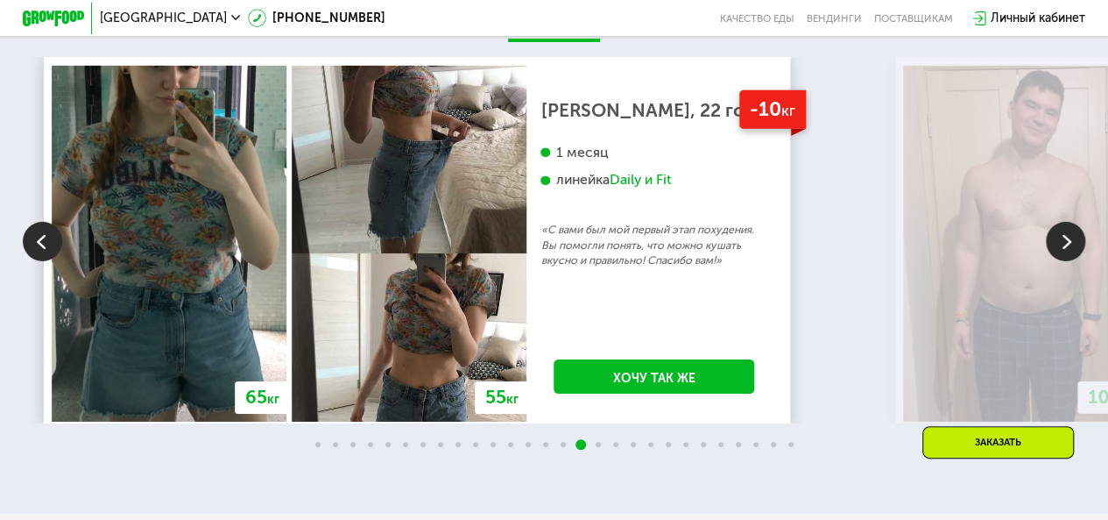
click at [47, 248] on img at bounding box center [42, 241] width 39 height 39
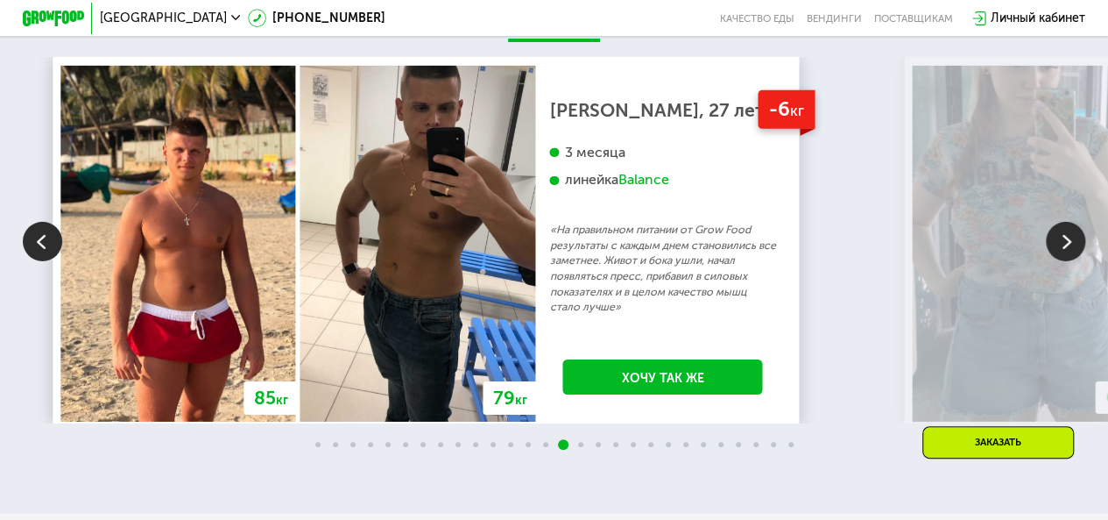
click at [298, 244] on div "85 кг" at bounding box center [178, 244] width 239 height 356
click at [1070, 244] on img at bounding box center [1065, 241] width 39 height 39
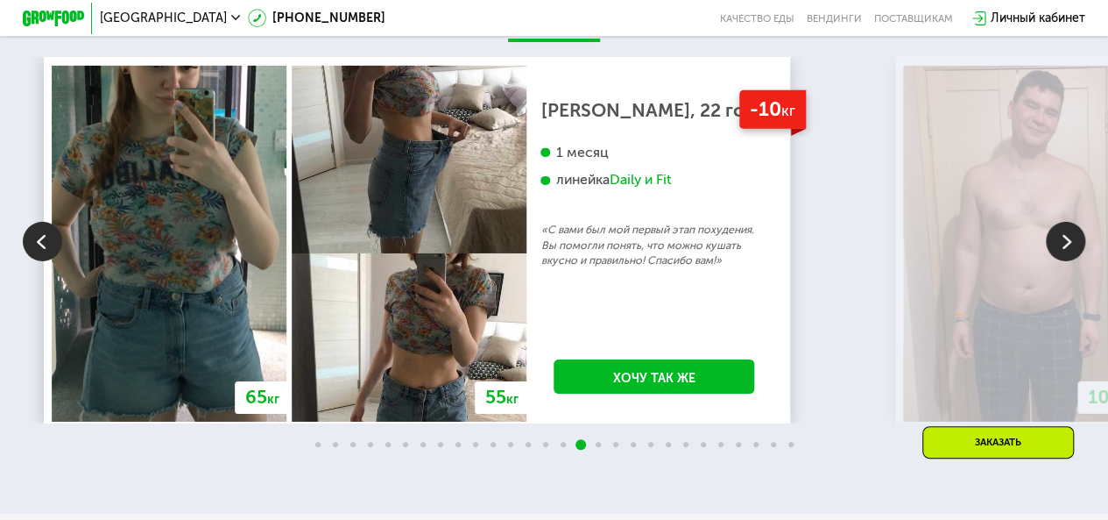
click at [1068, 244] on img at bounding box center [1065, 241] width 39 height 39
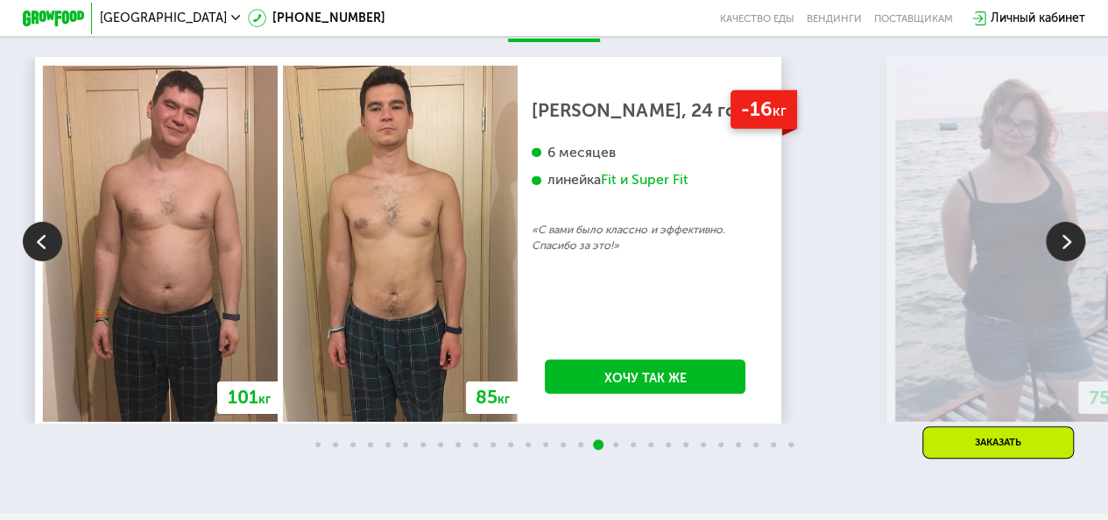
click at [1067, 250] on img at bounding box center [1065, 241] width 39 height 39
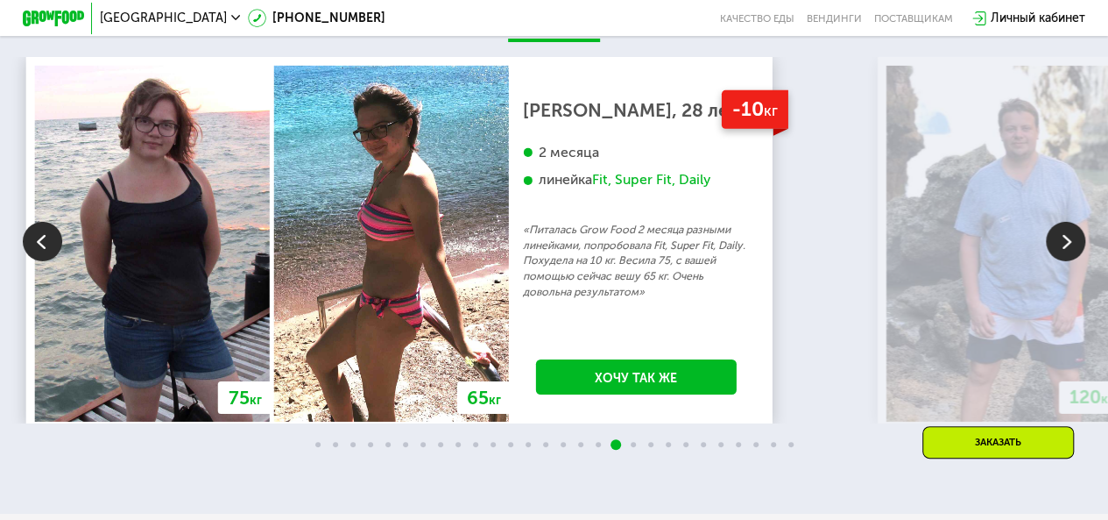
click at [1067, 250] on img at bounding box center [1065, 241] width 39 height 39
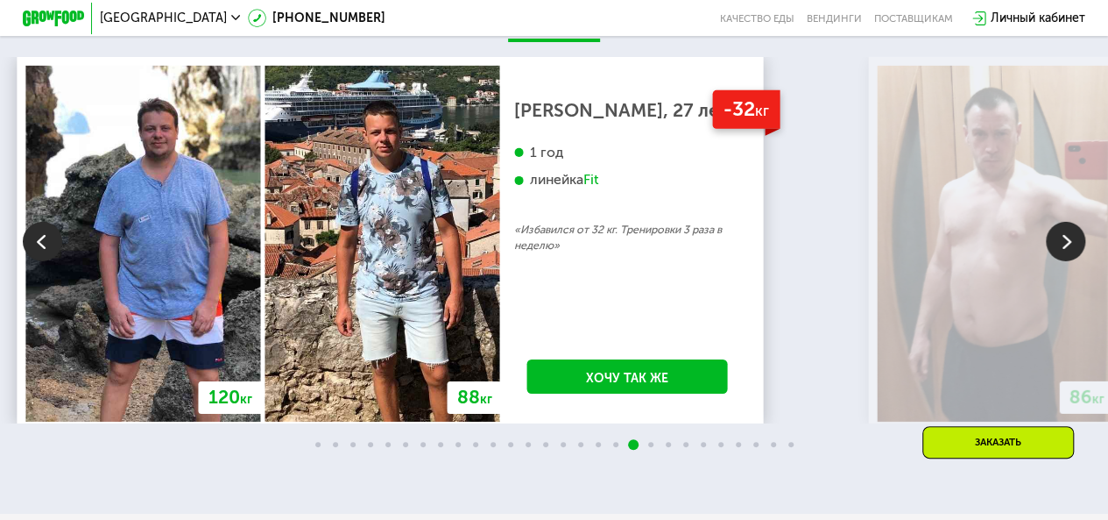
click at [1066, 250] on img at bounding box center [1065, 241] width 39 height 39
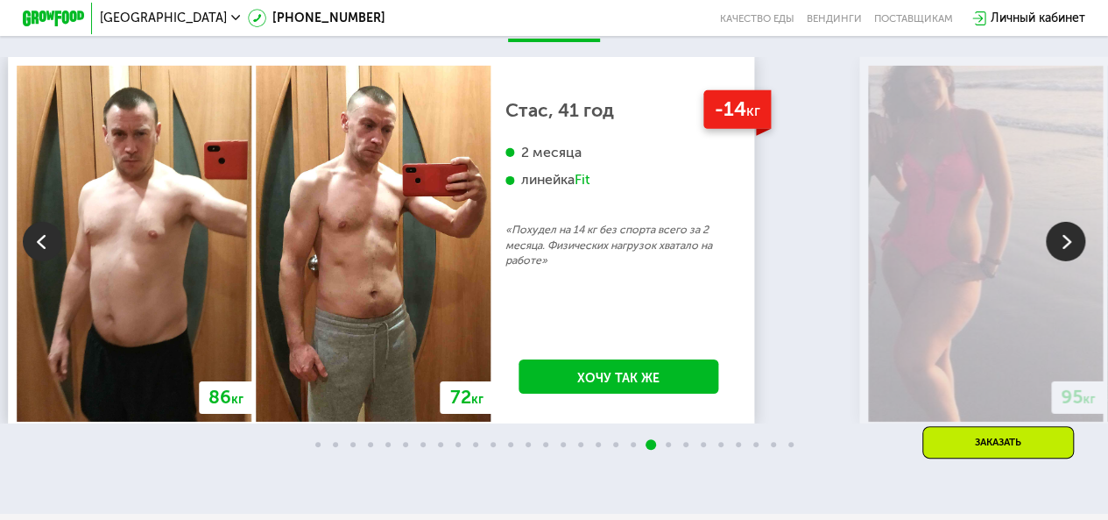
click at [1066, 250] on img at bounding box center [1065, 241] width 39 height 39
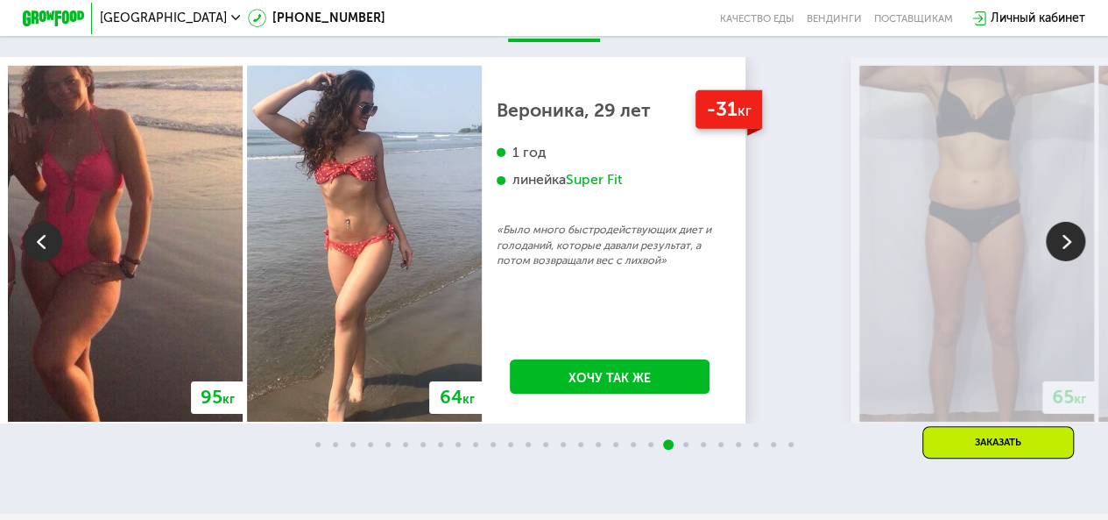
click at [1062, 251] on img at bounding box center [1065, 241] width 39 height 39
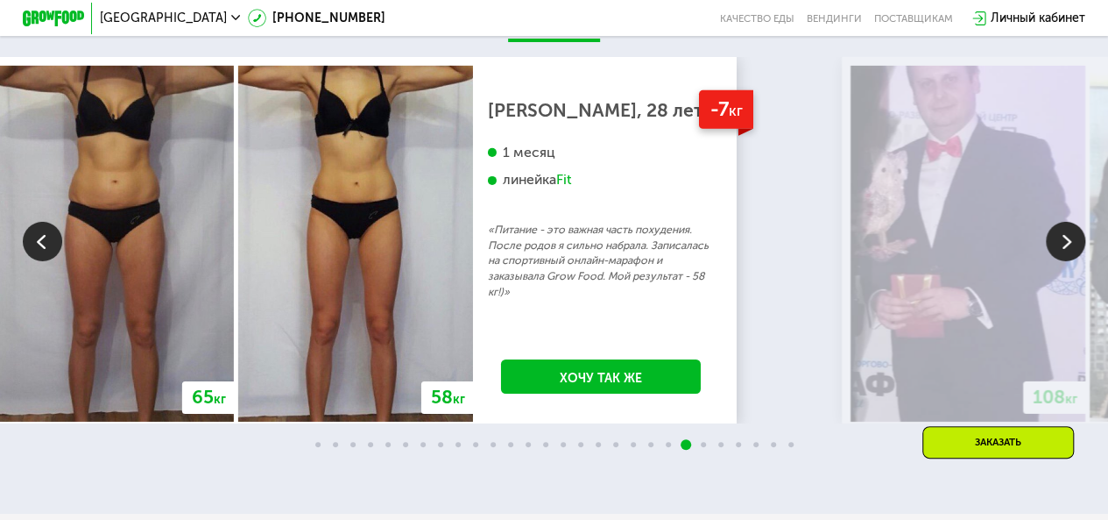
click at [1065, 248] on img at bounding box center [1065, 241] width 39 height 39
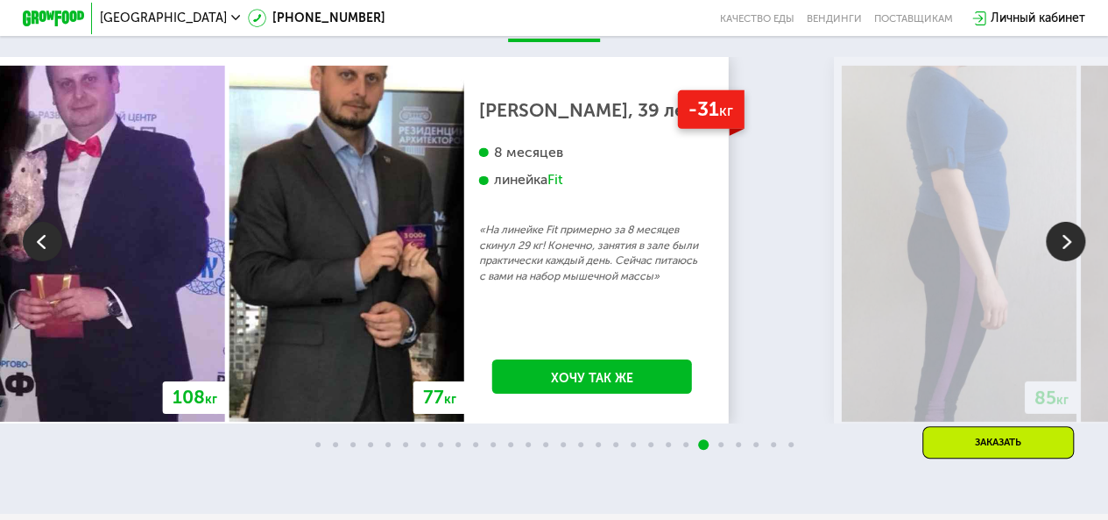
click at [34, 253] on img at bounding box center [42, 241] width 39 height 39
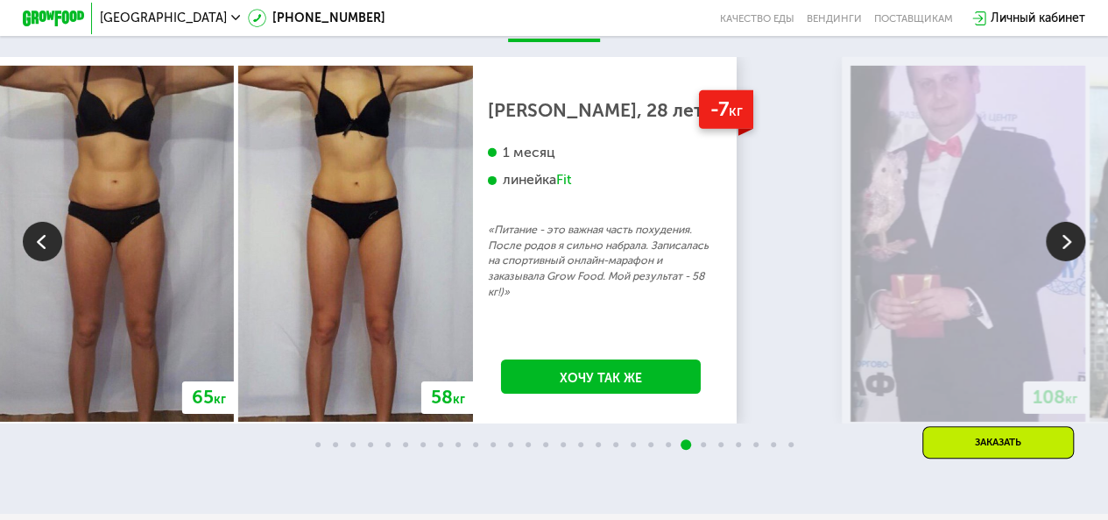
click at [1066, 250] on img at bounding box center [1065, 241] width 39 height 39
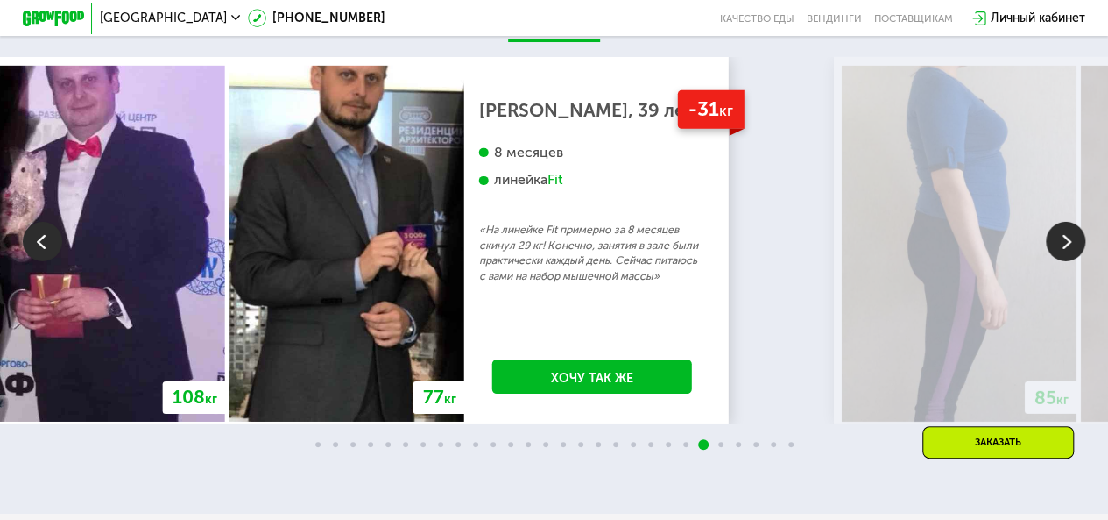
click at [1064, 251] on img at bounding box center [1065, 241] width 39 height 39
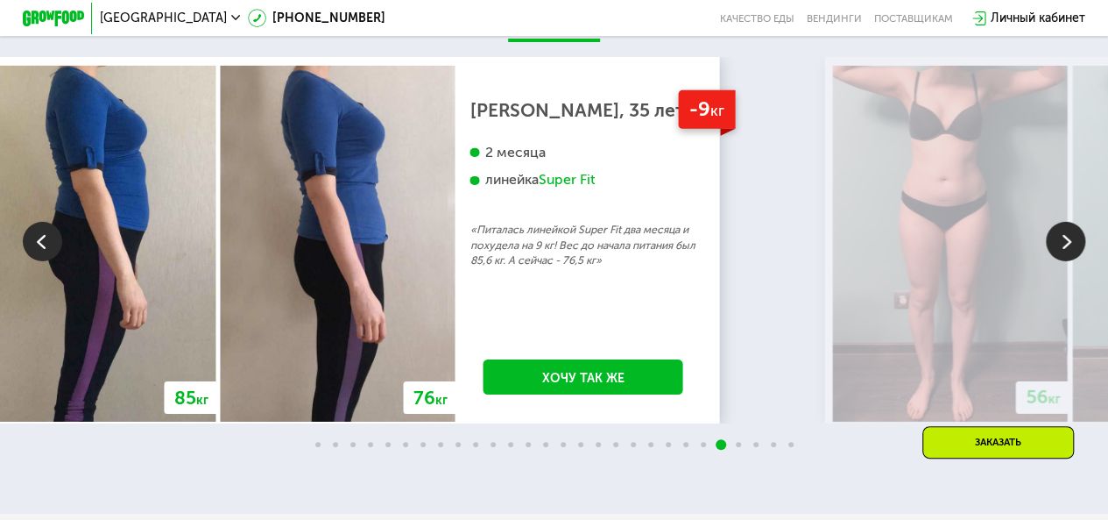
click at [49, 248] on img at bounding box center [42, 241] width 39 height 39
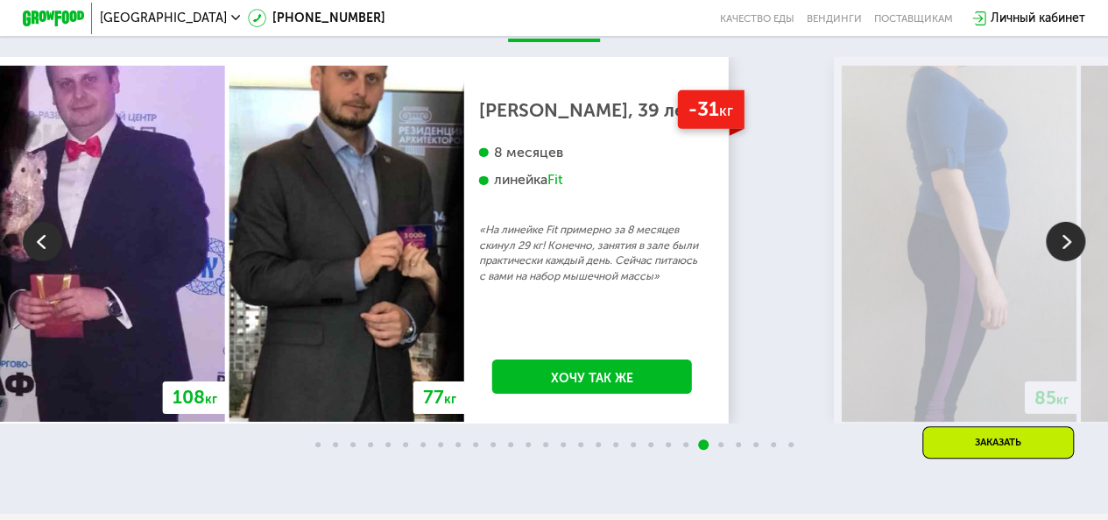
click at [1071, 255] on img at bounding box center [1065, 241] width 39 height 39
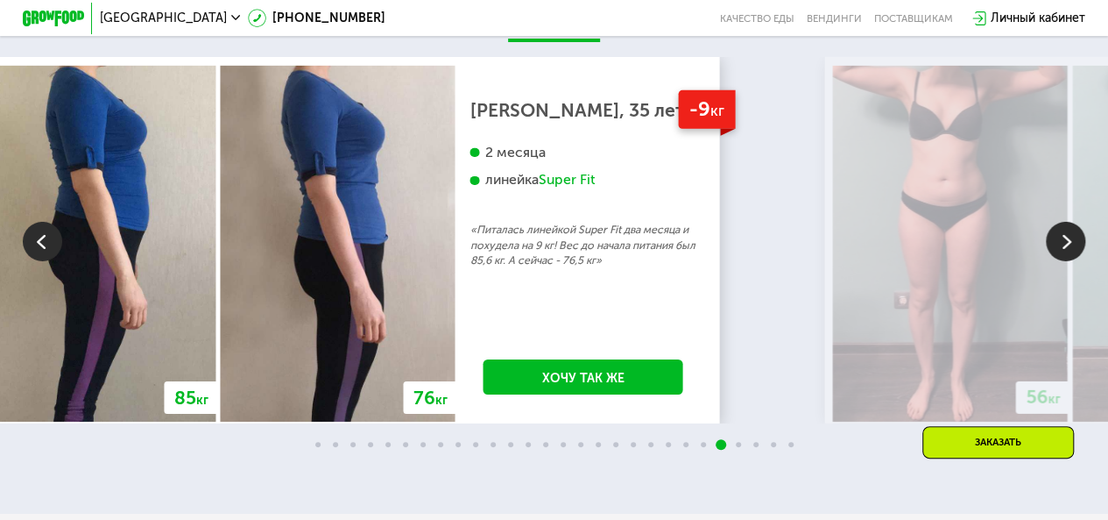
click at [1068, 251] on img at bounding box center [1065, 241] width 39 height 39
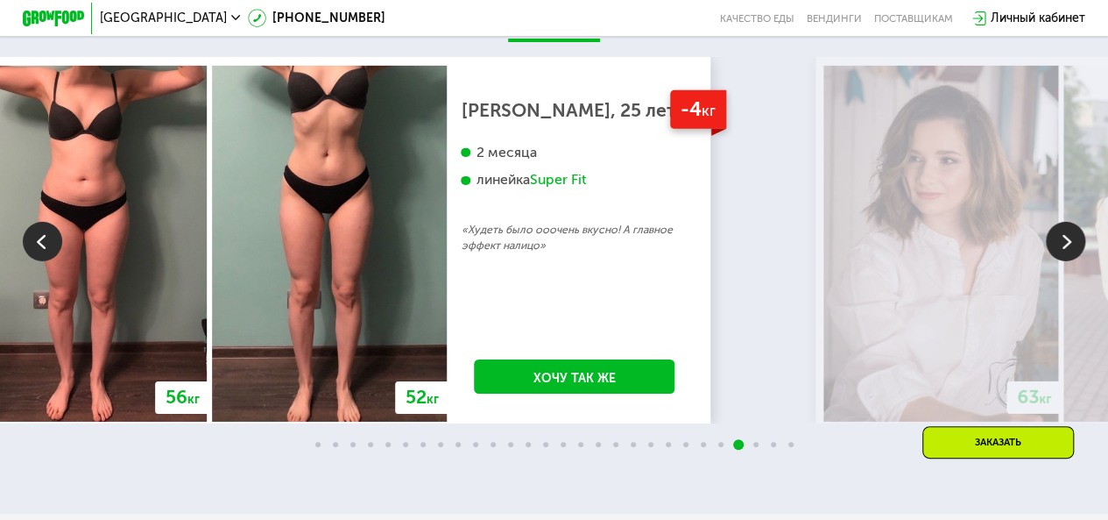
click at [1068, 251] on img at bounding box center [1065, 241] width 39 height 39
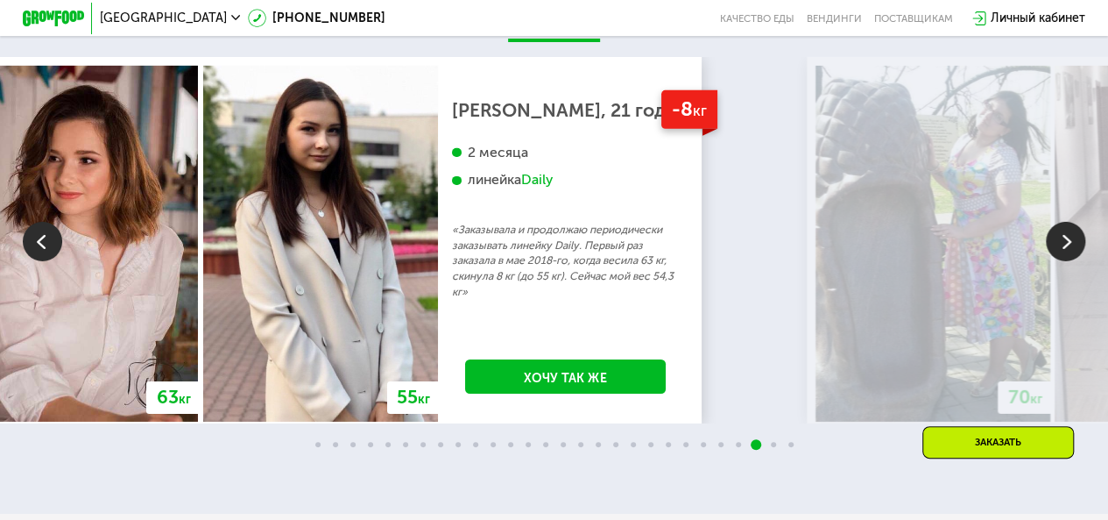
click at [1068, 250] on img at bounding box center [1065, 241] width 39 height 39
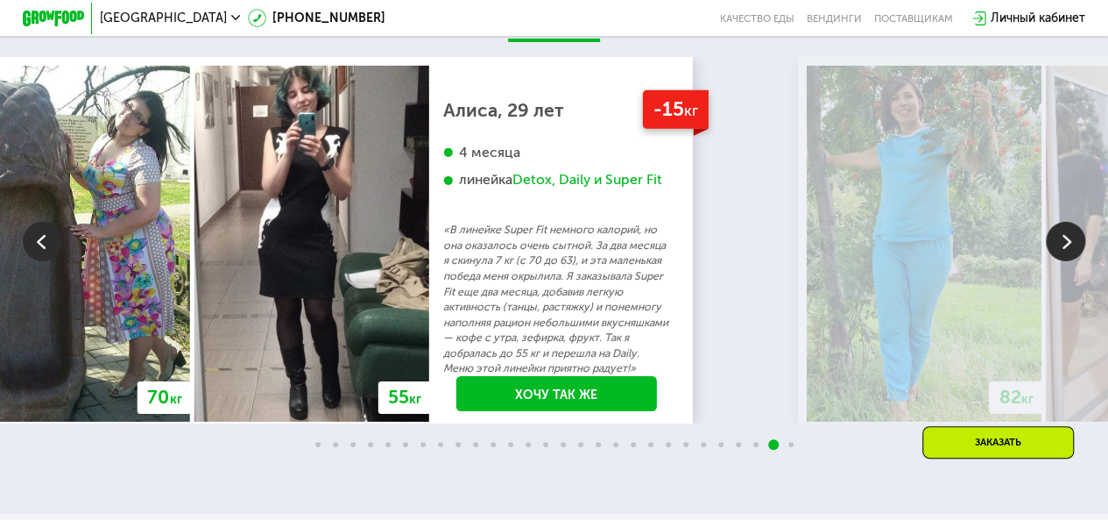
click at [1068, 250] on img at bounding box center [1065, 241] width 39 height 39
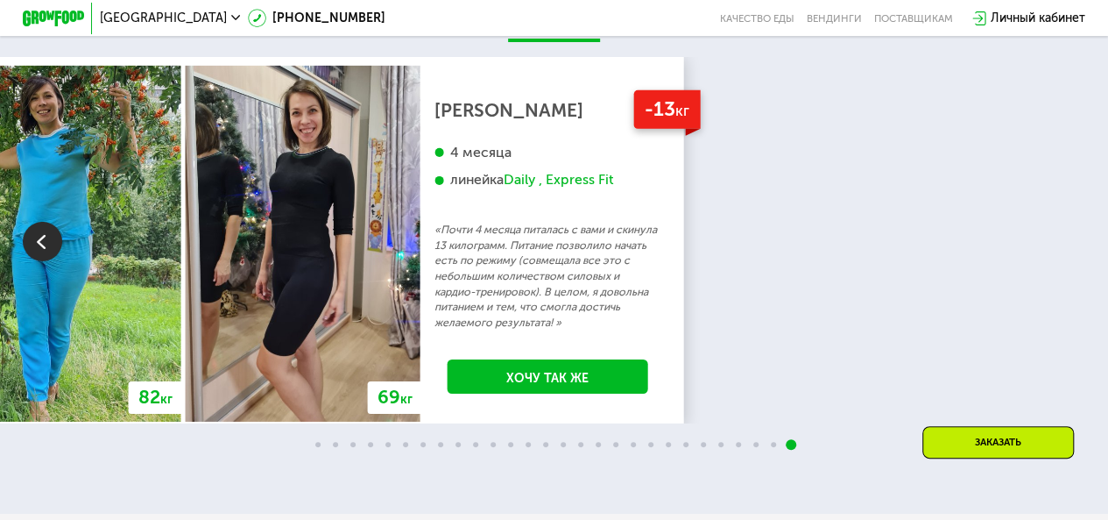
click at [1068, 250] on div "70 кг 64 кг -6 кг [PERSON_NAME], 31 год 3 месяца линейка Fit, Super Fit «Питала…" at bounding box center [554, 240] width 1108 height 366
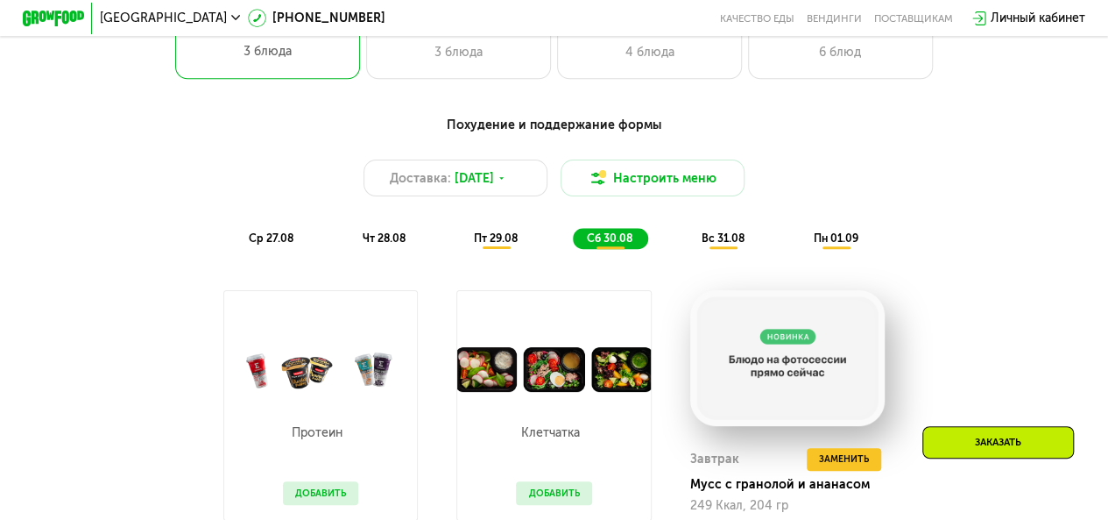
scroll to position [715, 0]
